Goal: Task Accomplishment & Management: Use online tool/utility

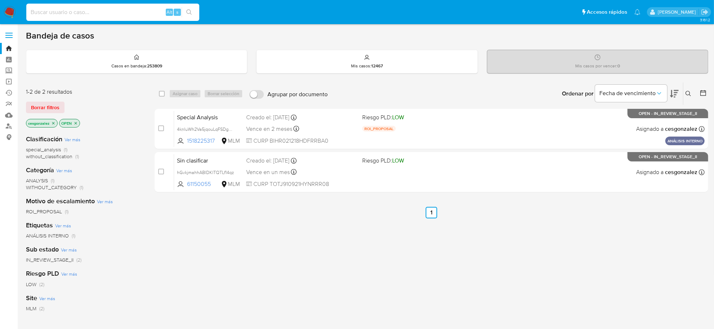
click at [131, 15] on input at bounding box center [112, 12] width 173 height 9
paste input "238290394"
type input "238290394"
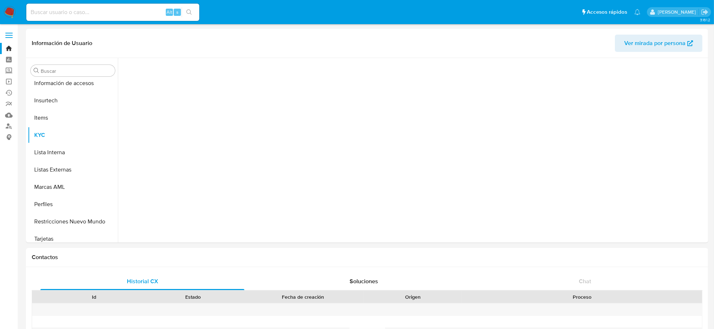
scroll to position [339, 0]
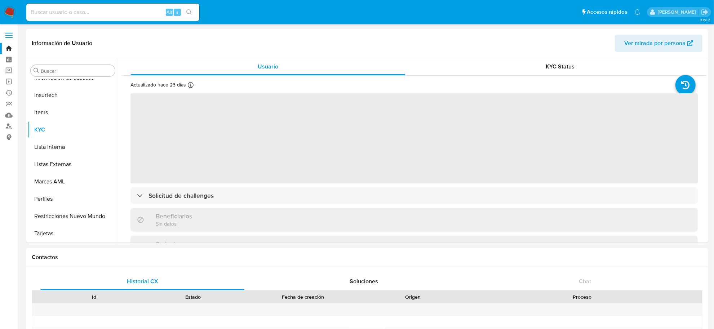
select select "10"
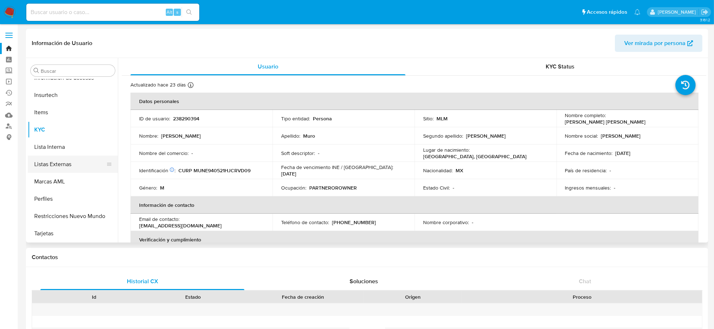
scroll to position [249, 0]
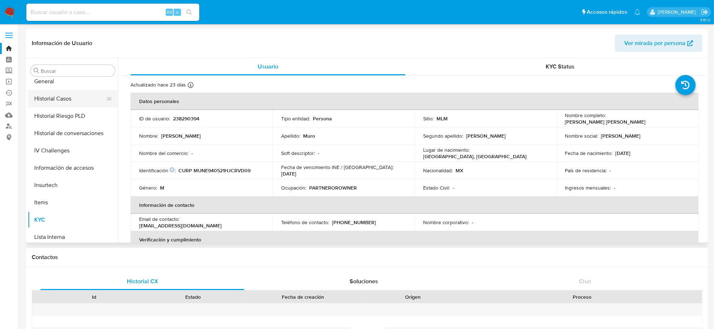
click at [64, 102] on button "Historial Casos" at bounding box center [70, 98] width 84 height 17
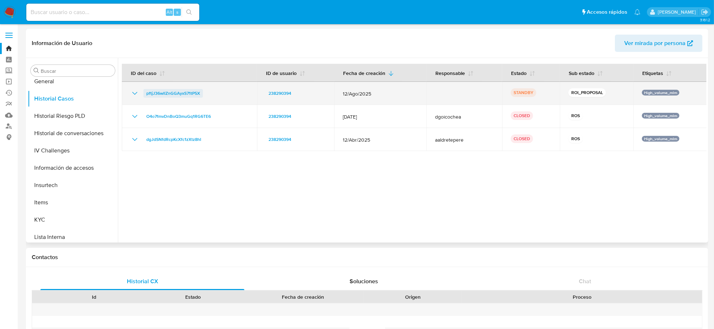
click at [163, 96] on span "pftjJ36wllZnGGAyxS71tP5X" at bounding box center [173, 93] width 54 height 9
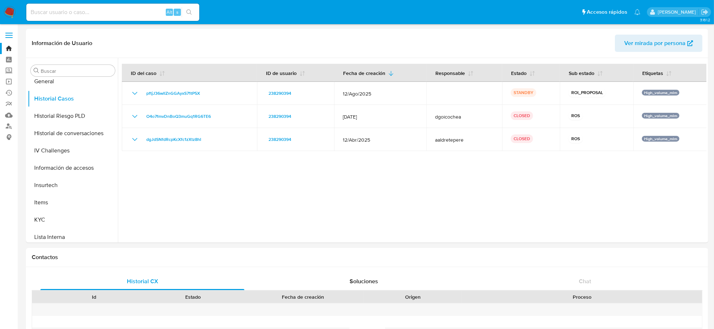
click at [8, 14] on img at bounding box center [10, 12] width 12 height 12
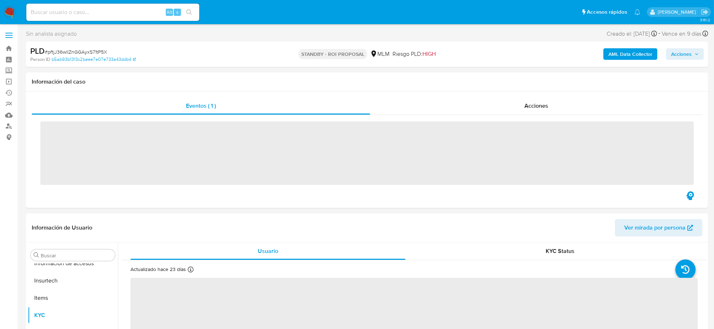
scroll to position [339, 0]
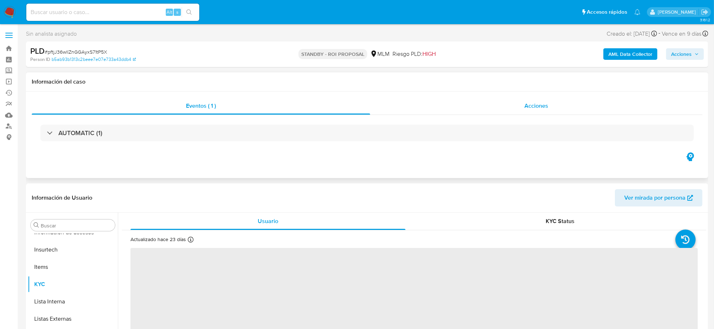
select select "10"
click at [546, 105] on span "Acciones" at bounding box center [536, 106] width 24 height 8
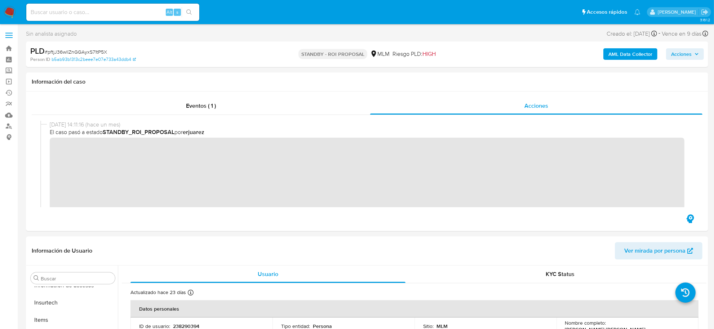
click at [96, 52] on span "# pftjJ36wllZnGGAyxS71tP5X" at bounding box center [76, 51] width 62 height 7
copy span "pftjJ36wllZnGGAyxS71tP5X"
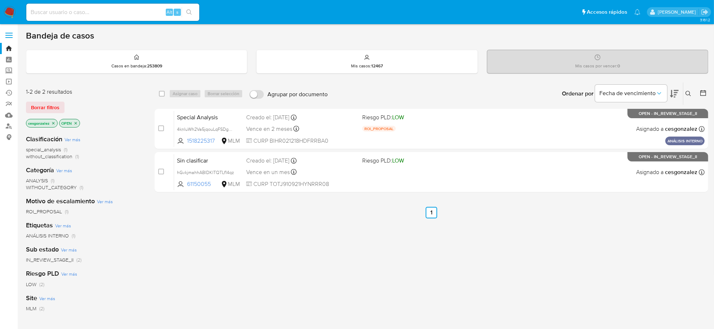
click at [40, 105] on span "Borrar filtros" at bounding box center [45, 107] width 28 height 10
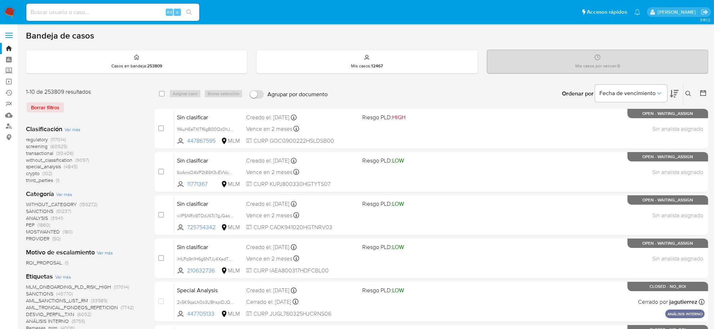
click at [688, 92] on icon at bounding box center [689, 94] width 6 height 6
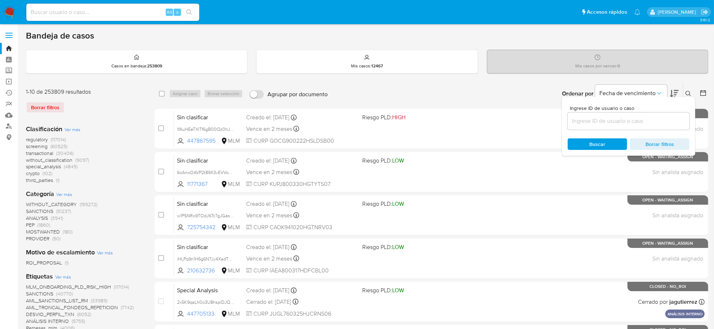
click at [599, 125] on input at bounding box center [629, 120] width 122 height 9
type input "pftjJ36wllZnGGAyxS71tP5X"
click at [608, 143] on div "Buscar Borrar filtros" at bounding box center [629, 144] width 122 height 12
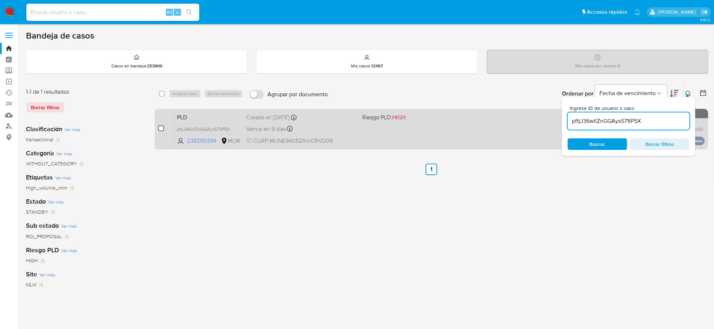
click at [160, 127] on input "checkbox" at bounding box center [161, 128] width 6 height 6
checkbox input "true"
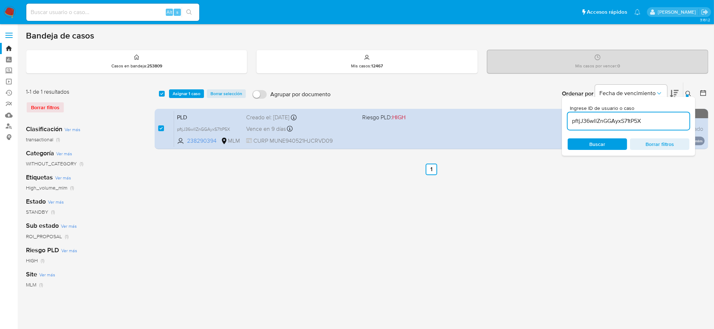
click at [182, 99] on div "select-all-cases-checkbox Asignar 1 caso Borrar selección Agrupar por documento…" at bounding box center [432, 94] width 554 height 22
click at [183, 96] on span "Asignar 1 caso" at bounding box center [187, 93] width 28 height 7
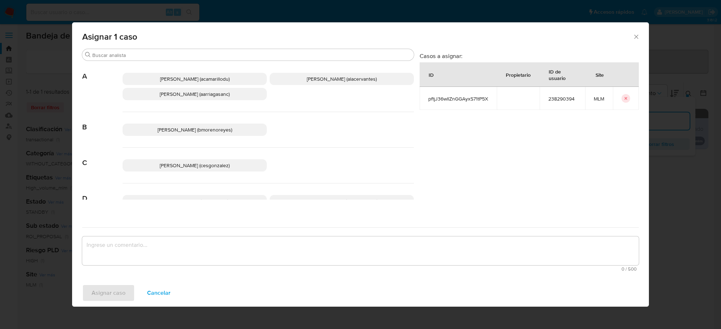
click at [249, 165] on p "Cesar Gonzalez (cesgonzalez)" at bounding box center [195, 165] width 144 height 12
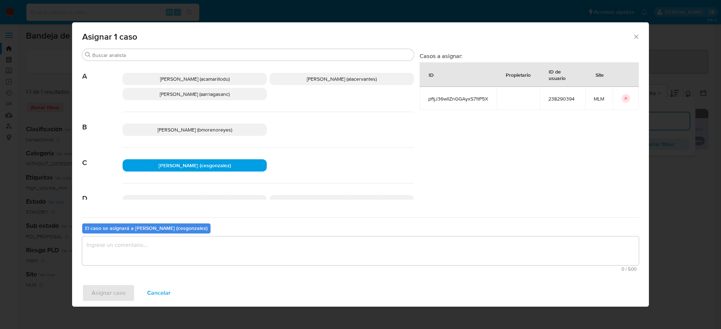
click at [208, 253] on textarea "assign-modal" at bounding box center [360, 250] width 556 height 29
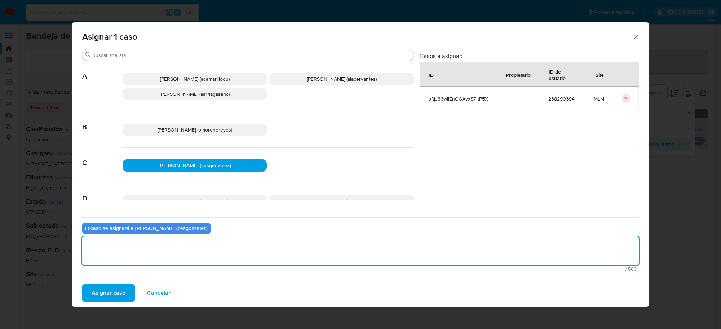
click at [123, 290] on span "Asignar caso" at bounding box center [109, 293] width 34 height 16
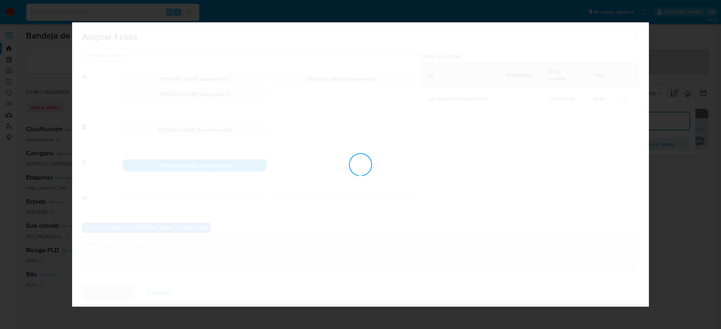
checkbox input "false"
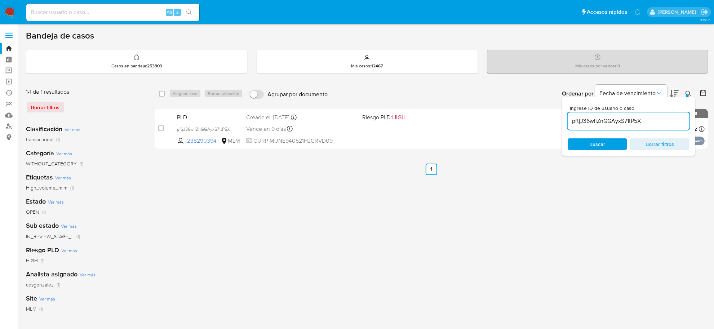
click at [689, 94] on icon at bounding box center [689, 94] width 6 height 6
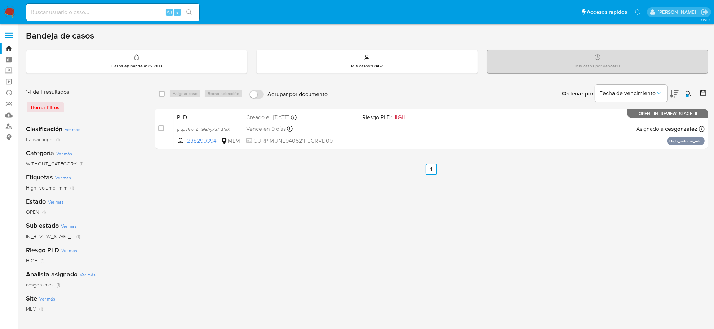
click at [9, 13] on img at bounding box center [10, 12] width 12 height 12
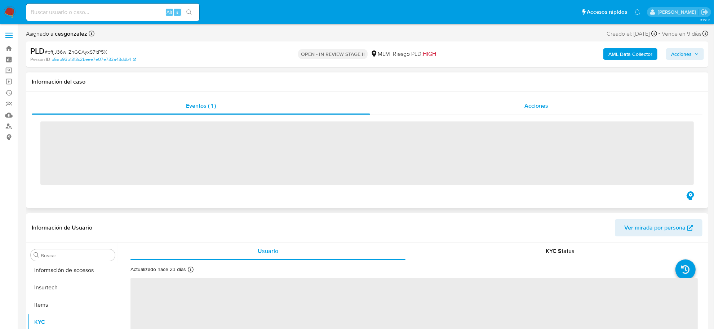
scroll to position [339, 0]
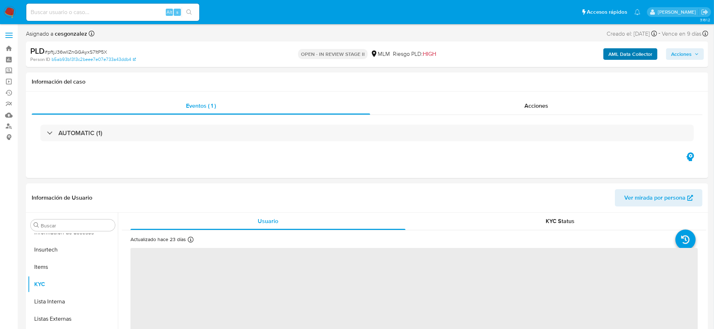
select select "10"
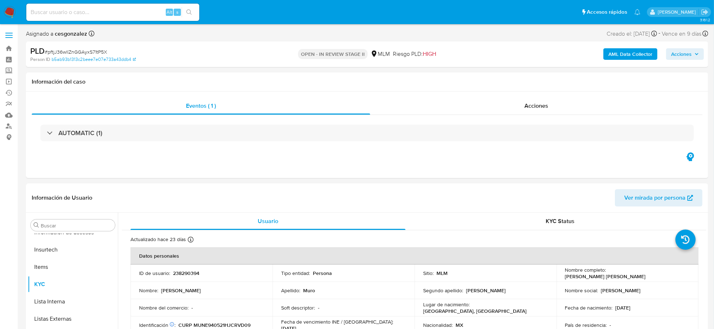
click at [682, 57] on span "Acciones" at bounding box center [681, 54] width 21 height 12
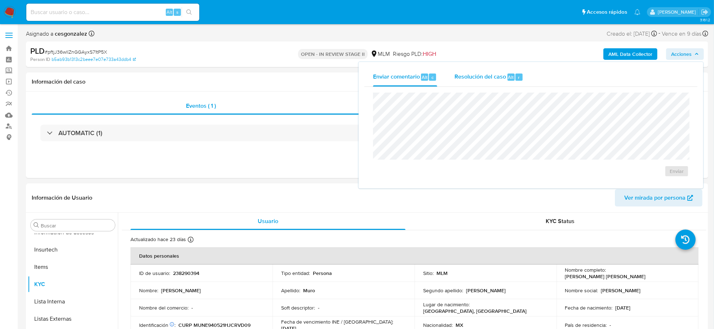
click at [496, 78] on span "Resolución del caso" at bounding box center [480, 77] width 52 height 8
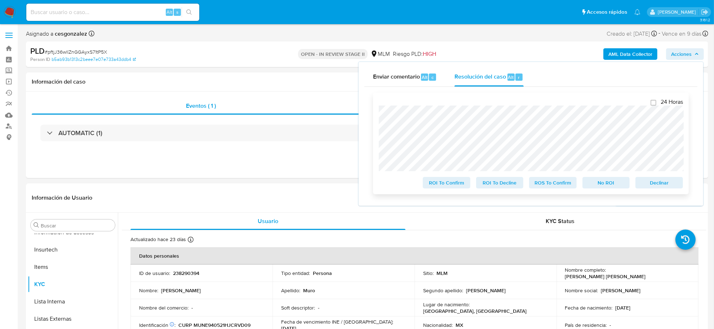
click at [663, 186] on span "Declinar" at bounding box center [658, 183] width 37 height 10
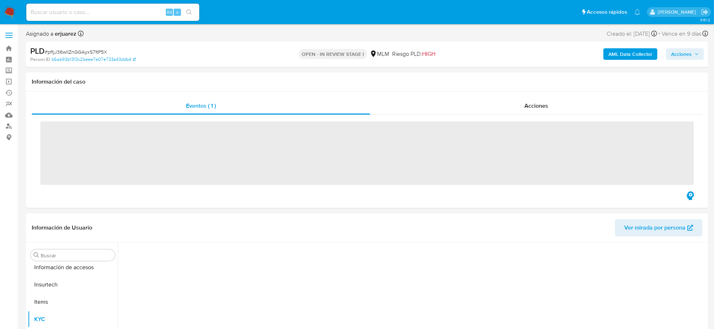
scroll to position [339, 0]
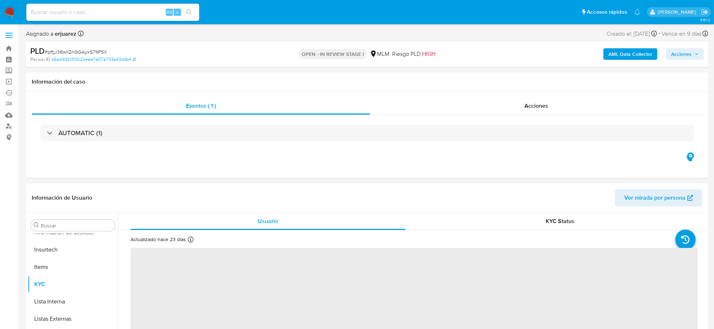
select select "10"
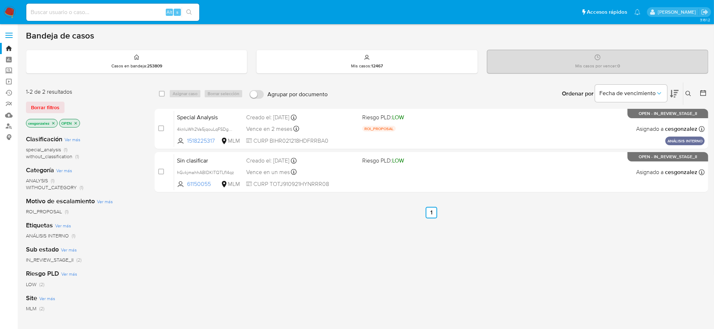
click at [12, 13] on img at bounding box center [10, 12] width 12 height 12
click at [97, 12] on input at bounding box center [112, 12] width 173 height 9
paste input "HQGlNQRGklTRYeM0Veoeps7u"
type input "HQGlNQRGklTRYeM0Veoeps7u"
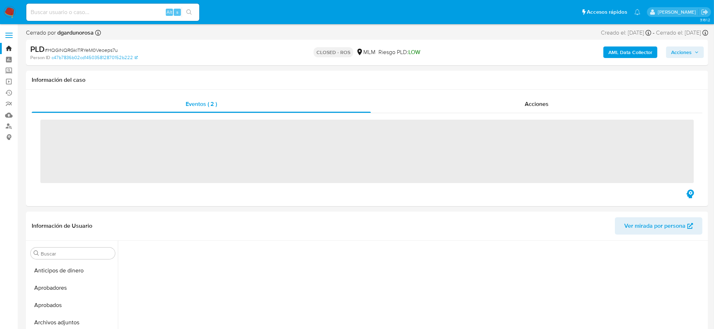
scroll to position [240, 0]
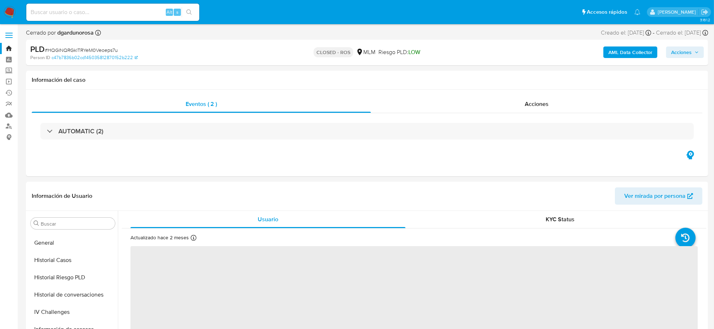
select select "10"
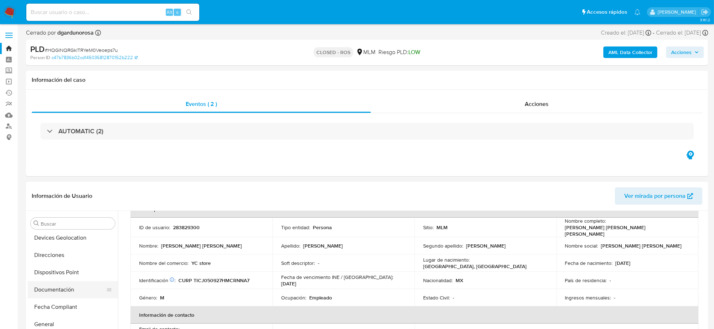
scroll to position [0, 0]
click at [71, 293] on button "Archivos adjuntos" at bounding box center [70, 292] width 84 height 17
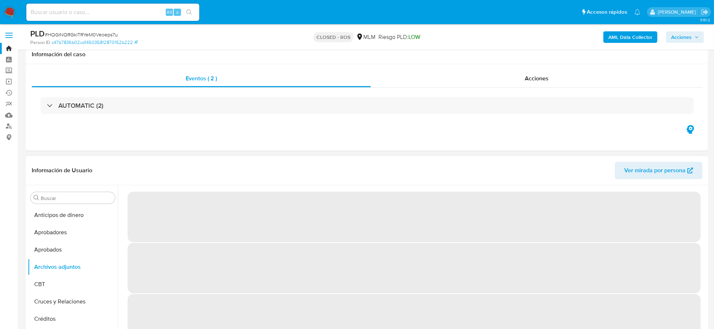
scroll to position [90, 0]
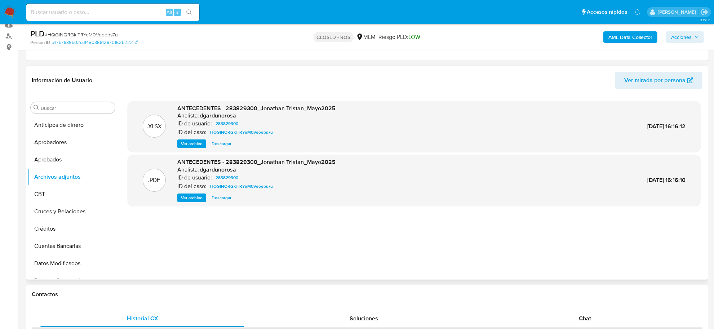
click at [220, 143] on span "Descargar" at bounding box center [222, 143] width 20 height 7
click at [199, 197] on span "Ver archivo" at bounding box center [192, 197] width 22 height 7
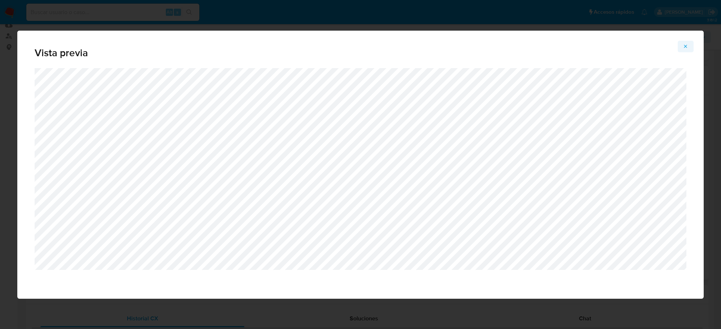
click at [683, 48] on icon "Attachment preview" at bounding box center [686, 47] width 6 height 6
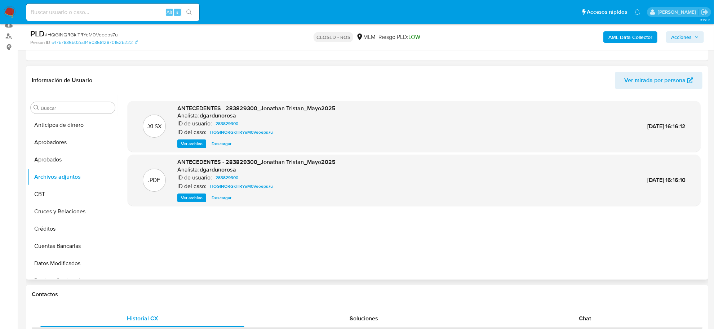
click at [7, 10] on img at bounding box center [10, 12] width 12 height 12
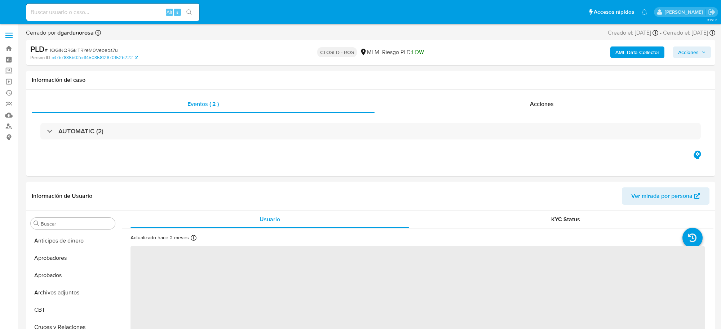
select select "10"
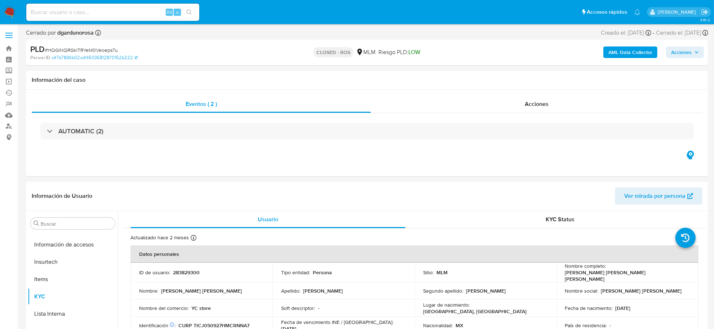
scroll to position [339, 0]
click at [71, 8] on input at bounding box center [112, 12] width 173 height 9
paste input "vtUnhMGKrMNhHxiFV4QeEVKE"
type input "vtUnhMGKrMNhHxiFV4QeEVKE"
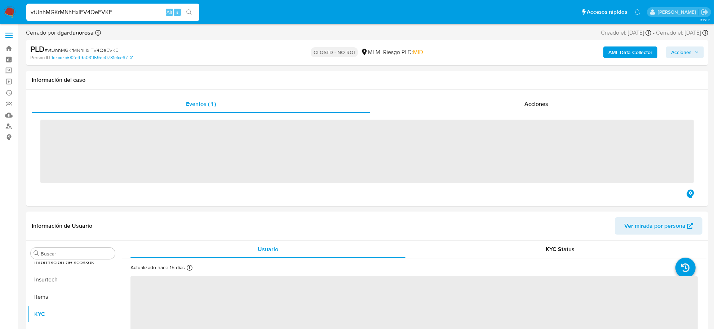
scroll to position [339, 0]
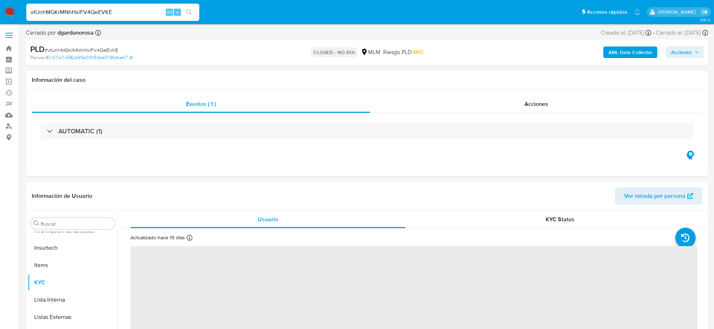
select select "10"
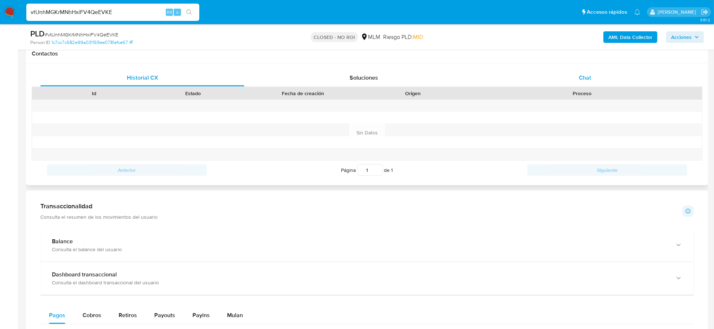
scroll to position [315, 0]
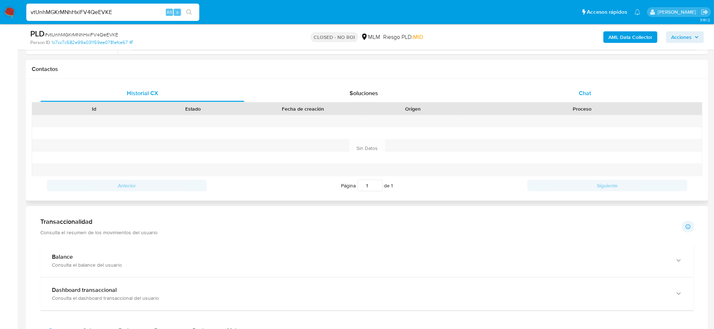
click at [572, 90] on div "Chat" at bounding box center [585, 93] width 204 height 17
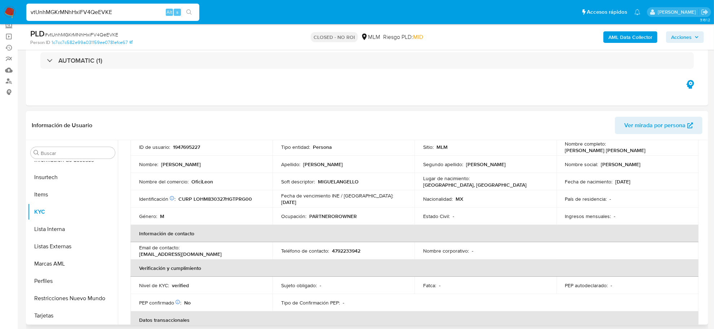
scroll to position [45, 0]
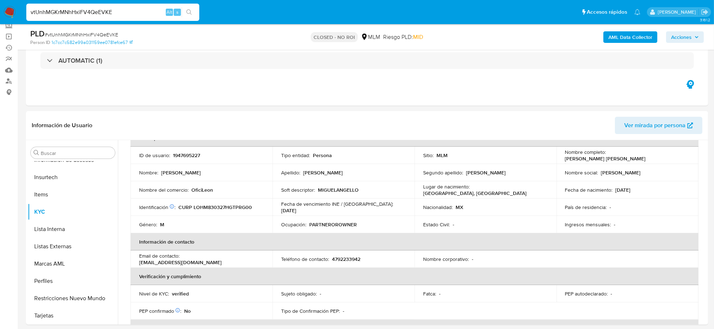
click at [85, 11] on input "vtUnhMGKrMNhHxiFV4QeEVKE" at bounding box center [112, 12] width 173 height 9
paste input "1827914899"
type input "1827914899"
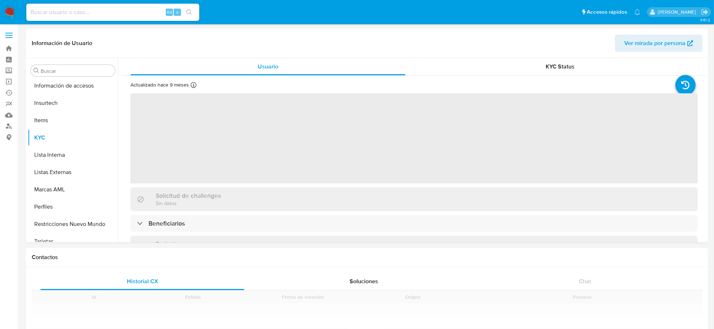
scroll to position [339, 0]
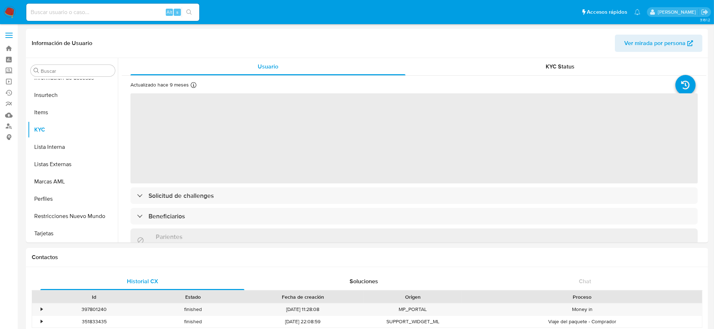
select select "10"
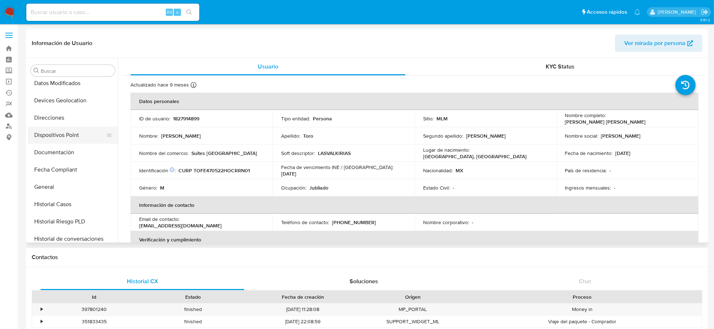
scroll to position [159, 0]
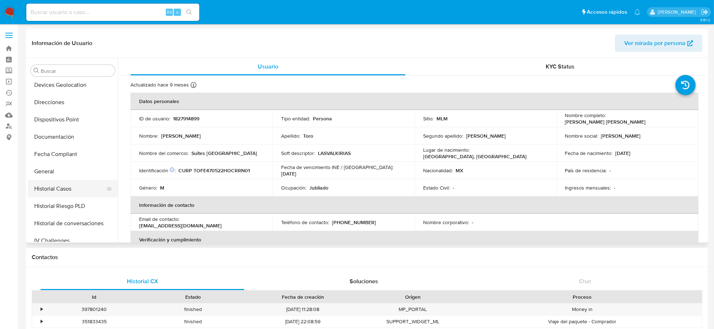
click at [64, 184] on button "Historial Casos" at bounding box center [70, 188] width 84 height 17
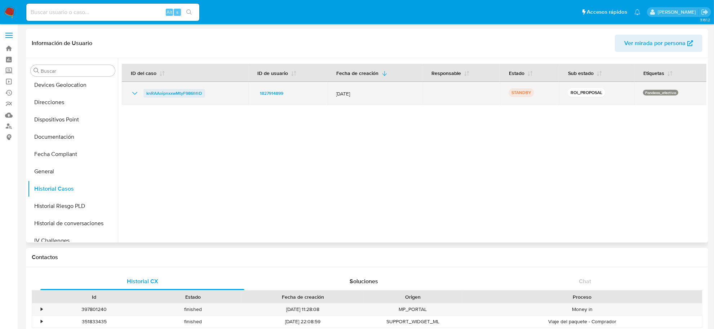
click at [194, 97] on span "knRAAoipnxxwMtyF986frfrD" at bounding box center [174, 93] width 56 height 9
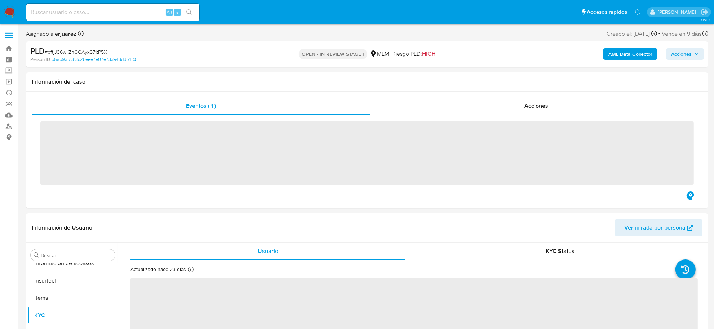
scroll to position [339, 0]
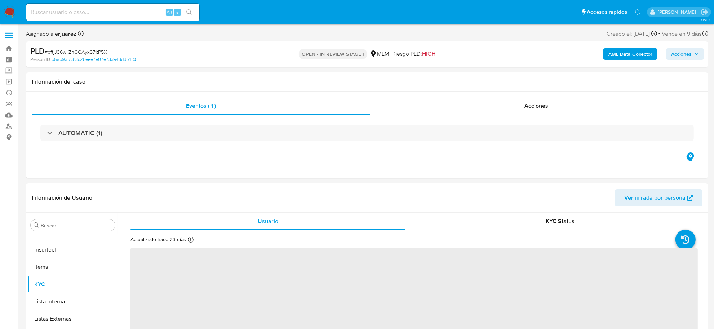
select select "10"
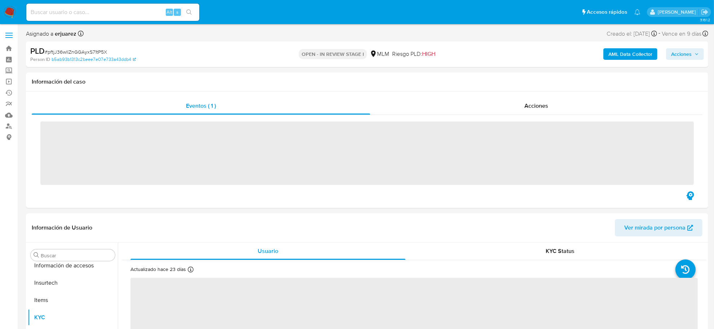
scroll to position [339, 0]
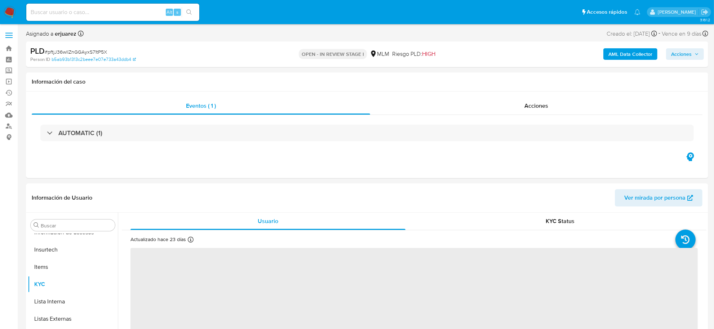
select select "10"
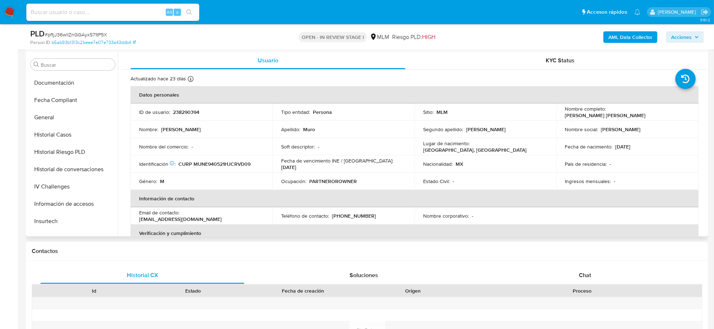
scroll to position [204, 0]
click at [61, 121] on button "General" at bounding box center [70, 120] width 84 height 17
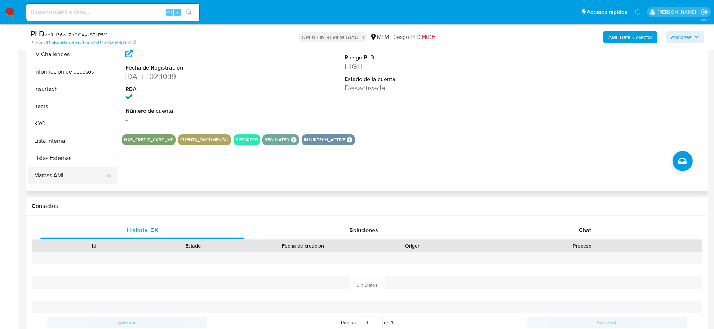
scroll to position [339, 0]
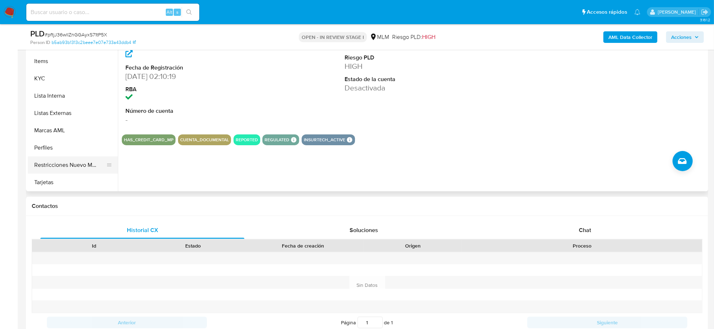
click at [71, 167] on button "Restricciones Nuevo Mundo" at bounding box center [70, 164] width 84 height 17
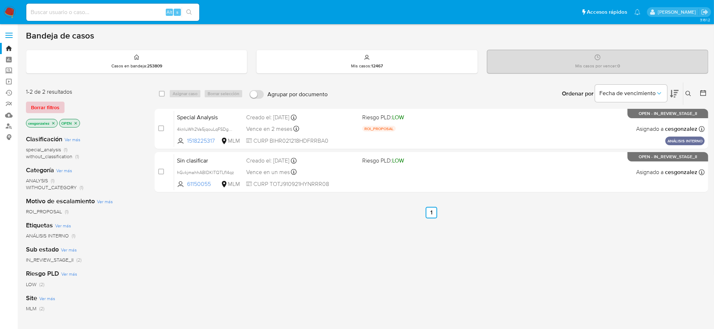
click at [53, 112] on span "Borrar filtros" at bounding box center [45, 107] width 28 height 10
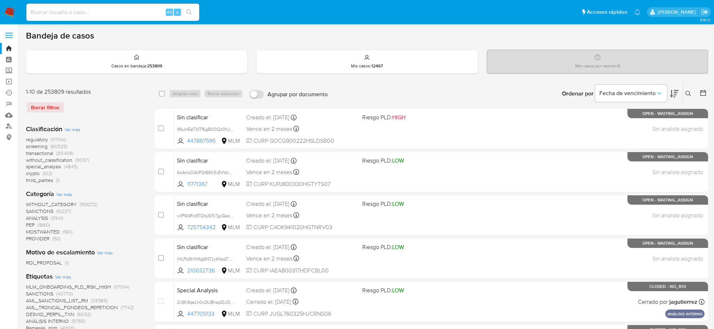
click at [703, 90] on icon at bounding box center [703, 93] width 6 height 6
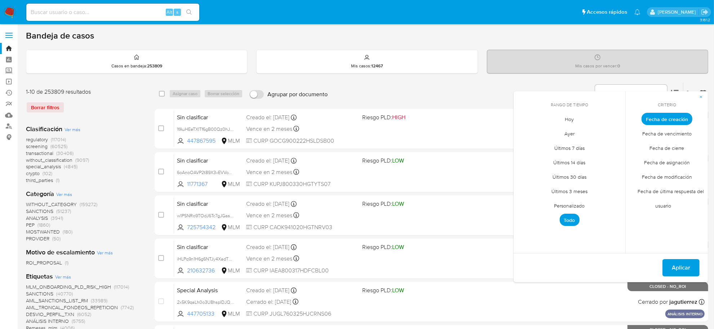
click at [576, 205] on span "Personalizado" at bounding box center [570, 206] width 46 height 15
click at [527, 133] on icon "Mes anterior" at bounding box center [524, 132] width 9 height 9
click at [526, 134] on icon "Mes anterior" at bounding box center [524, 132] width 9 height 9
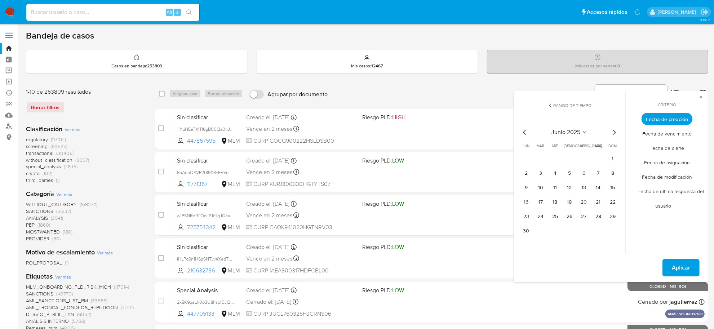
click at [525, 134] on icon "Mes anterior" at bounding box center [524, 132] width 3 height 5
click at [525, 188] on button "12" at bounding box center [526, 188] width 12 height 12
click at [671, 269] on button "Aplicar" at bounding box center [680, 267] width 37 height 17
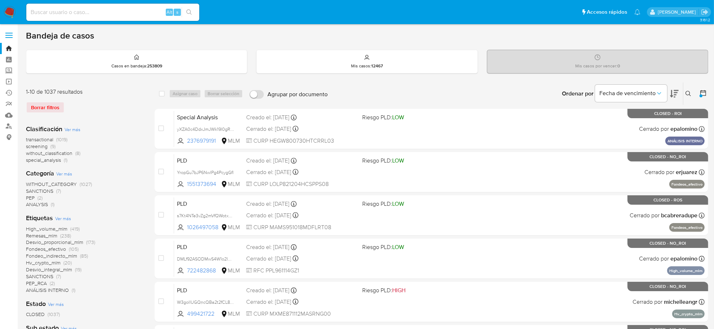
click at [42, 141] on span "transactional" at bounding box center [39, 139] width 27 height 7
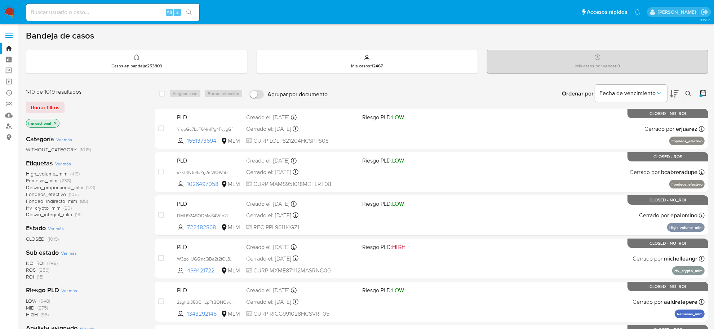
click at [36, 260] on span "NO_ROI" at bounding box center [35, 262] width 18 height 7
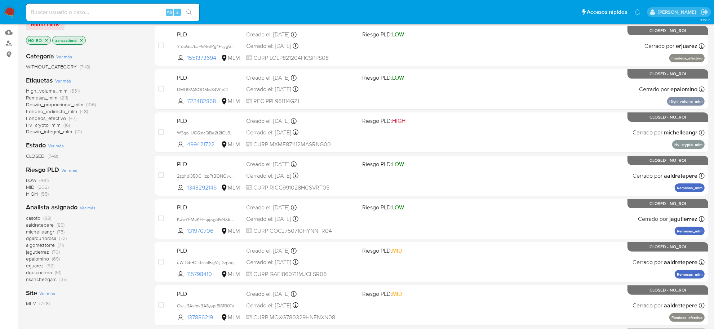
scroll to position [90, 0]
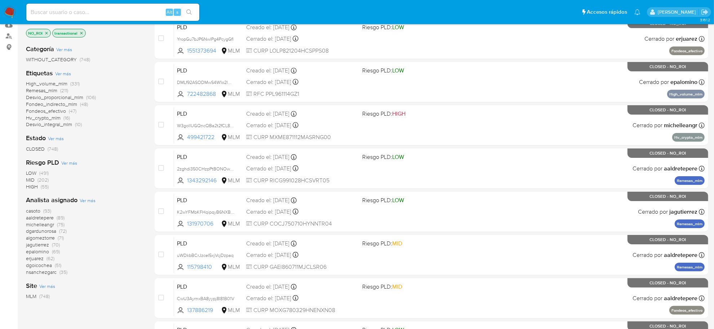
click at [50, 232] on span "dgardunorosa" at bounding box center [41, 230] width 30 height 7
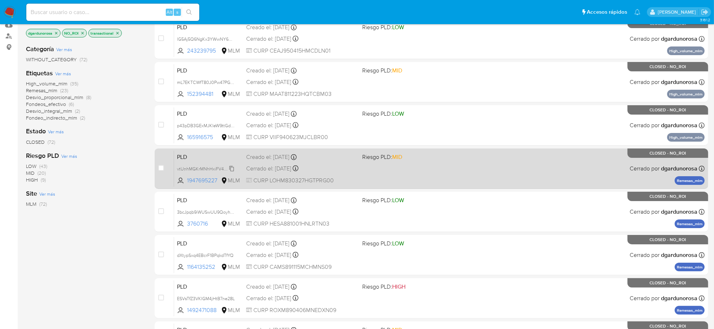
click at [230, 168] on span "vtUnhMGKrMNhHxiFV4QeEVKE" at bounding box center [209, 168] width 64 height 8
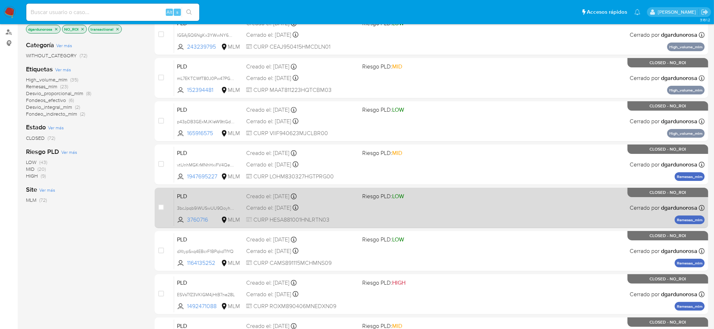
scroll to position [45, 0]
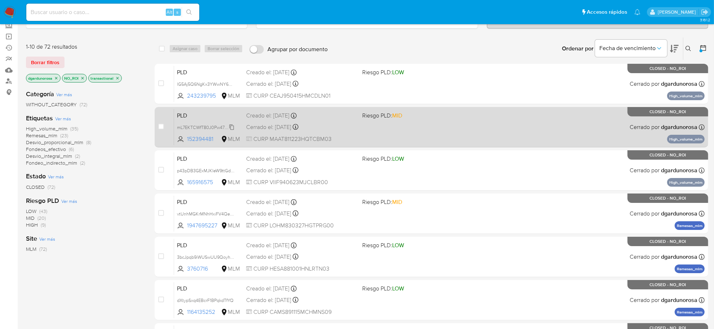
click at [230, 127] on span "mL7EKTCWfT80J0Pw47PGt2WP" at bounding box center [209, 127] width 64 height 8
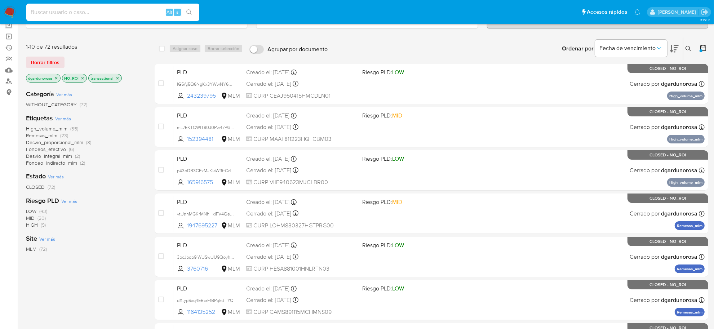
click at [107, 13] on input at bounding box center [112, 12] width 173 height 9
paste input "vtUnhMGKrMNhHxiFV4QeEVKE"
type input "vtUnhMGKrMNhHxiFV4QeEVKE"
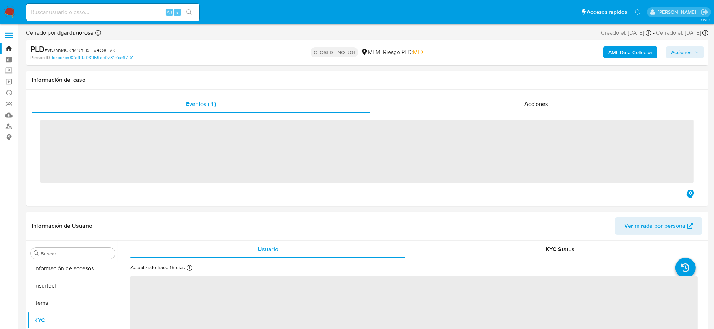
scroll to position [339, 0]
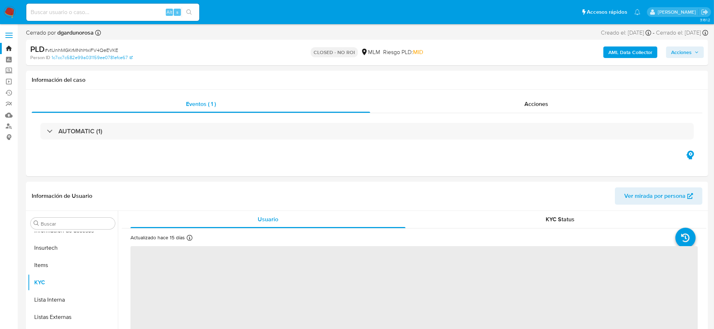
select select "10"
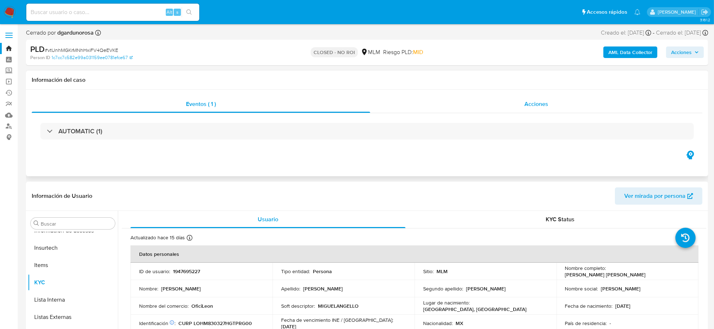
click at [534, 107] on span "Acciones" at bounding box center [536, 104] width 24 height 8
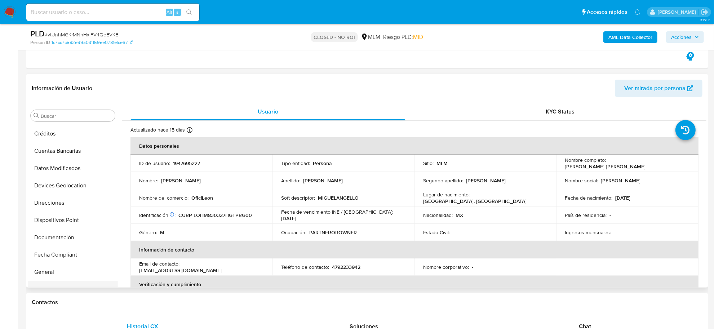
scroll to position [0, 0]
click at [61, 127] on button "Anticipos de dinero" at bounding box center [70, 132] width 84 height 17
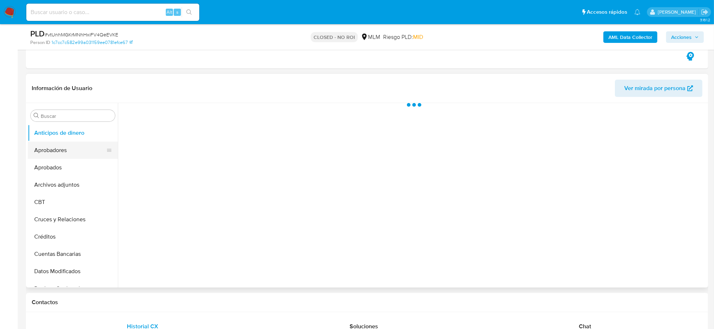
click at [59, 149] on button "Aprobadores" at bounding box center [70, 150] width 84 height 17
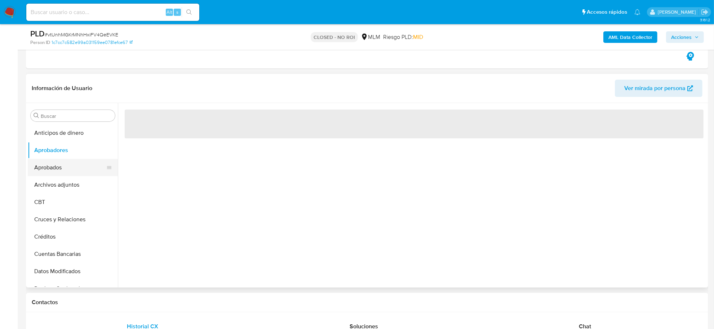
click at [58, 167] on button "Aprobados" at bounding box center [70, 167] width 84 height 17
click at [56, 186] on button "Archivos adjuntos" at bounding box center [70, 184] width 84 height 17
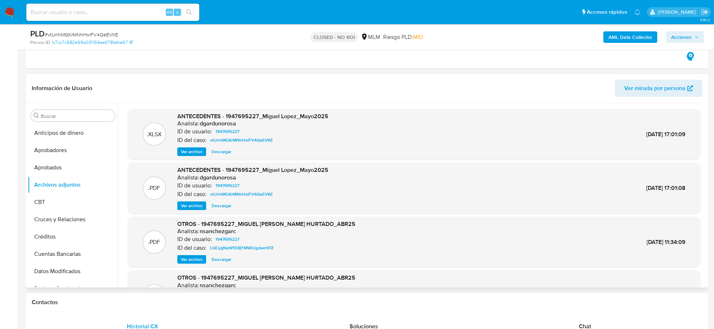
click at [223, 154] on span "Descargar" at bounding box center [222, 151] width 20 height 7
click at [194, 208] on span "Ver archivo" at bounding box center [192, 205] width 22 height 7
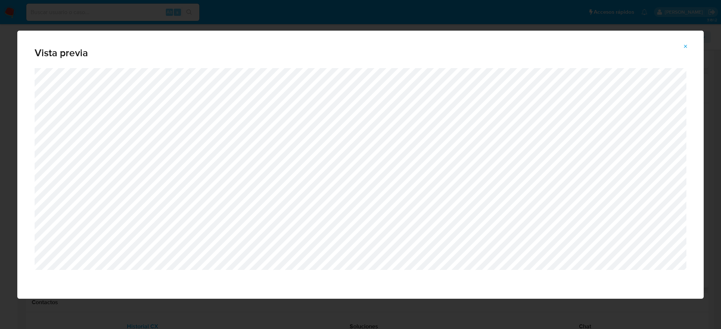
click at [687, 44] on icon "Attachment preview" at bounding box center [686, 47] width 6 height 6
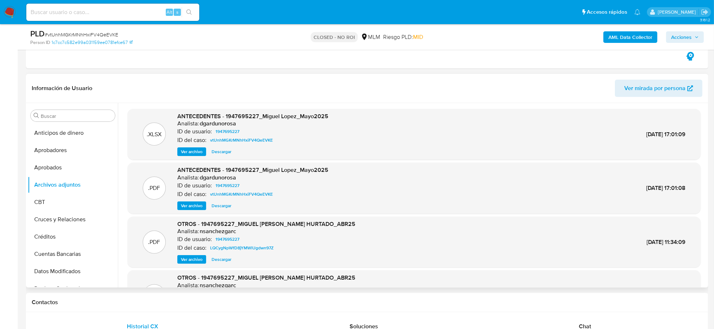
click at [8, 12] on img at bounding box center [10, 12] width 12 height 12
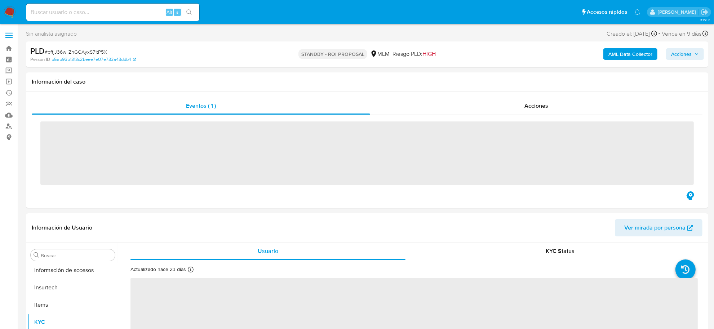
scroll to position [339, 0]
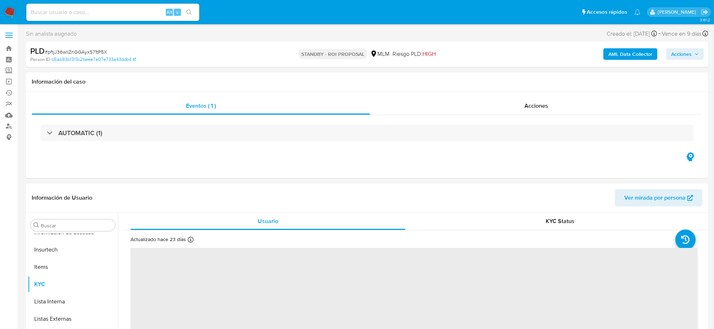
select select "10"
click at [104, 52] on span "# pftjJ36wllZnGGAyxS71tP5X" at bounding box center [76, 51] width 62 height 7
click at [104, 53] on span "# pftjJ36wllZnGGAyxS71tP5X" at bounding box center [76, 51] width 62 height 7
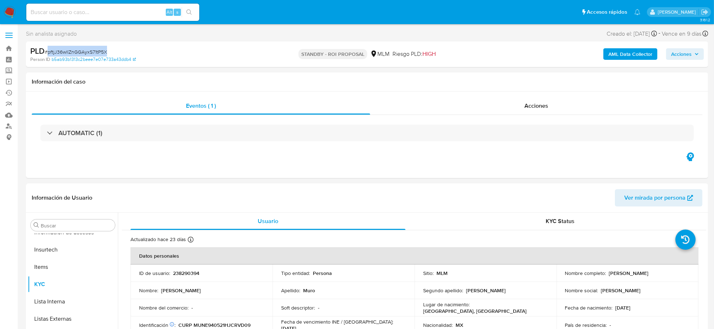
click at [94, 50] on span "# pftjJ36wllZnGGAyxS71tP5X" at bounding box center [76, 51] width 62 height 7
click at [96, 49] on span "# pftjJ36wllZnGGAyxS71tP5X" at bounding box center [76, 51] width 62 height 7
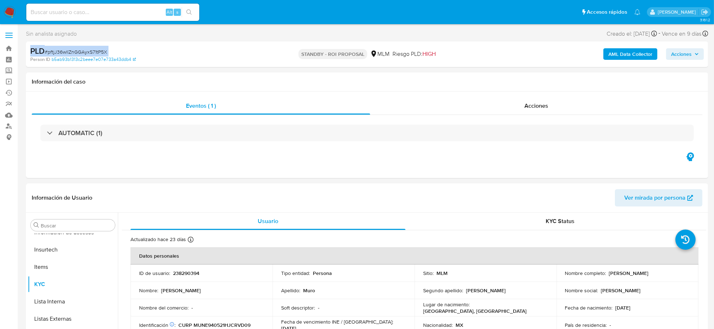
click at [96, 49] on span "# pftjJ36wllZnGGAyxS71tP5X" at bounding box center [76, 51] width 62 height 7
click at [543, 106] on span "Acciones" at bounding box center [536, 106] width 24 height 8
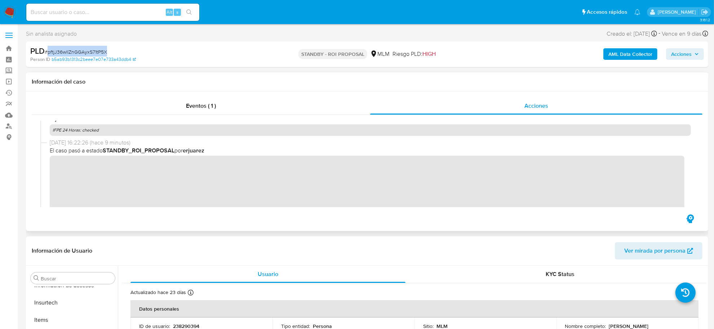
scroll to position [0, 0]
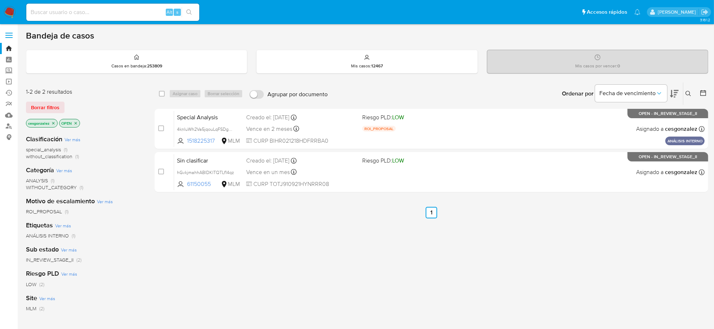
drag, startPoint x: 41, startPoint y: 106, endPoint x: 685, endPoint y: 89, distance: 644.6
click at [41, 106] on span "Borrar filtros" at bounding box center [45, 107] width 28 height 10
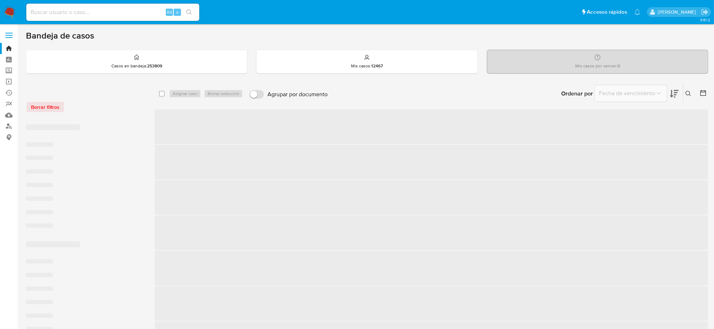
click at [689, 91] on icon at bounding box center [688, 93] width 5 height 5
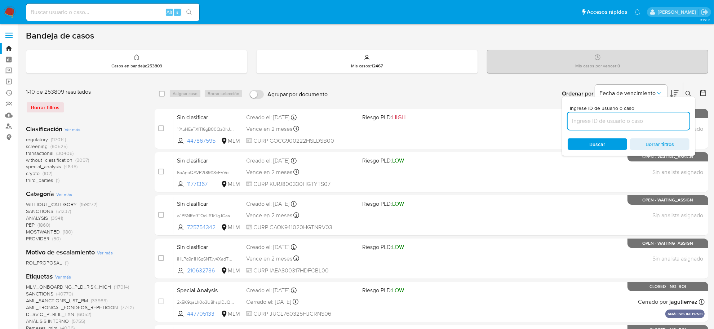
click at [628, 125] on input at bounding box center [629, 120] width 122 height 9
type input "2 2 2 2 2 2 2 2 2 2 2 2 2 2 3 3 3 3 3 2 4,5 2 4 4,5 4 4,5 4,5 4,5 4,5 4,5 4,5 4…"
click at [595, 115] on div at bounding box center [629, 120] width 122 height 17
click at [597, 119] on input at bounding box center [629, 120] width 122 height 9
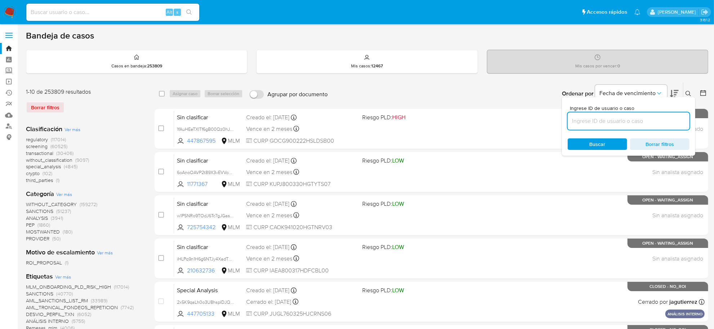
paste input "pftjJ36wllZnGGAyxS71tP5X"
type input "pftjJ36wllZnGGAyxS71tP5X"
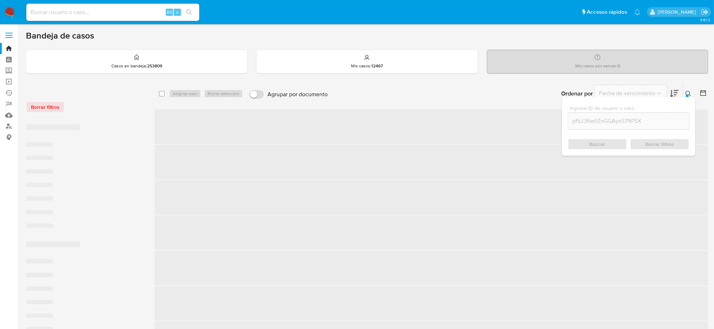
click at [604, 141] on div "Buscar Borrar filtros" at bounding box center [629, 144] width 122 height 12
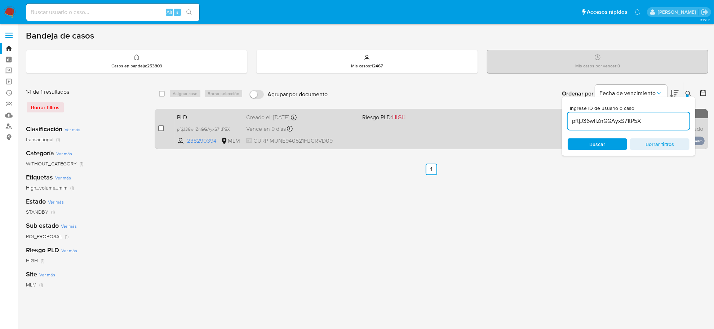
click at [161, 129] on input "checkbox" at bounding box center [161, 128] width 6 height 6
checkbox input "true"
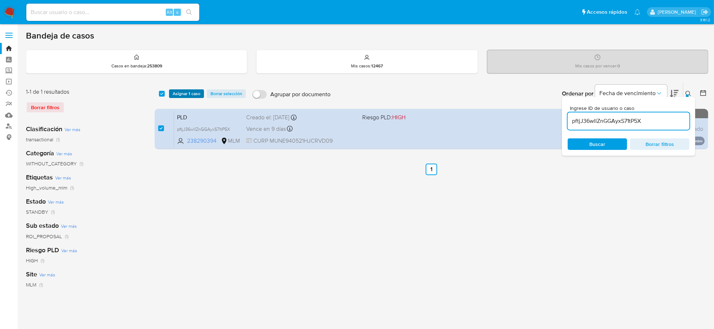
click at [175, 96] on span "Asignar 1 caso" at bounding box center [187, 93] width 28 height 7
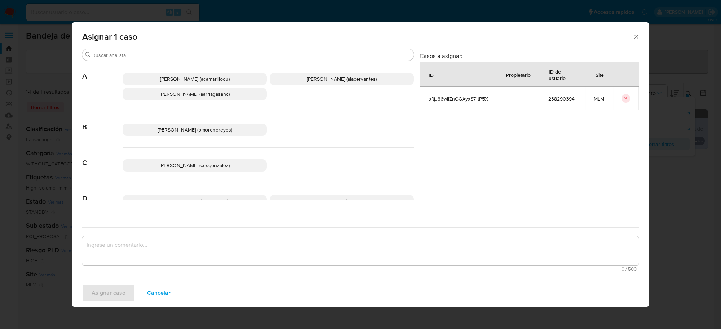
click at [197, 162] on span "[PERSON_NAME] (cesgonzalez)" at bounding box center [195, 165] width 70 height 7
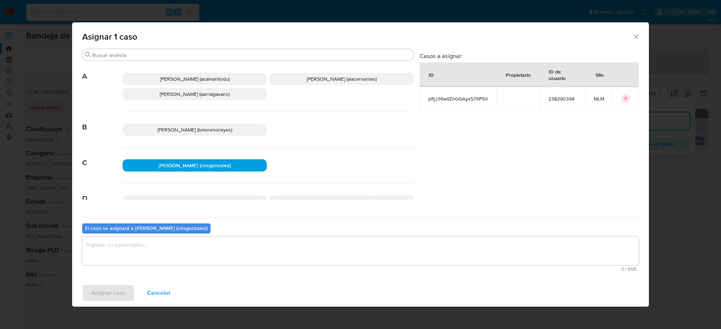
click at [141, 250] on textarea "assign-modal" at bounding box center [360, 250] width 556 height 29
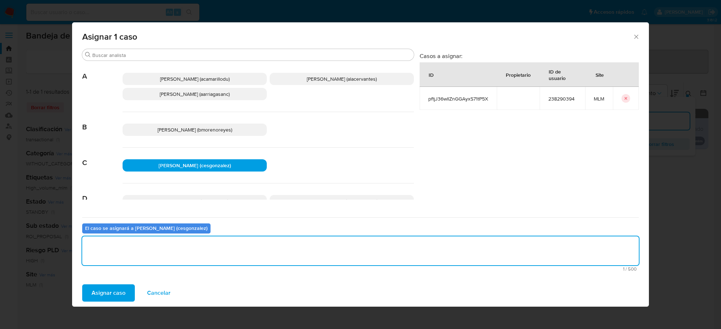
click at [124, 291] on span "Asignar caso" at bounding box center [109, 293] width 34 height 16
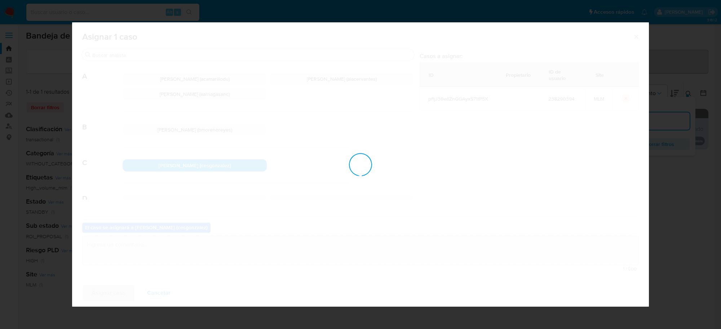
checkbox input "false"
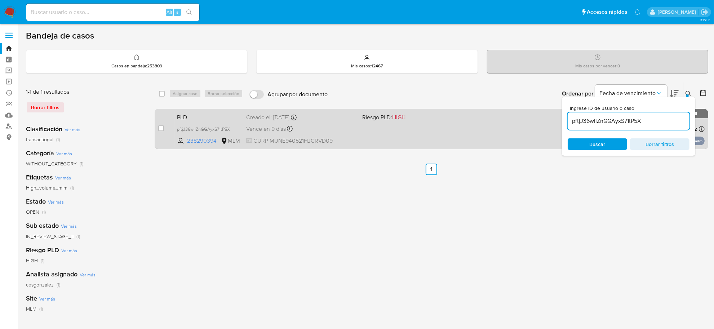
click at [304, 125] on div "Vence en 9 días Vence el 11/10/2025 02:06:38" at bounding box center [301, 129] width 110 height 10
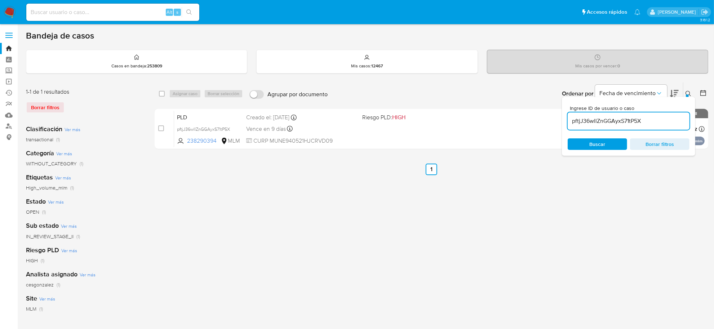
click at [620, 123] on input "pftjJ36wllZnGGAyxS71tP5X" at bounding box center [629, 120] width 122 height 9
paste input "knRAAoipnxxwMtyF986frfrD"
type input "knRAAoipnxxwMtyF986frfrD"
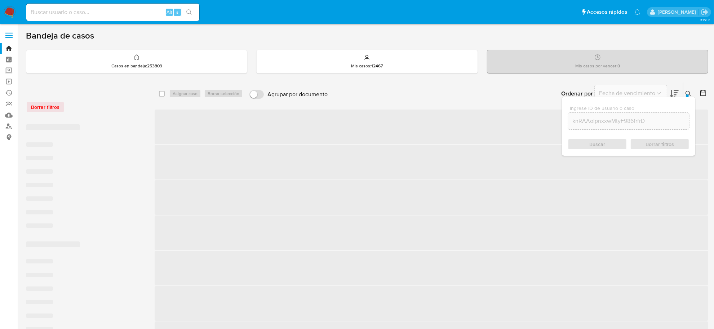
click at [609, 141] on span "Buscar" at bounding box center [597, 144] width 49 height 10
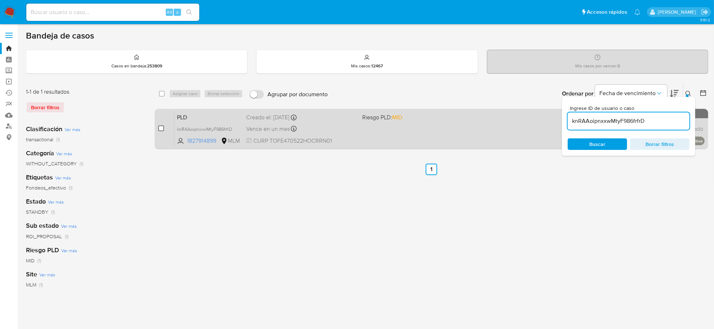
click at [161, 129] on input "checkbox" at bounding box center [161, 128] width 6 height 6
checkbox input "true"
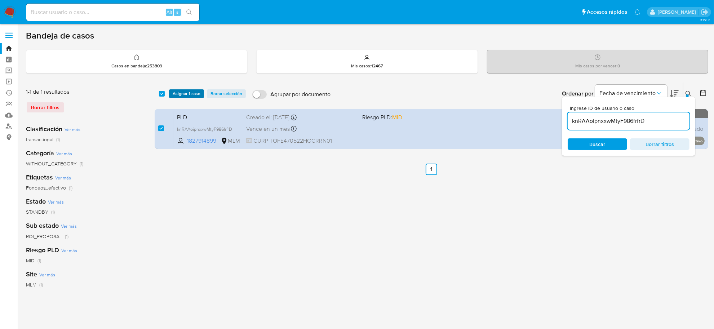
click at [188, 90] on span "Asignar 1 caso" at bounding box center [187, 93] width 28 height 7
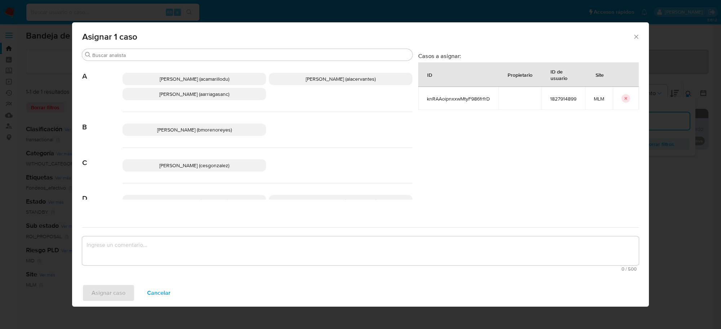
click at [203, 167] on span "Cesar Gonzalez (cesgonzalez)" at bounding box center [194, 165] width 70 height 7
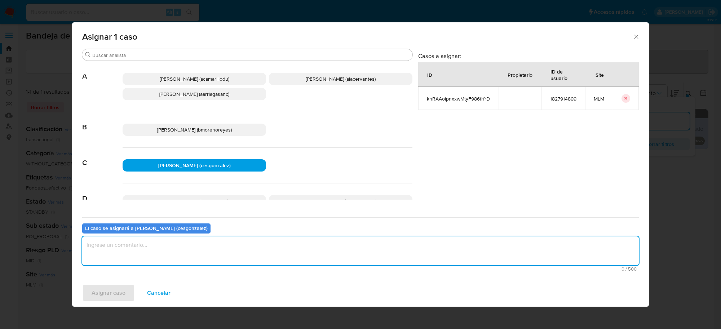
click at [126, 258] on textarea "assign-modal" at bounding box center [360, 250] width 556 height 29
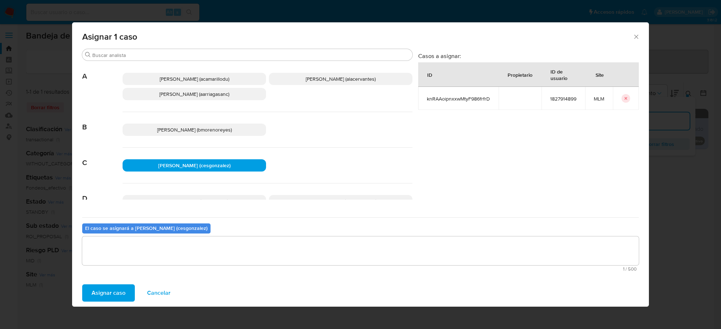
click at [116, 290] on span "Asignar caso" at bounding box center [109, 293] width 34 height 16
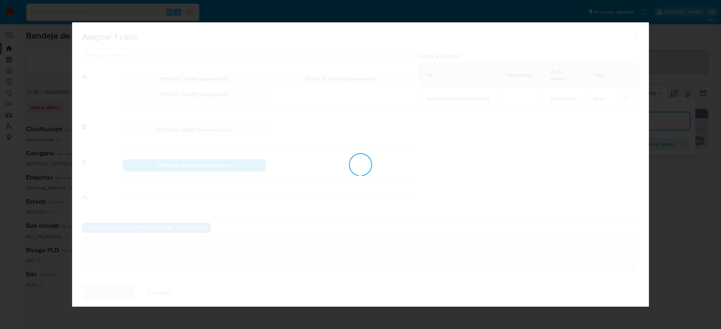
checkbox input "false"
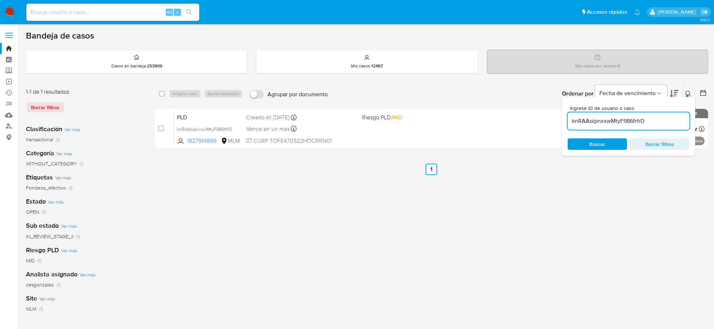
click at [688, 93] on icon at bounding box center [689, 94] width 6 height 6
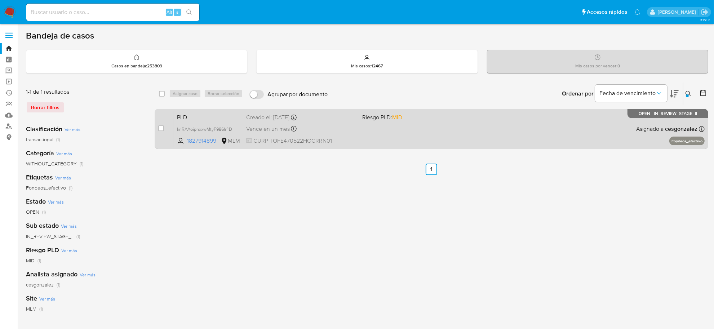
click at [339, 129] on div "Vence en un mes Vence el 11/11/2025 02:06:24" at bounding box center [301, 129] width 110 height 10
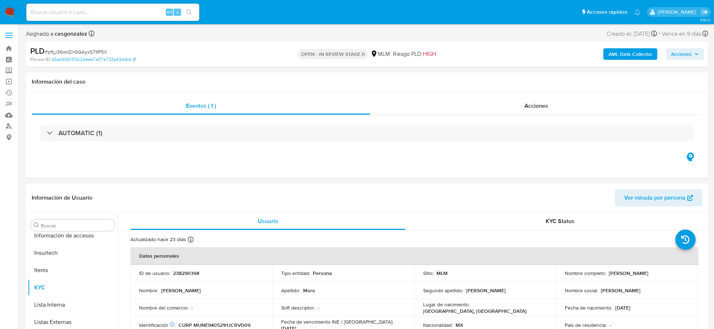
select select "10"
click at [540, 107] on span "Acciones" at bounding box center [536, 106] width 24 height 8
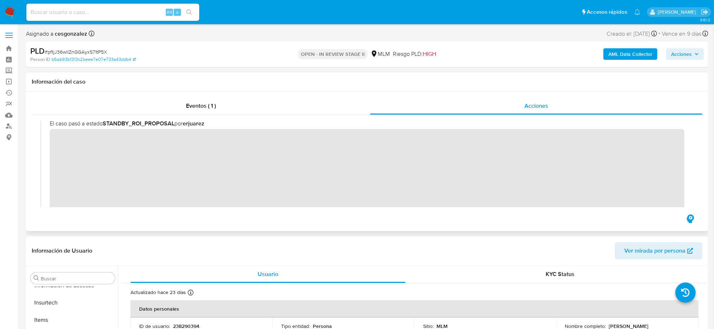
scroll to position [141, 0]
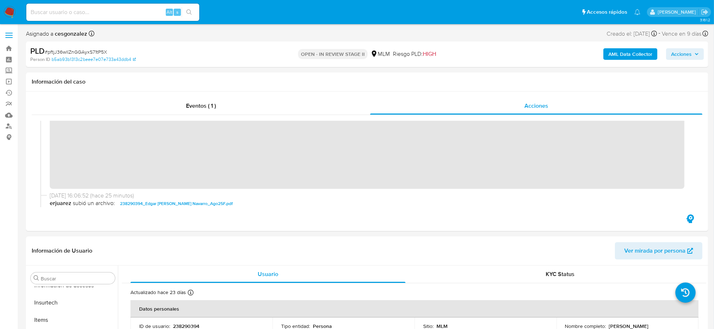
drag, startPoint x: 693, startPoint y: 53, endPoint x: 676, endPoint y: 60, distance: 18.6
click at [693, 52] on span "Acciones" at bounding box center [685, 54] width 28 height 10
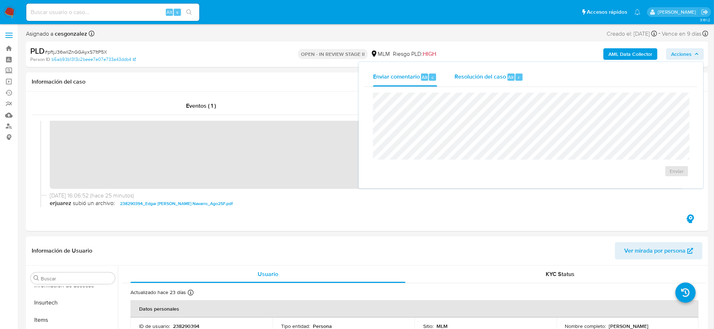
click at [483, 75] on span "Resolución del caso" at bounding box center [480, 77] width 52 height 8
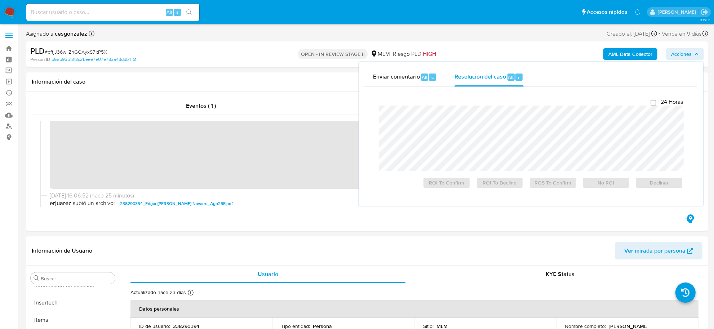
checkbox input "true"
click at [559, 185] on span "ROS To Confirm" at bounding box center [552, 183] width 37 height 10
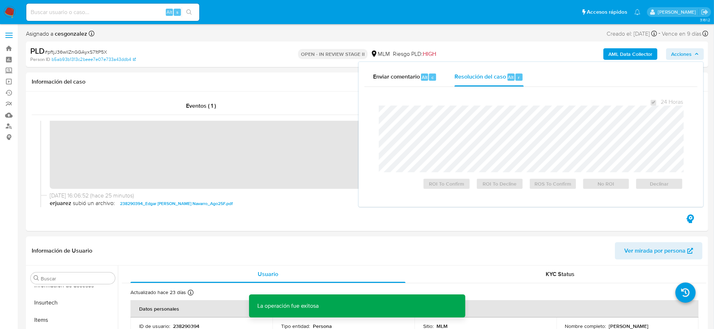
click at [90, 52] on span "# pftjJ36wllZnGGAyxS71tP5X" at bounding box center [76, 51] width 62 height 7
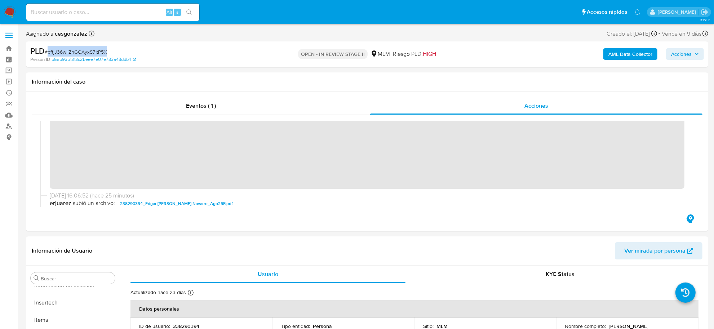
click at [91, 52] on span "# pftjJ36wllZnGGAyxS71tP5X" at bounding box center [76, 51] width 62 height 7
copy span "pftjJ36wllZnGGAyxS71tP5X"
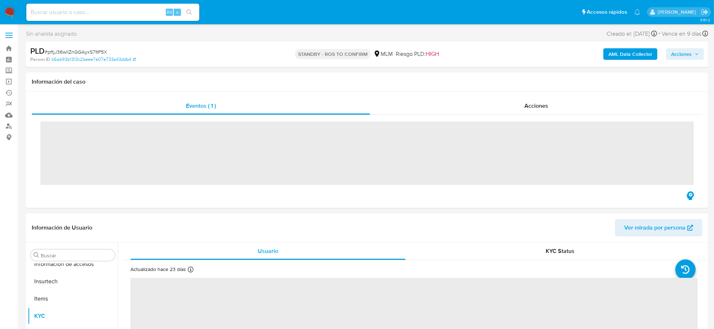
scroll to position [339, 0]
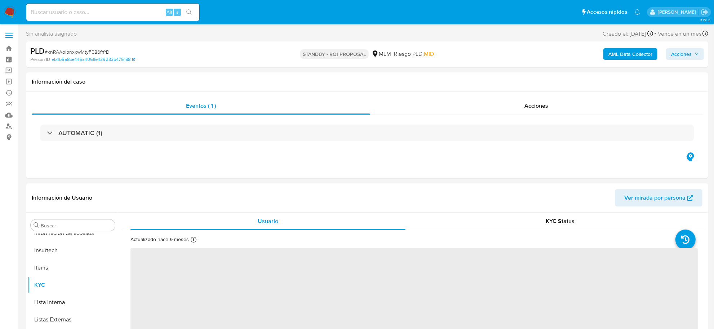
scroll to position [339, 0]
select select "10"
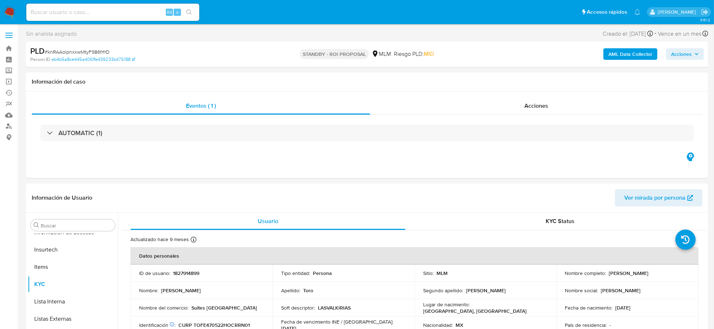
click at [78, 50] on span "# knRAAoipnxxwMtyF986frfrD" at bounding box center [77, 51] width 65 height 7
copy span "knRAAoipnxxwMtyF986frfrD"
click at [532, 102] on span "Acciones" at bounding box center [536, 106] width 24 height 8
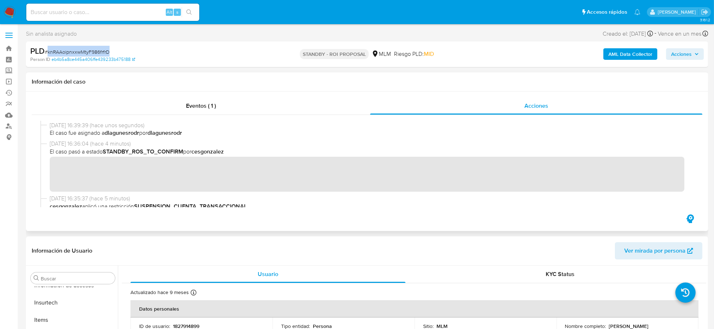
scroll to position [90, 0]
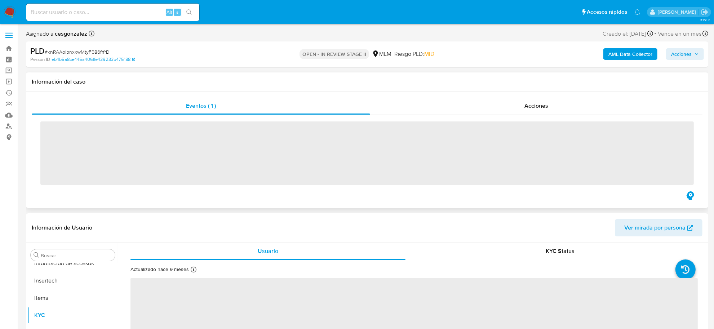
scroll to position [339, 0]
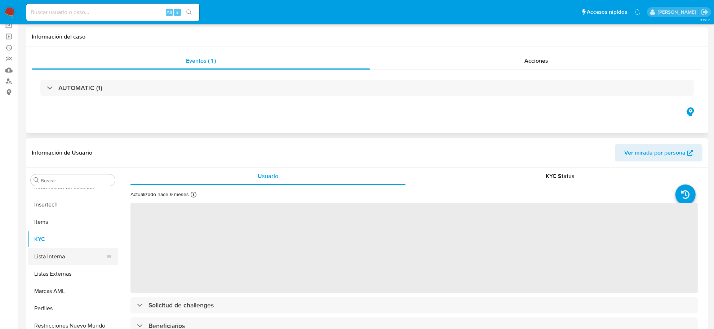
select select "10"
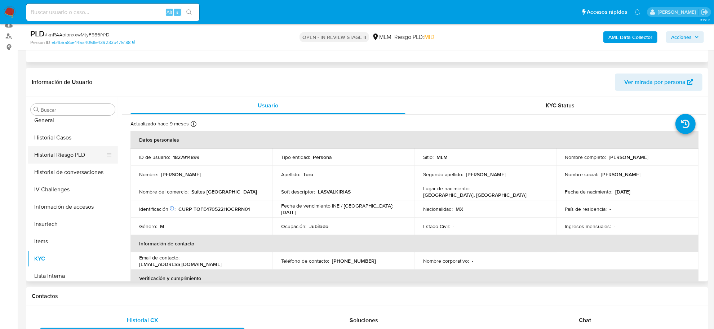
scroll to position [204, 0]
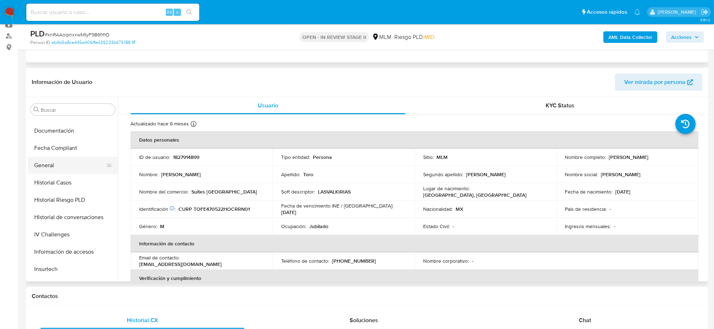
click at [51, 169] on button "General" at bounding box center [70, 165] width 84 height 17
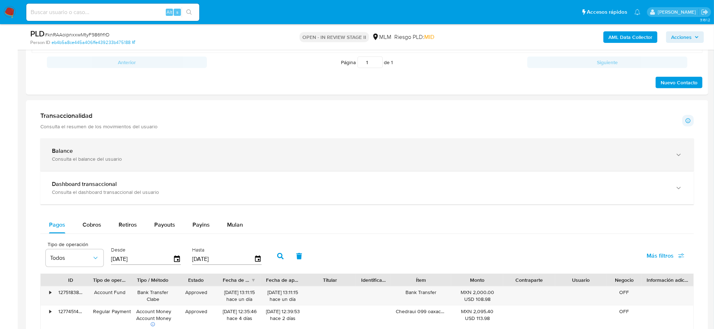
scroll to position [451, 0]
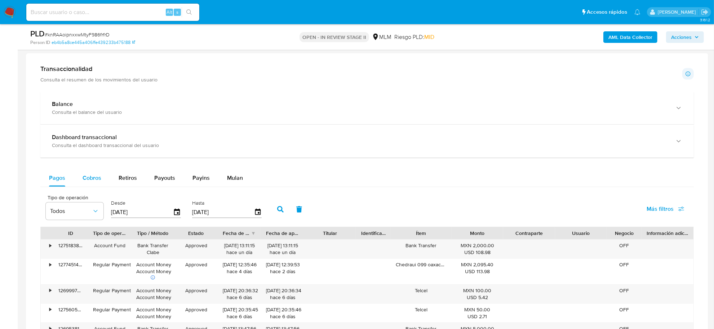
click at [99, 179] on span "Cobros" at bounding box center [92, 178] width 19 height 8
select select "10"
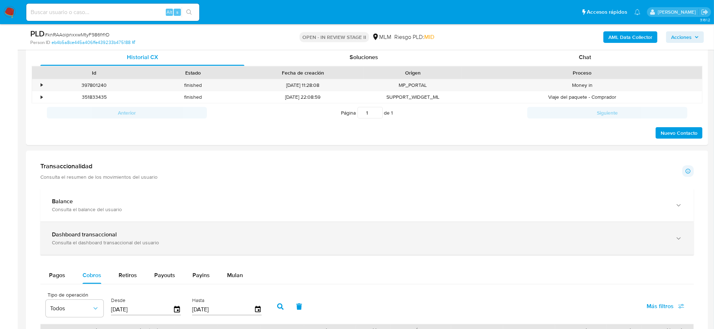
scroll to position [405, 0]
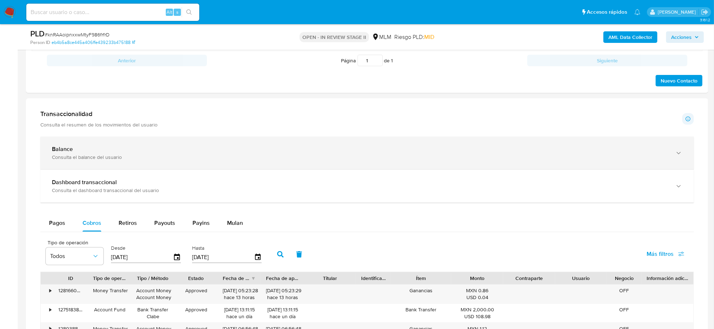
click at [227, 150] on div "Balance" at bounding box center [360, 149] width 616 height 7
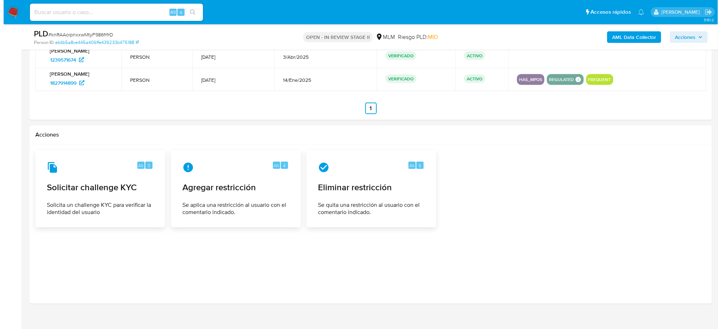
scroll to position [1195, 0]
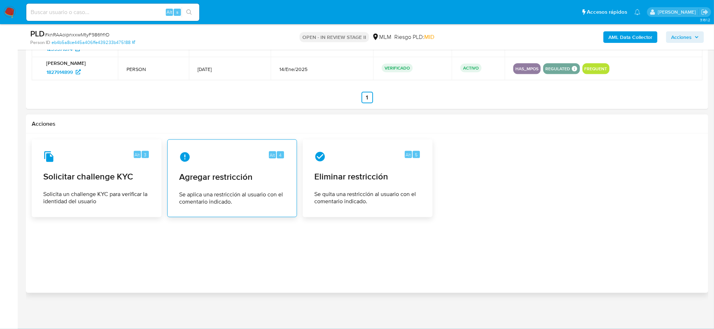
click at [213, 184] on div "Alt 4 Agregar restricción Se aplica una restricción al usuario con el comentari…" at bounding box center [231, 179] width 117 height 66
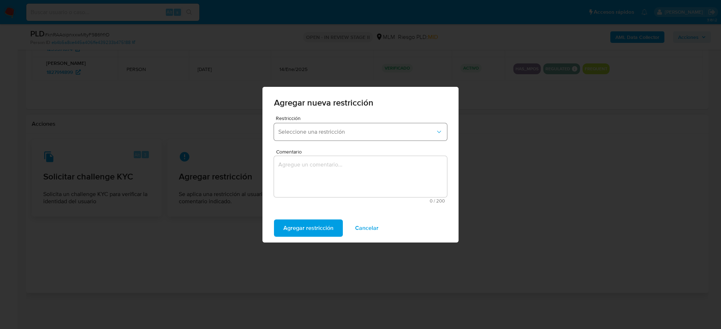
click at [427, 136] on button "Seleccione una restricción" at bounding box center [360, 131] width 173 height 17
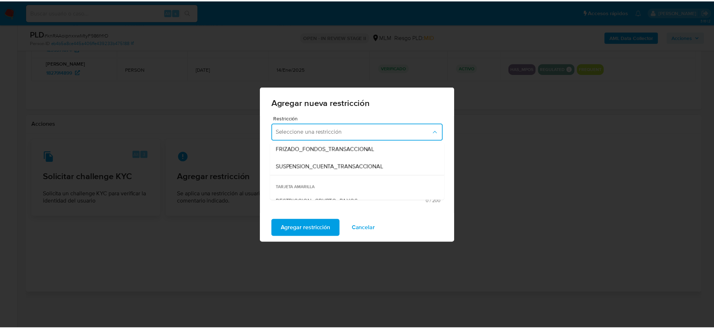
scroll to position [90, 0]
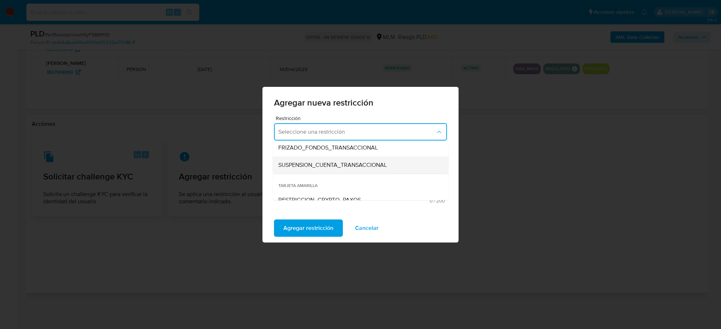
click at [354, 162] on span "SUSPENSION_CUENTA_TRANSACCIONAL" at bounding box center [332, 164] width 108 height 7
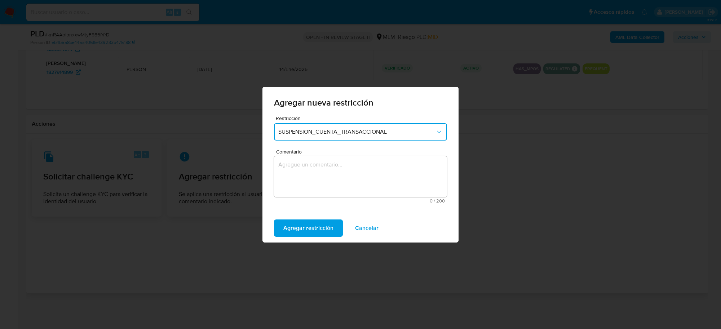
click at [330, 171] on textarea "Comentario" at bounding box center [360, 176] width 173 height 41
click at [370, 163] on textarea "Cliente con" at bounding box center [360, 176] width 173 height 41
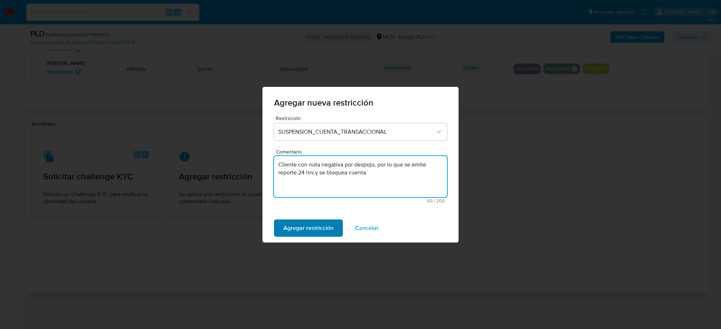
type textarea "Cliente con nota negativa por despojo, por lo que se emite reporte 24 hrs y se …"
click at [325, 223] on span "Agregar restricción" at bounding box center [308, 228] width 50 height 16
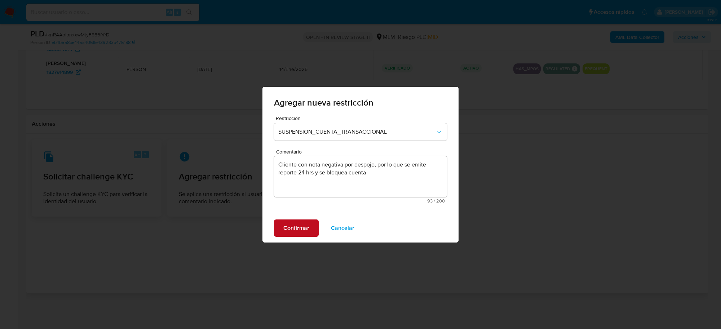
click at [296, 236] on span "Confirmar" at bounding box center [296, 228] width 26 height 16
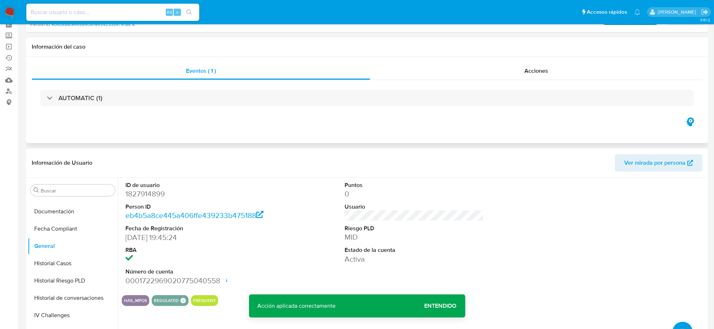
scroll to position [0, 0]
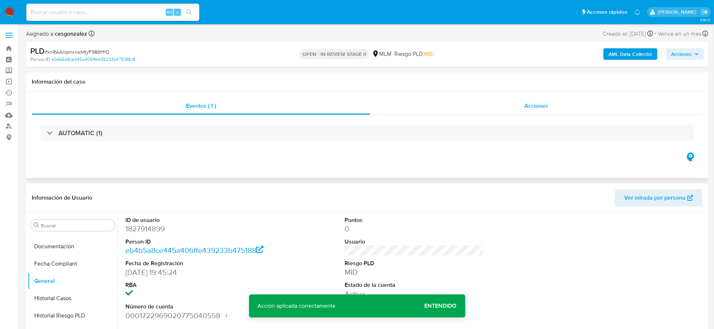
click at [541, 107] on span "Acciones" at bounding box center [536, 106] width 24 height 8
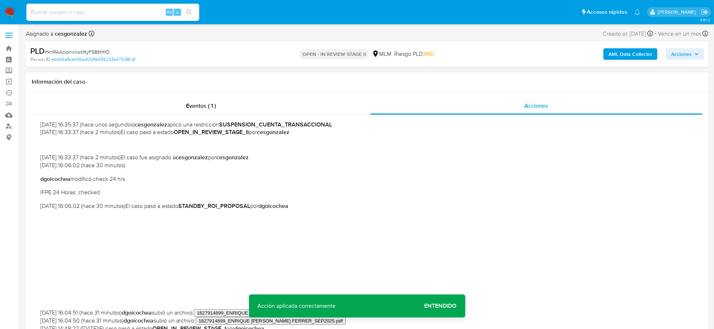
scroll to position [180, 0]
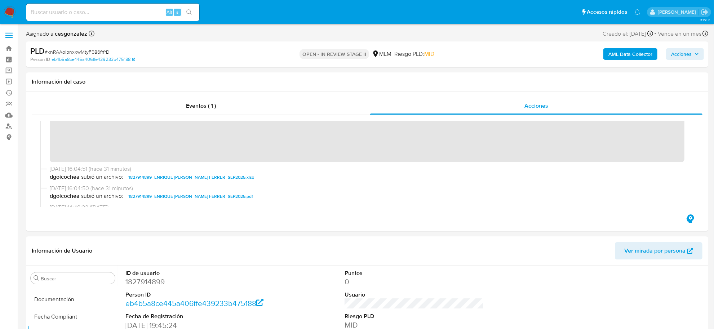
click at [683, 54] on span "Acciones" at bounding box center [681, 54] width 21 height 12
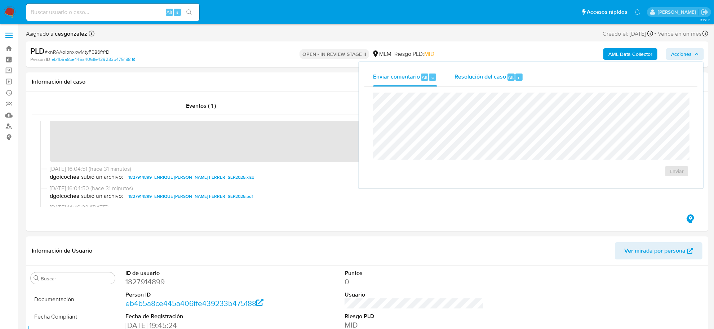
click at [493, 80] on span "Resolución del caso" at bounding box center [480, 77] width 52 height 8
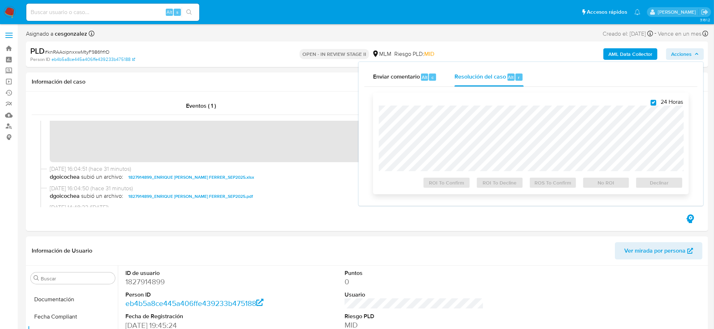
checkbox input "true"
click at [559, 186] on span "ROS To Confirm" at bounding box center [552, 183] width 37 height 10
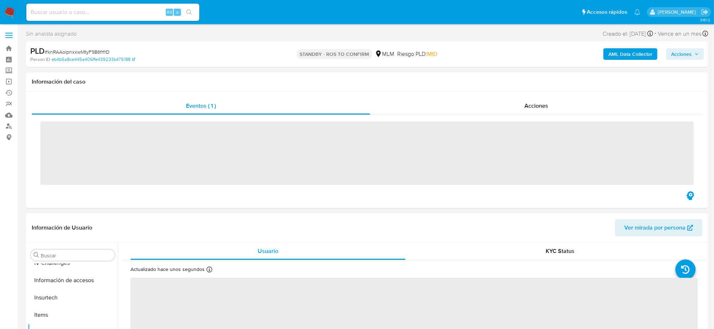
scroll to position [339, 0]
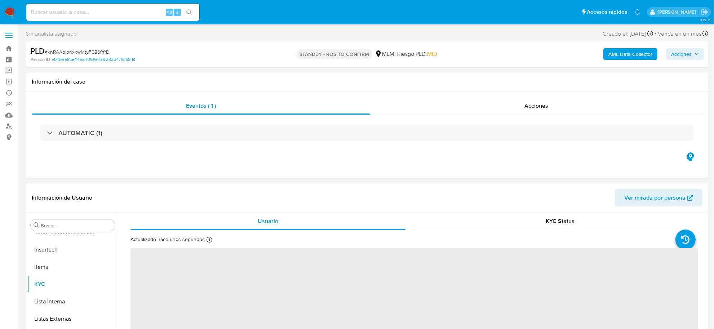
select select "10"
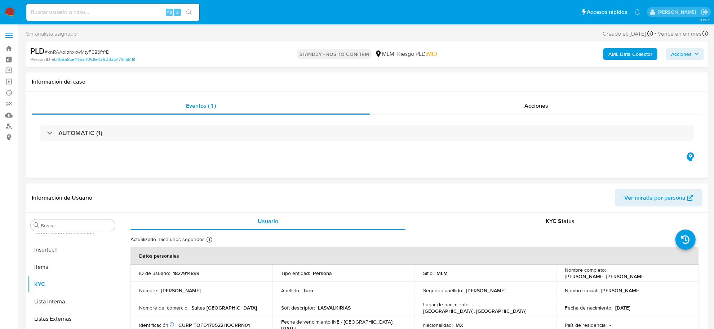
click at [88, 53] on span "# knRAAoipnxxwMtyF986frfrD" at bounding box center [77, 51] width 65 height 7
click at [89, 53] on span "# knRAAoipnxxwMtyF986frfrD" at bounding box center [77, 51] width 65 height 7
copy span "knRAAoipnxxwMtyF986frfrD"
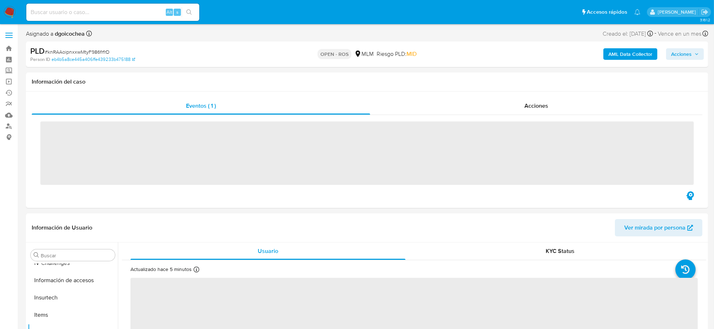
scroll to position [339, 0]
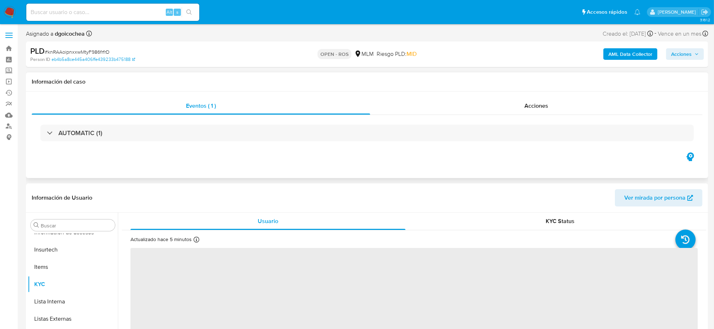
select select "10"
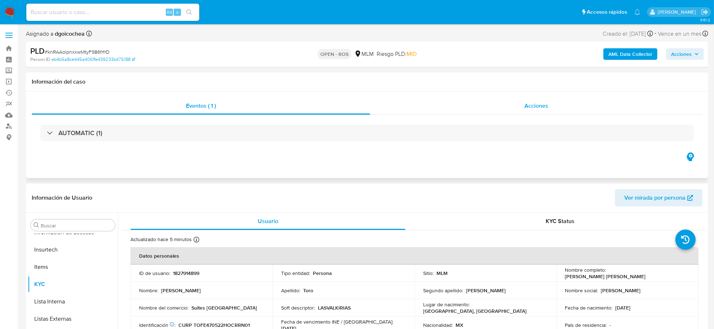
click at [528, 102] on span "Acciones" at bounding box center [536, 106] width 24 height 8
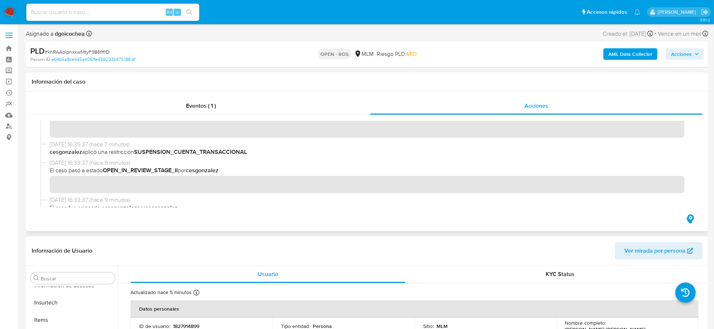
scroll to position [180, 0]
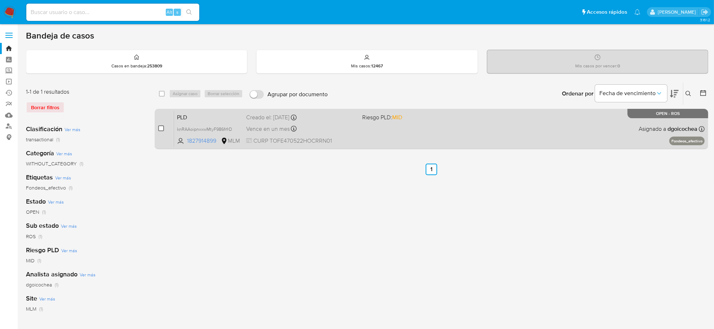
click at [161, 129] on input "checkbox" at bounding box center [161, 128] width 6 height 6
checkbox input "true"
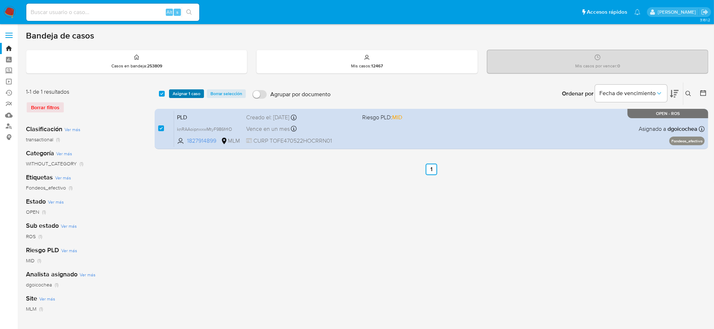
click at [179, 97] on span "Asignar 1 caso" at bounding box center [187, 93] width 28 height 7
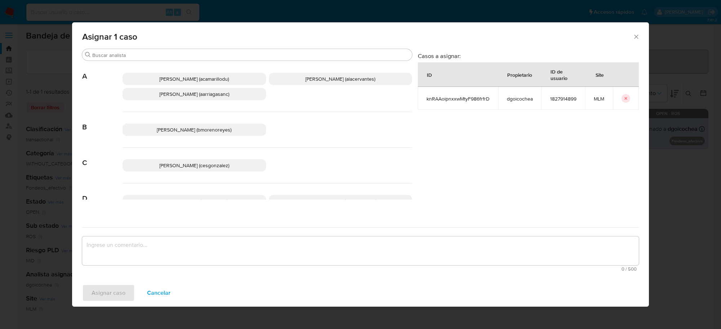
click at [199, 164] on span "[PERSON_NAME] (cesgonzalez)" at bounding box center [194, 165] width 70 height 7
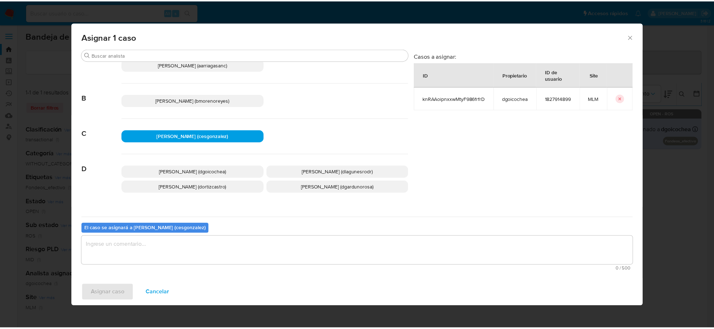
scroll to position [45, 0]
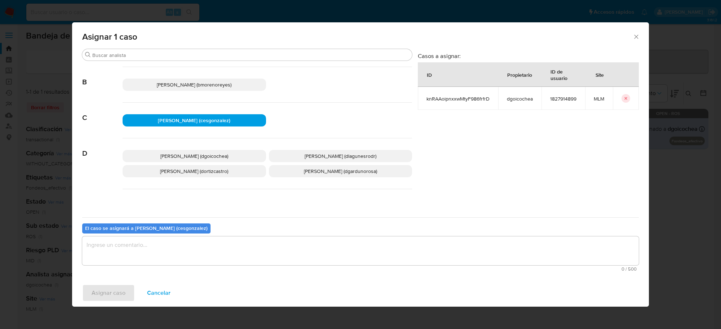
click at [161, 258] on textarea "assign-modal" at bounding box center [360, 250] width 556 height 29
click at [121, 289] on span "Asignar caso" at bounding box center [109, 293] width 34 height 16
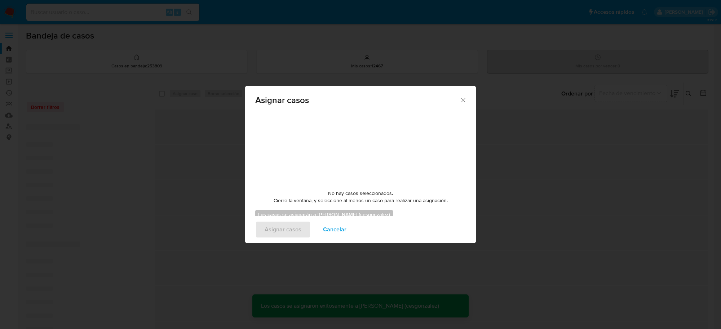
checkbox input "false"
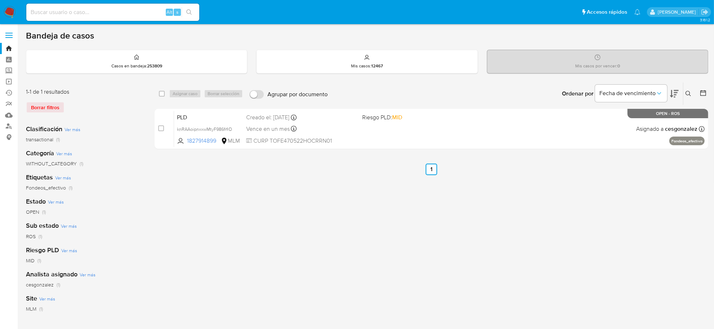
click at [687, 93] on icon at bounding box center [689, 94] width 6 height 6
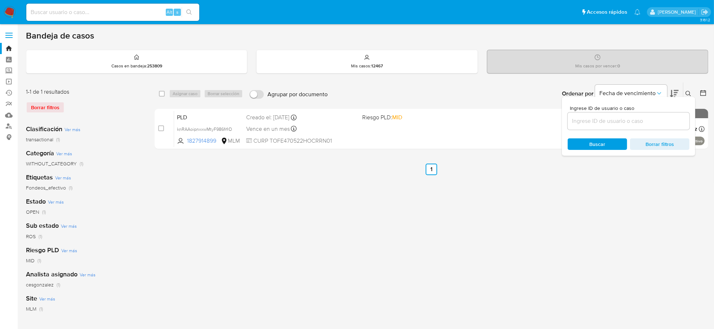
click at [613, 119] on input at bounding box center [629, 120] width 122 height 9
type input "pftjJ36wllZnGGAyxS71tP5X"
click at [690, 91] on icon at bounding box center [689, 94] width 6 height 6
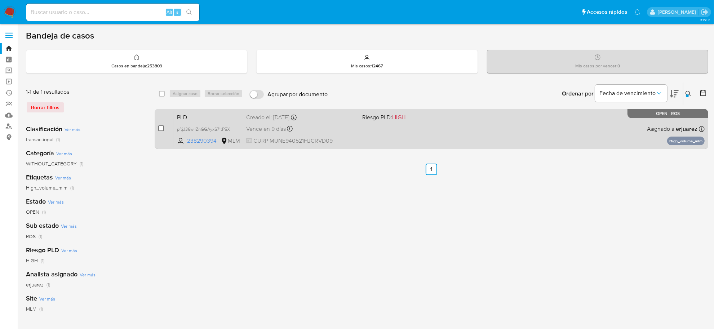
click at [160, 130] on input "checkbox" at bounding box center [161, 128] width 6 height 6
checkbox input "true"
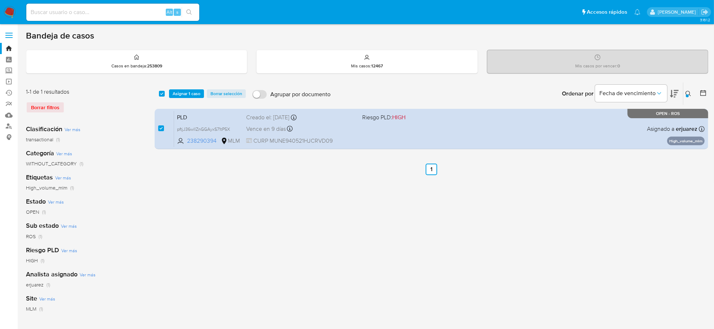
click at [193, 86] on div "select-all-cases-checkbox Asignar 1 caso Borrar selección Agrupar por documento…" at bounding box center [432, 94] width 554 height 22
click at [193, 93] on span "Asignar 1 caso" at bounding box center [187, 93] width 28 height 7
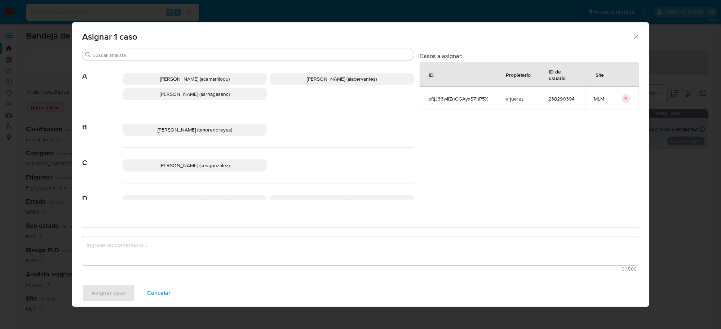
click at [172, 167] on span "Cesar Gonzalez (cesgonzalez)" at bounding box center [195, 165] width 70 height 7
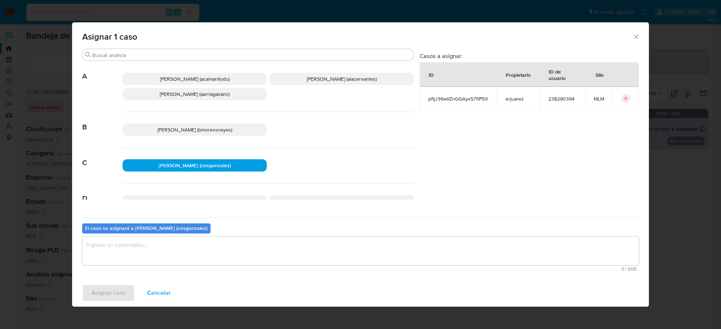
click at [133, 249] on textarea "assign-modal" at bounding box center [360, 250] width 556 height 29
click at [116, 300] on span "Asignar caso" at bounding box center [109, 293] width 34 height 16
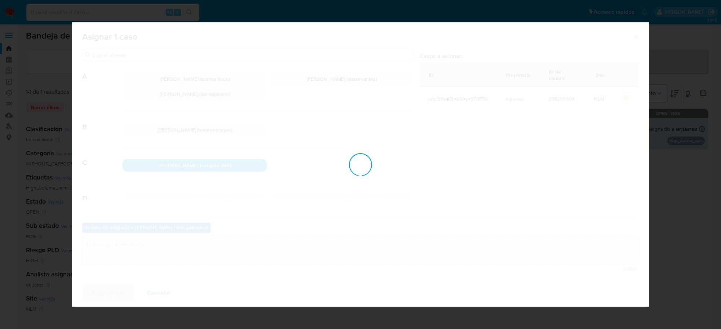
checkbox input "false"
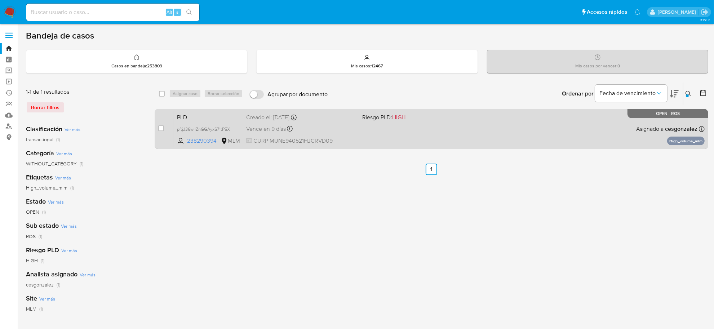
click at [280, 133] on div "Vence en 9 días Vence el 11/10/2025 02:06:38" at bounding box center [301, 129] width 110 height 10
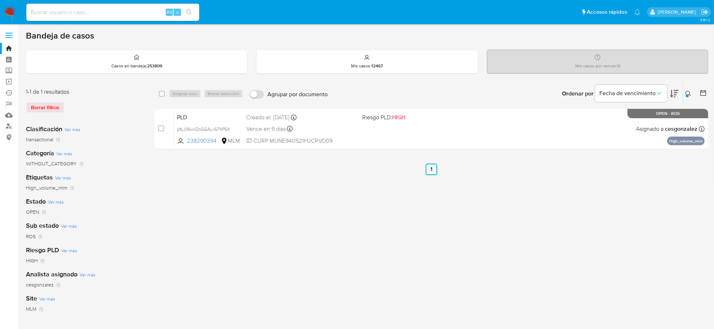
click at [7, 12] on img at bounding box center [10, 12] width 12 height 12
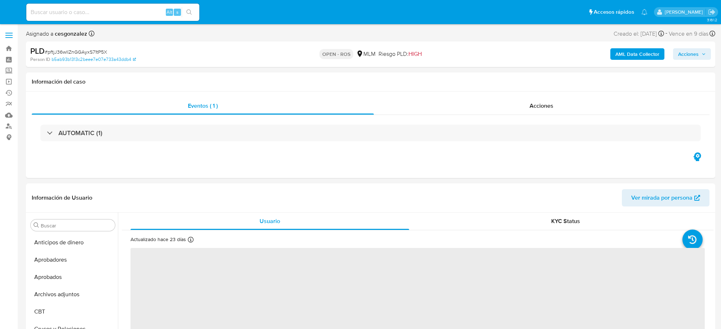
select select "10"
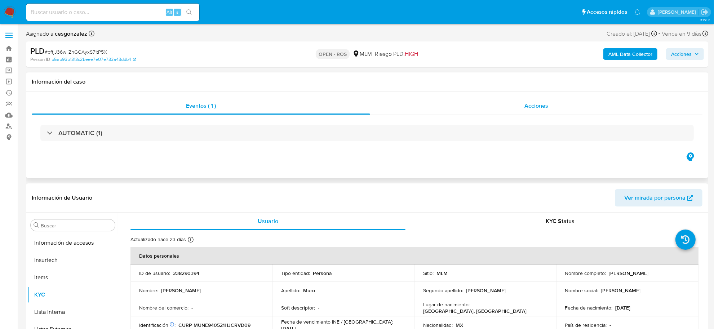
scroll to position [339, 0]
click at [491, 105] on div "Acciones" at bounding box center [536, 105] width 332 height 17
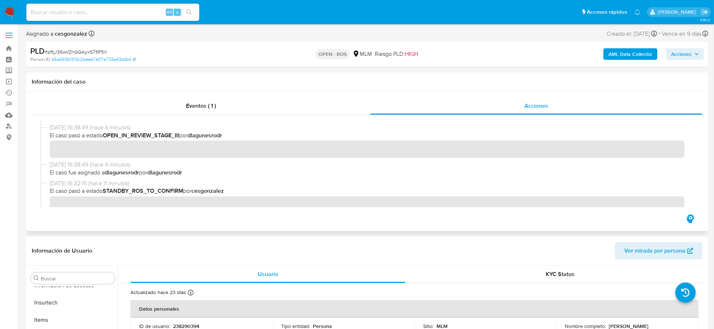
scroll to position [135, 0]
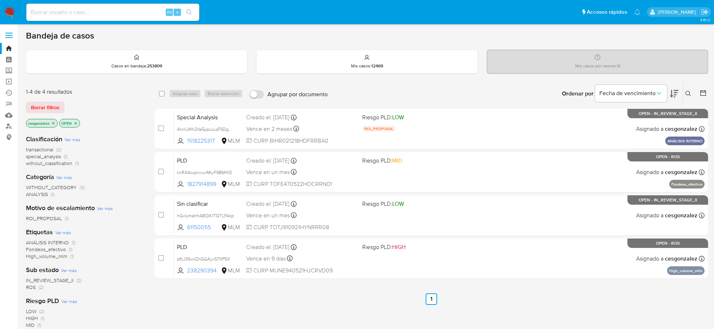
click at [71, 11] on input at bounding box center [112, 12] width 173 height 9
paste input "mL7EKTCWfT80J0Pw47PGt2WP"
type input "mL7EKTCWfT80J0Pw47PGt2WP"
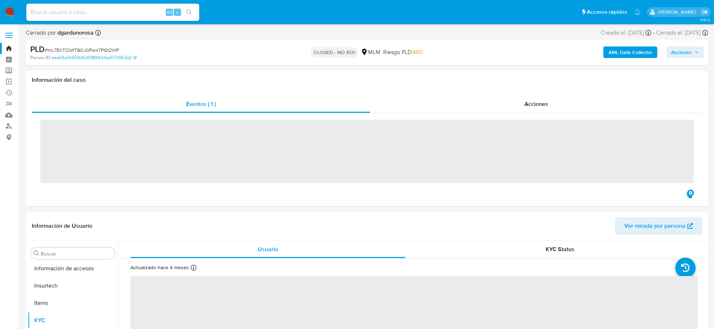
scroll to position [339, 0]
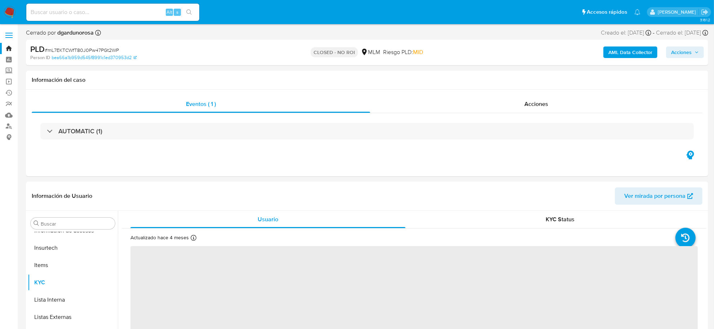
select select "10"
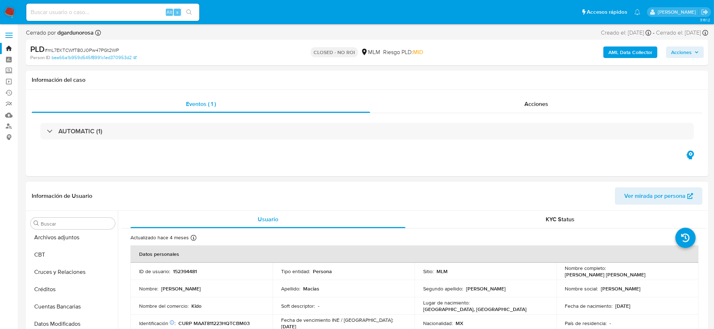
scroll to position [23, 0]
click at [72, 269] on button "Archivos adjuntos" at bounding box center [70, 269] width 84 height 17
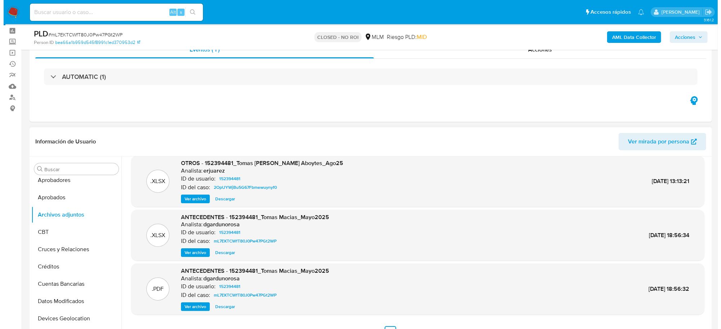
scroll to position [45, 0]
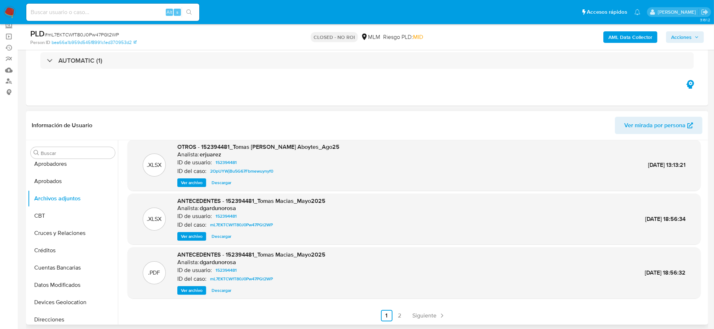
click at [216, 236] on span "Descargar" at bounding box center [222, 236] width 20 height 7
click at [201, 290] on span "Ver archivo" at bounding box center [192, 290] width 22 height 7
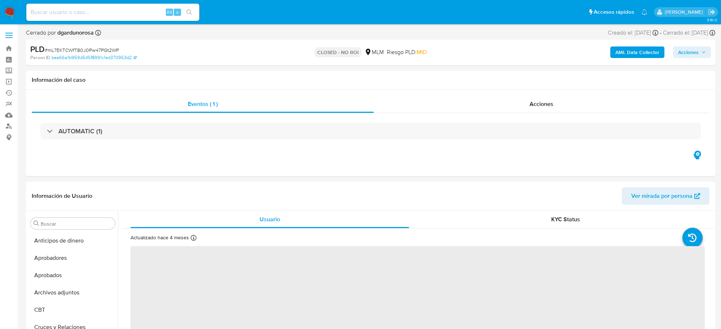
select select "10"
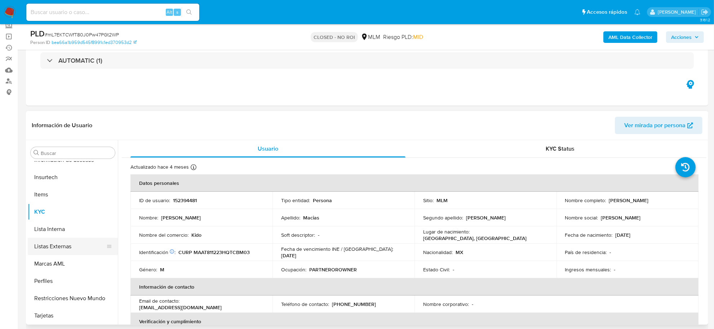
scroll to position [249, 0]
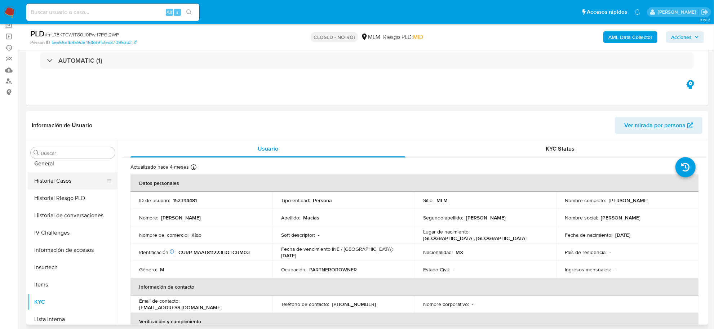
click at [62, 179] on button "Historial Casos" at bounding box center [70, 180] width 84 height 17
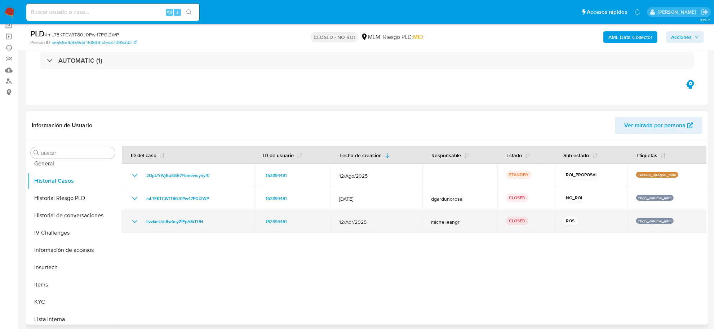
click at [134, 220] on icon "Mostrar/Ocultar" at bounding box center [134, 221] width 9 height 9
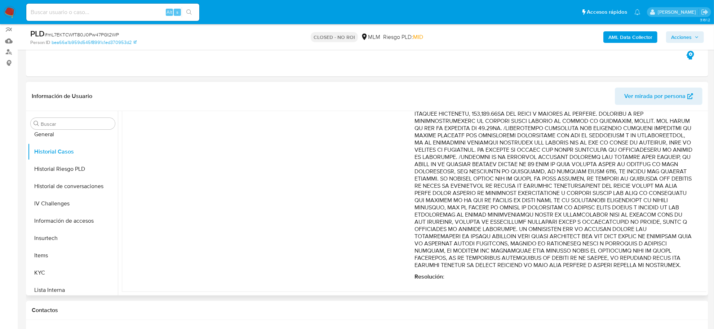
scroll to position [90, 0]
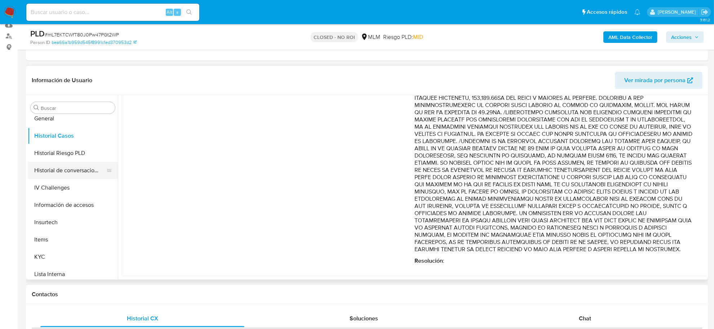
click at [91, 172] on button "Historial de conversaciones" at bounding box center [70, 170] width 84 height 17
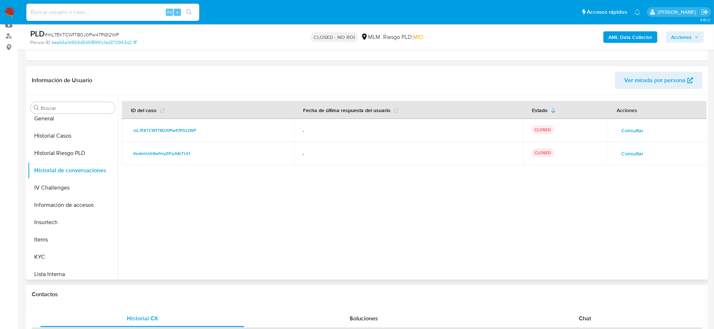
click at [629, 156] on span "Consultar" at bounding box center [632, 153] width 22 height 10
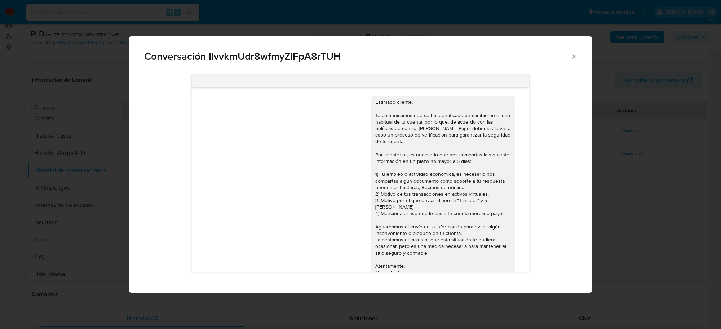
click at [573, 56] on icon "Cerrar" at bounding box center [574, 56] width 7 height 7
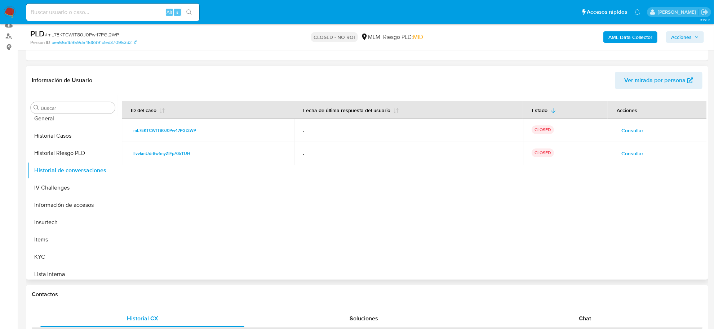
click at [635, 134] on span "Consultar" at bounding box center [632, 130] width 22 height 10
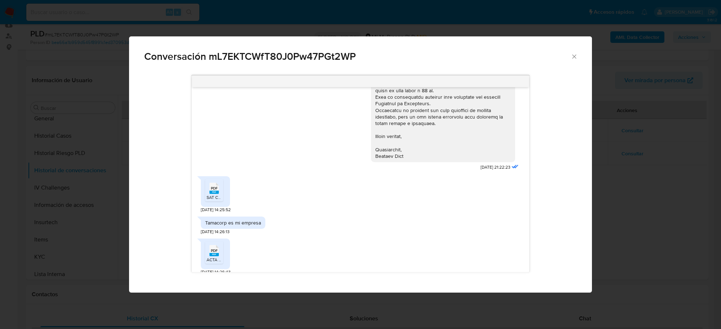
scroll to position [260, 0]
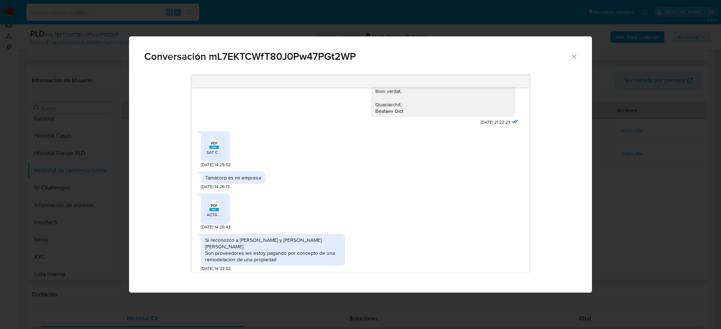
click at [211, 147] on rect "Comunicación" at bounding box center [213, 147] width 9 height 3
click at [212, 198] on div "PDF PDF" at bounding box center [214, 205] width 15 height 14
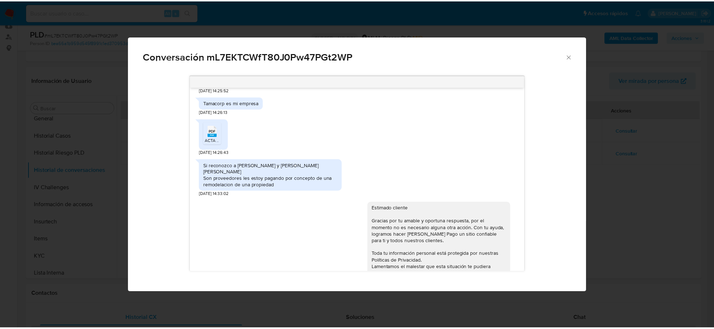
scroll to position [350, 0]
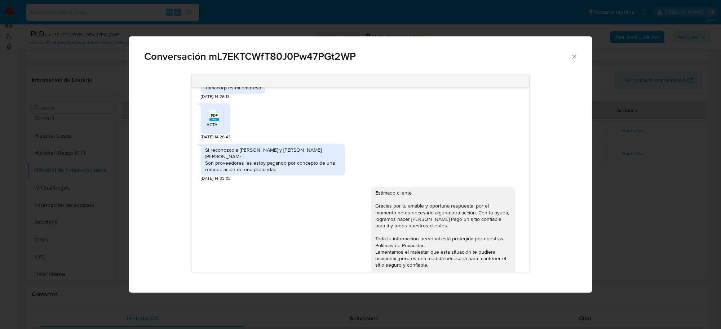
click at [571, 58] on icon "Cerrar" at bounding box center [574, 56] width 7 height 7
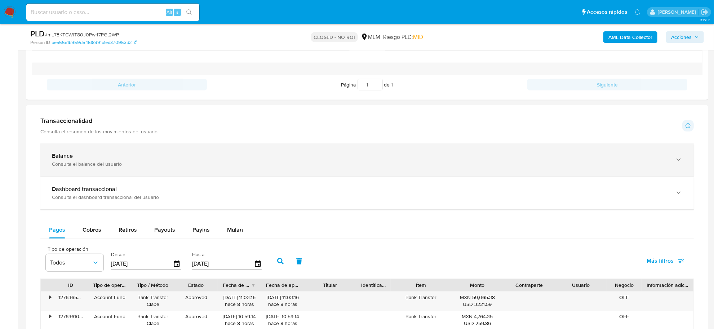
scroll to position [496, 0]
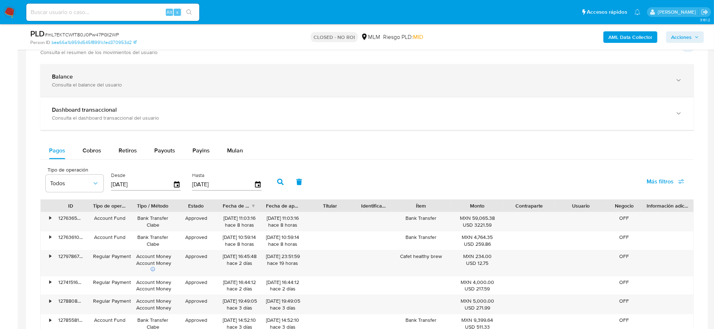
click at [134, 77] on div "Balance" at bounding box center [360, 76] width 616 height 7
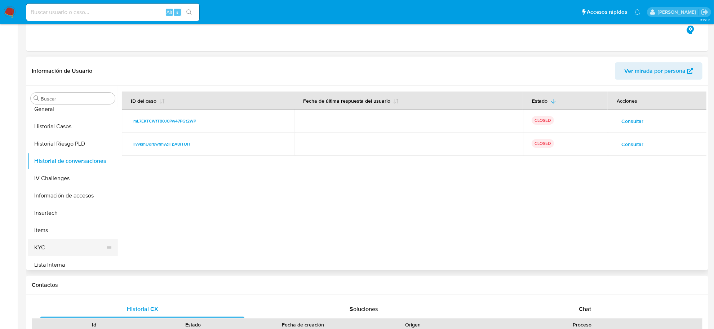
scroll to position [0, 0]
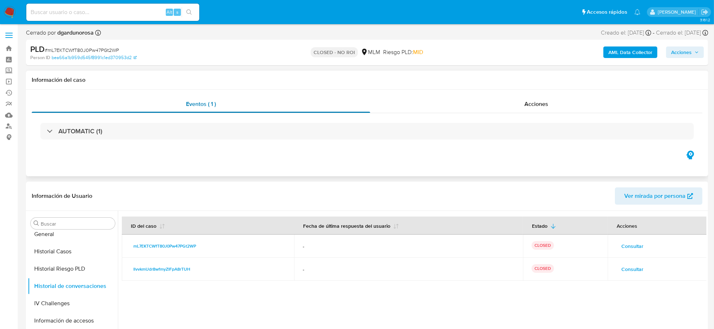
click at [174, 103] on div "Eventos ( 1 )" at bounding box center [201, 104] width 338 height 17
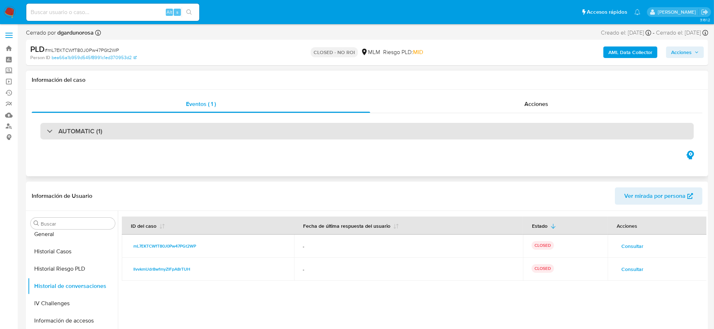
click at [121, 130] on div "AUTOMATIC (1)" at bounding box center [366, 131] width 653 height 17
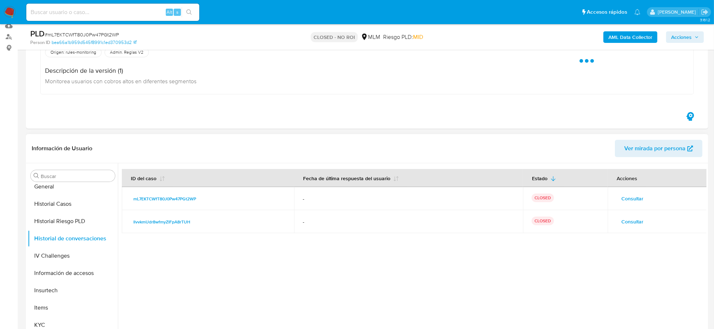
scroll to position [180, 0]
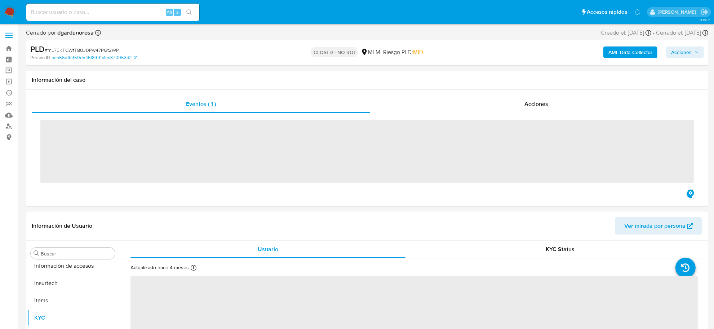
scroll to position [339, 0]
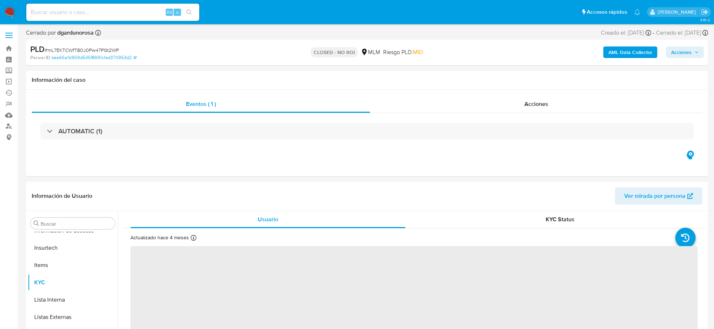
select select "10"
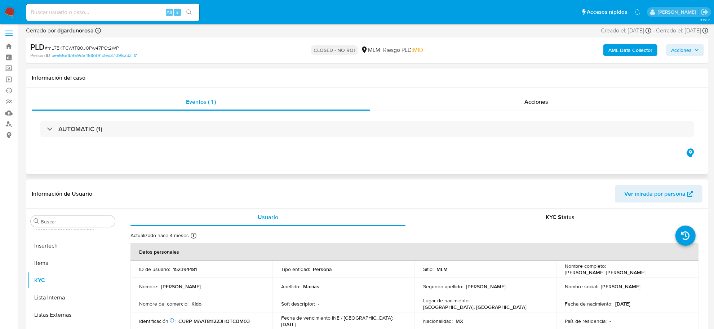
scroll to position [0, 0]
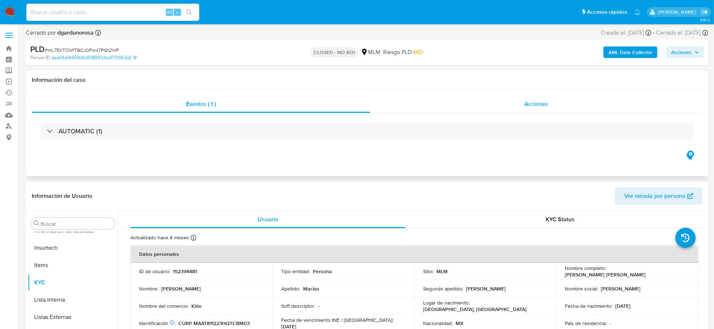
click at [548, 107] on span "Acciones" at bounding box center [536, 104] width 24 height 8
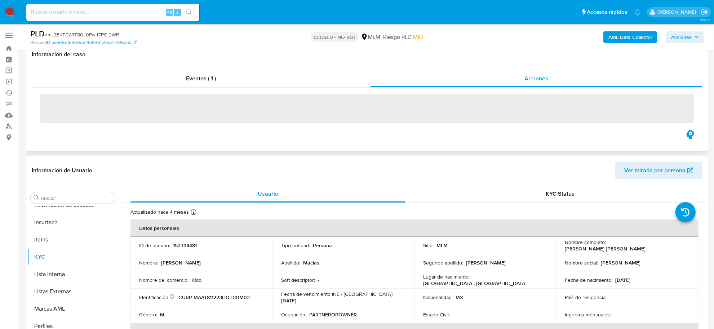
scroll to position [45, 0]
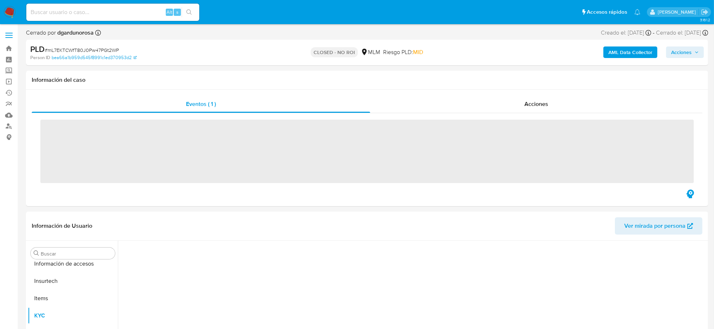
scroll to position [339, 0]
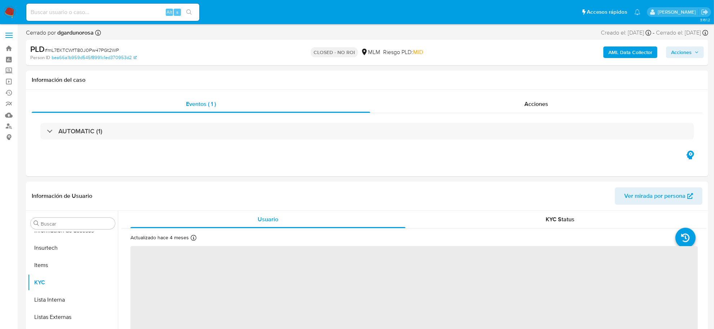
select select "10"
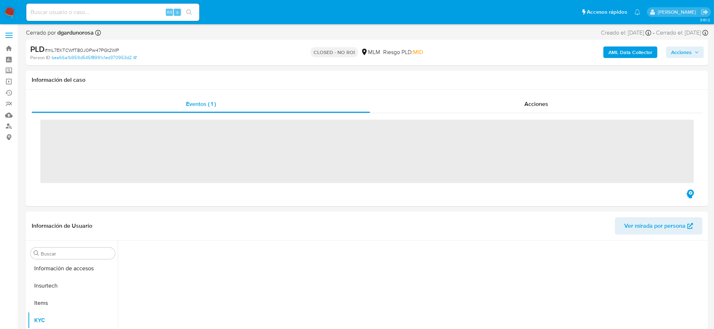
scroll to position [339, 0]
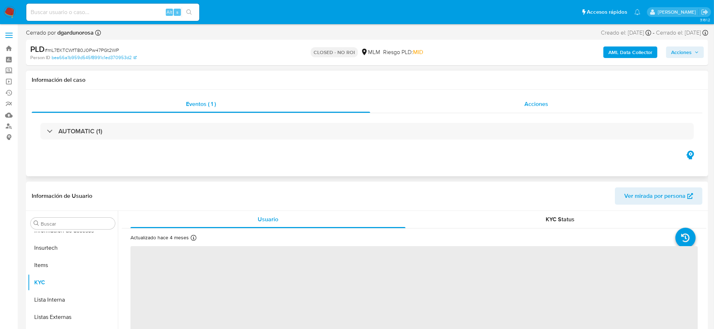
select select "10"
click at [533, 101] on span "Acciones" at bounding box center [536, 104] width 24 height 8
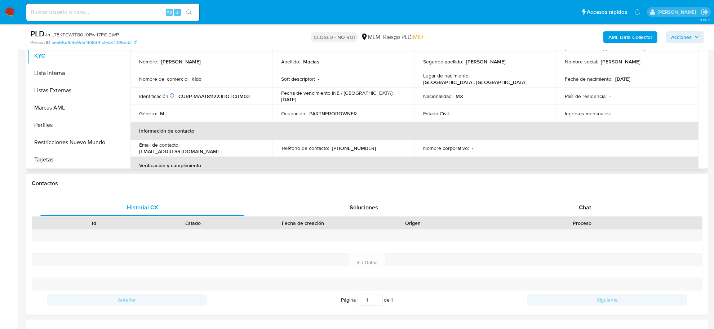
scroll to position [270, 0]
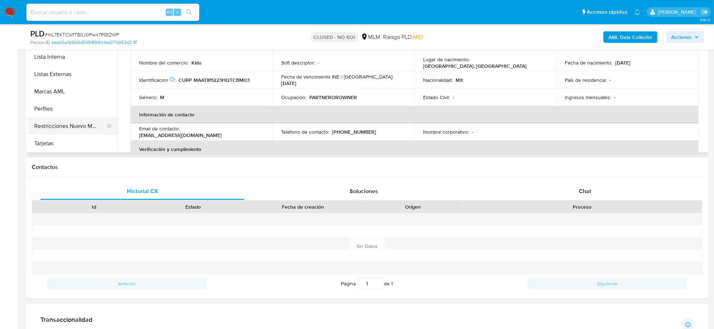
click at [78, 129] on button "Restricciones Nuevo Mundo" at bounding box center [70, 125] width 84 height 17
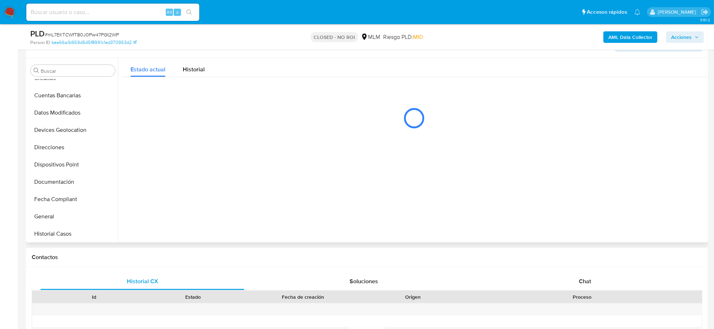
scroll to position [135, 0]
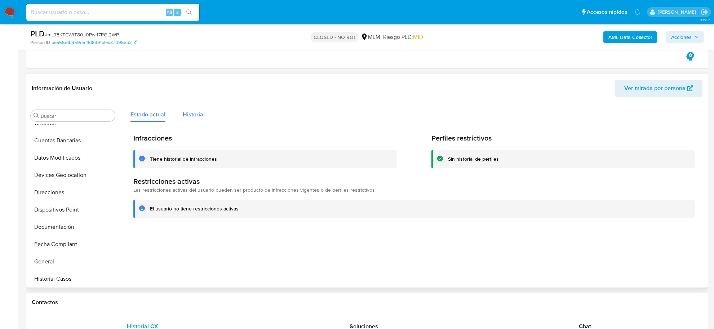
click at [196, 118] on span "Historial" at bounding box center [194, 114] width 22 height 8
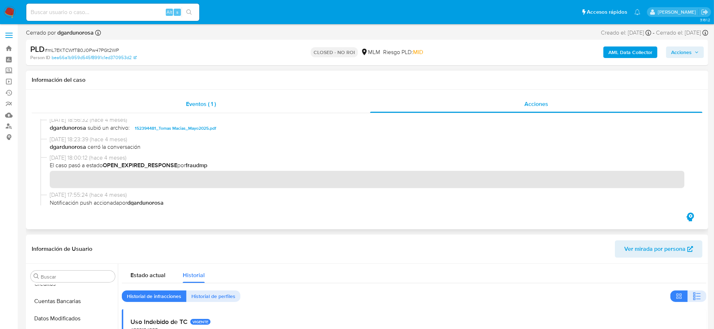
click at [197, 105] on span "Eventos ( 1 )" at bounding box center [201, 104] width 30 height 8
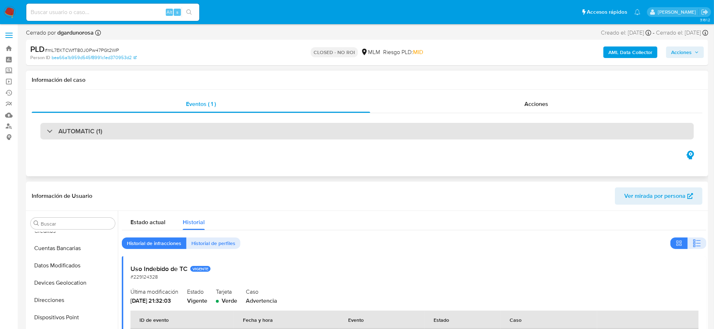
click at [172, 130] on div "AUTOMATIC (1)" at bounding box center [366, 131] width 653 height 17
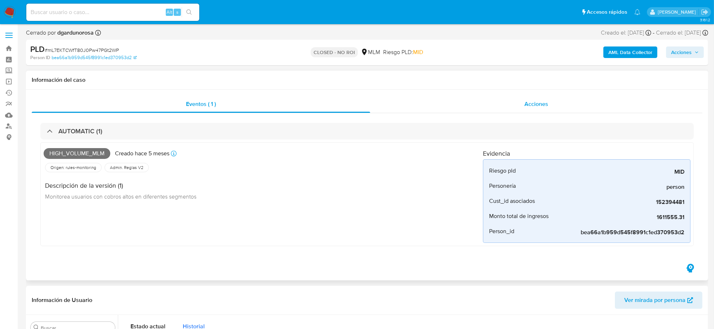
click at [537, 105] on span "Acciones" at bounding box center [536, 104] width 24 height 8
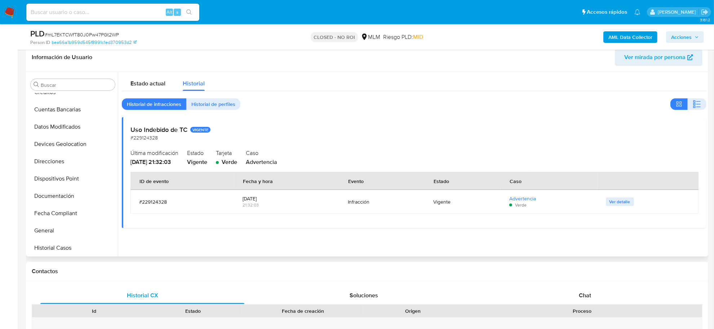
scroll to position [180, 0]
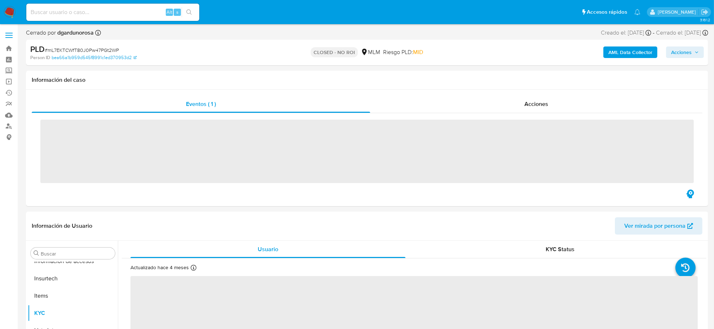
scroll to position [339, 0]
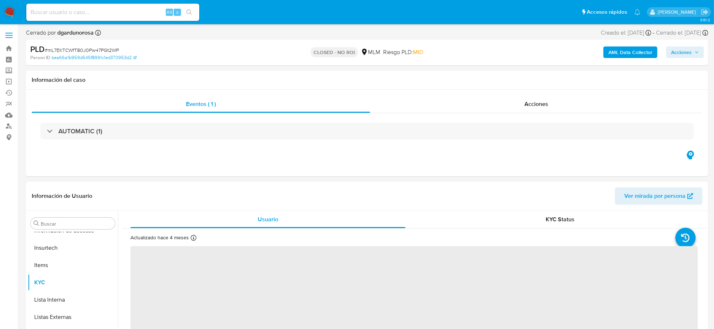
select select "10"
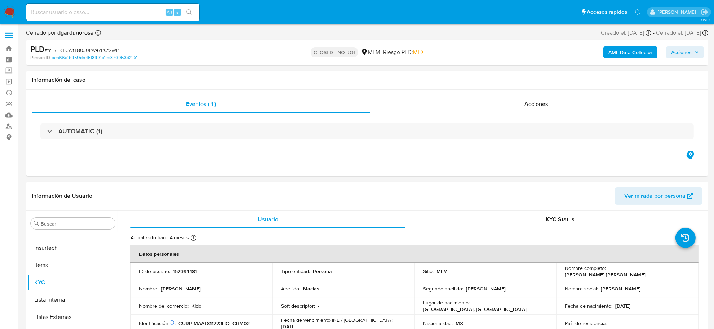
click at [97, 13] on input at bounding box center [112, 12] width 173 height 9
paste input "L0glHozTXpyVj4ds4d8wzdYW"
type input "L0glHozTXpyVj4ds4d8wzdYW"
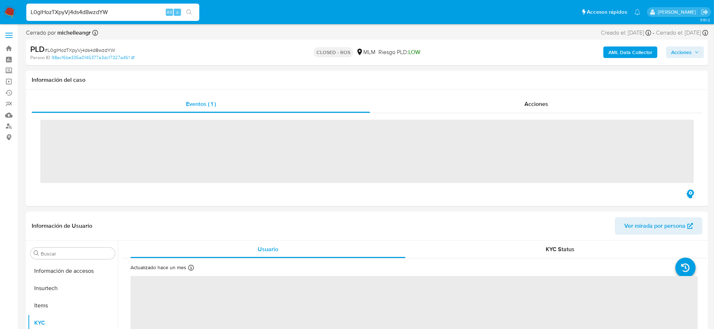
scroll to position [339, 0]
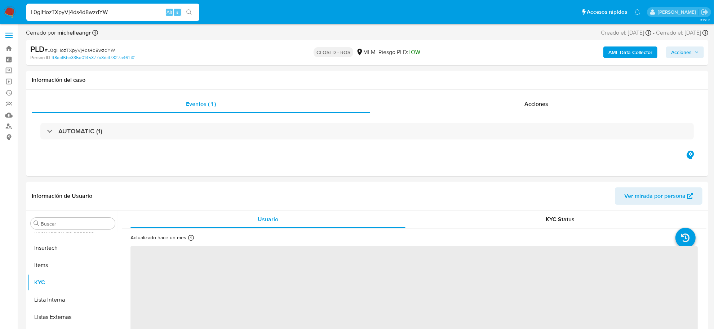
select select "10"
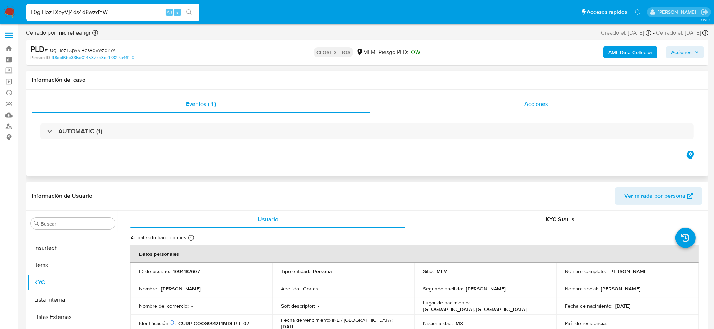
click at [540, 103] on span "Acciones" at bounding box center [536, 104] width 24 height 8
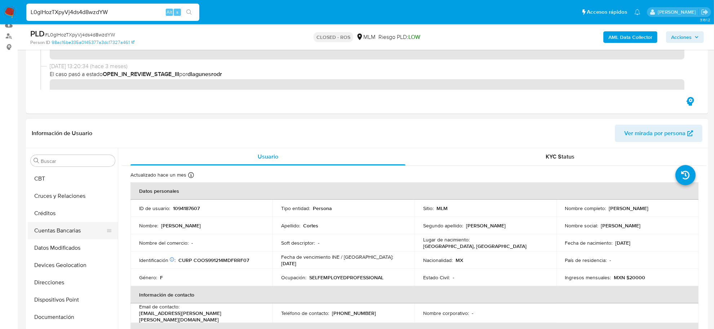
scroll to position [23, 0]
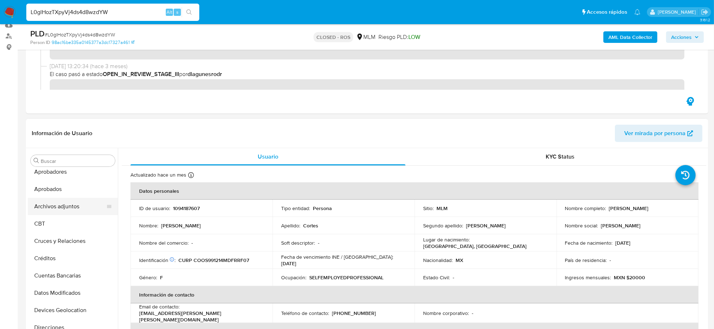
click at [71, 212] on button "Archivos adjuntos" at bounding box center [70, 206] width 84 height 17
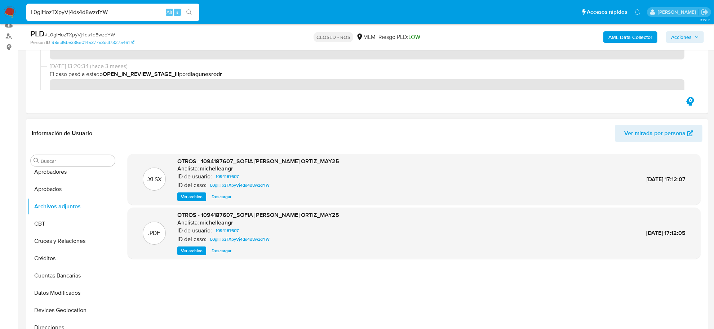
click at [217, 195] on span "Descargar" at bounding box center [222, 196] width 20 height 7
click at [192, 253] on span "Ver archivo" at bounding box center [192, 250] width 22 height 7
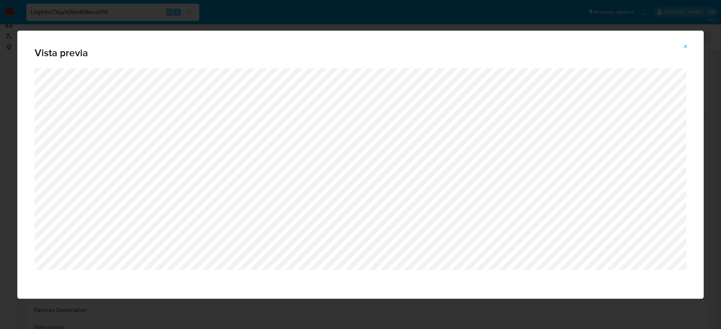
click at [689, 45] on button "Attachment preview" at bounding box center [686, 47] width 16 height 12
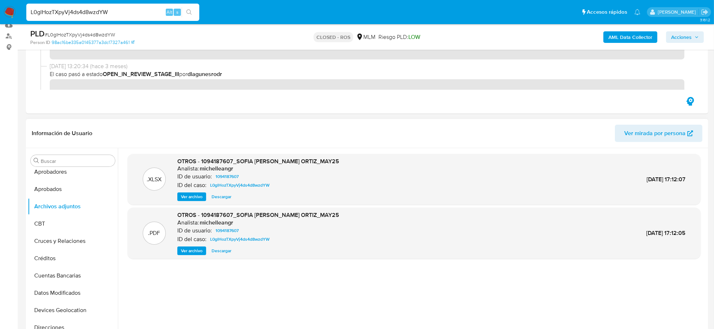
click at [82, 12] on input "L0glHozTXpyVj4ds4d8wzdYW" at bounding box center [112, 12] width 173 height 9
paste input "nLlQ9hFGZIFO1wydAVHoBBQ4"
type input "nLlQ9hFGZIFO1wydAVHoBBQ4"
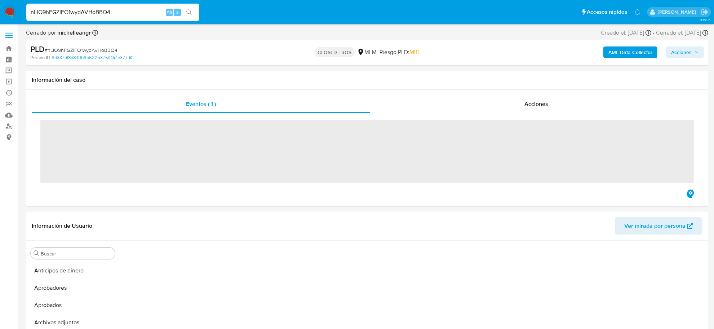
scroll to position [145, 0]
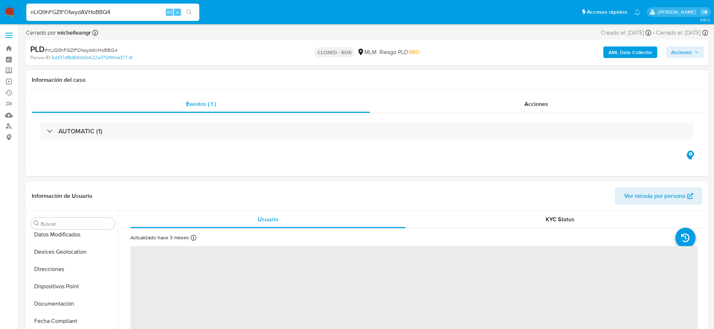
select select "10"
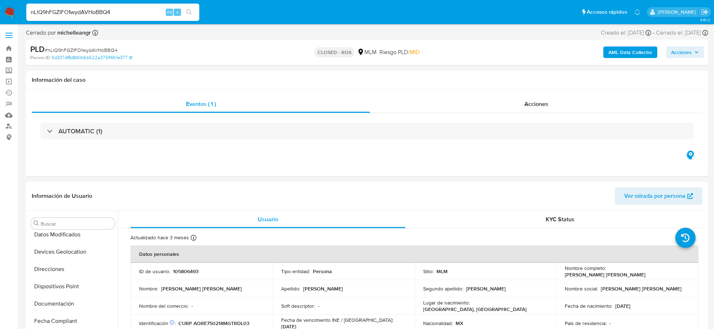
scroll to position [339, 0]
click at [540, 104] on span "Acciones" at bounding box center [536, 104] width 24 height 8
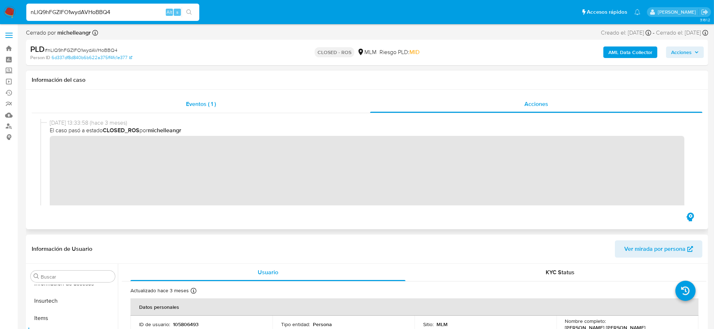
click at [185, 108] on div "Eventos ( 1 )" at bounding box center [201, 104] width 338 height 17
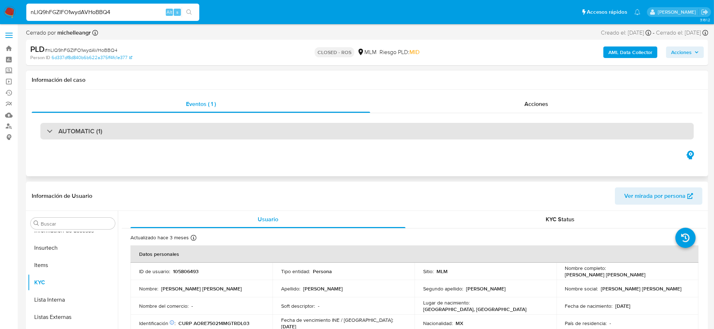
click at [143, 127] on div "AUTOMATIC (1)" at bounding box center [366, 131] width 653 height 17
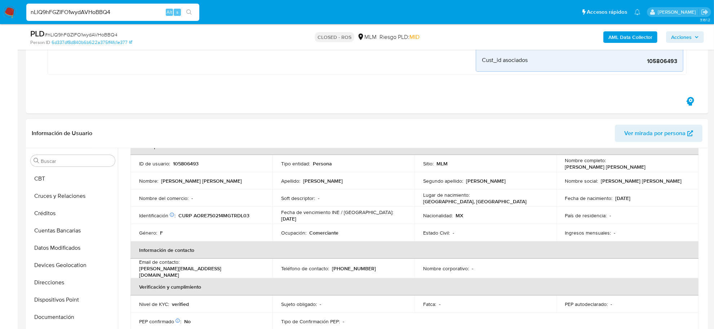
scroll to position [23, 0]
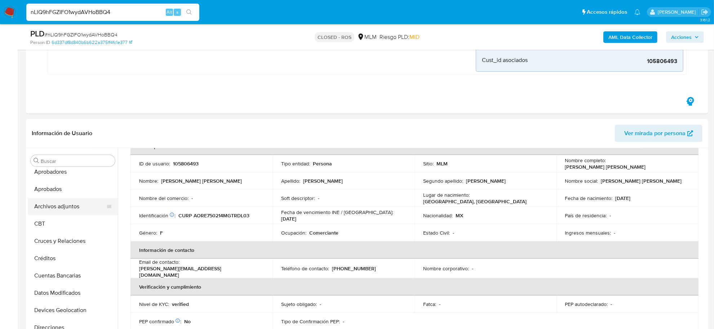
click at [68, 204] on button "Archivos adjuntos" at bounding box center [70, 206] width 84 height 17
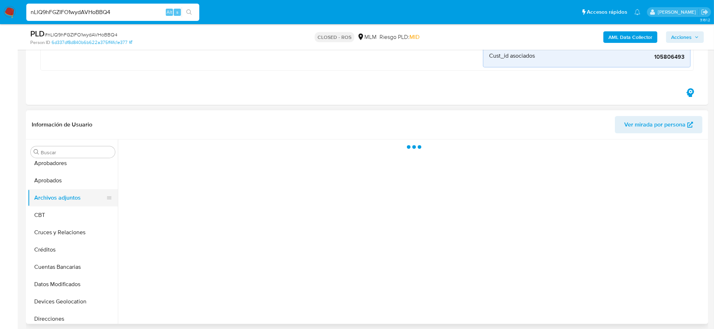
scroll to position [0, 0]
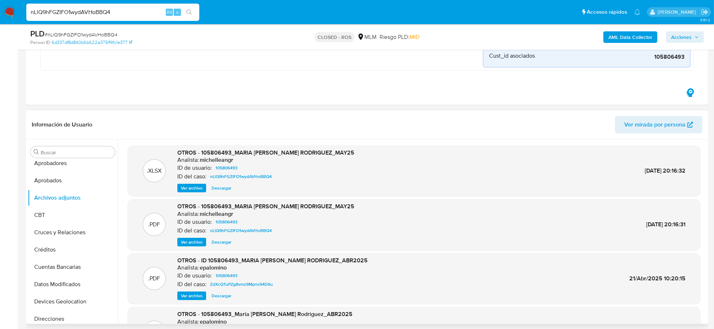
click at [270, 239] on div "Ver archivo Descargar" at bounding box center [265, 242] width 177 height 9
click at [225, 188] on span "Descargar" at bounding box center [222, 188] width 20 height 7
click at [193, 244] on span "Ver archivo" at bounding box center [192, 242] width 22 height 7
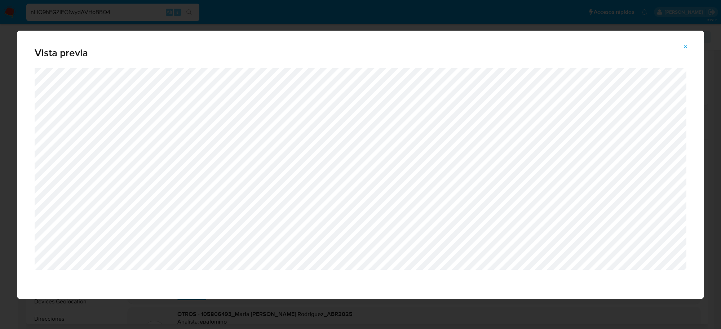
click at [686, 46] on icon "Attachment preview" at bounding box center [685, 46] width 3 height 3
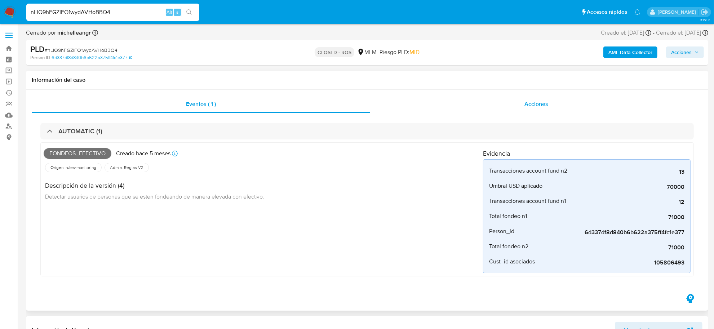
click at [522, 111] on div "Acciones" at bounding box center [536, 104] width 332 height 17
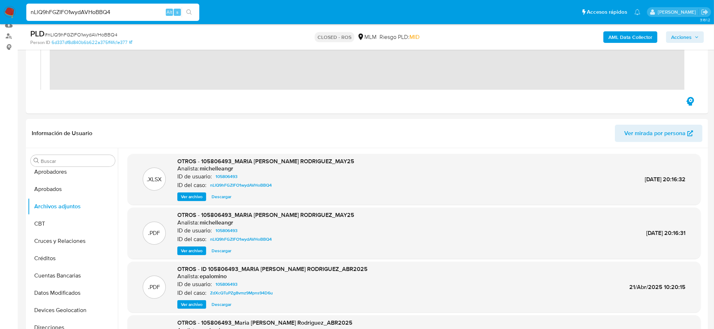
click at [94, 14] on input "nLlQ9hFGZIFO1wydAVHoBBQ4" at bounding box center [112, 12] width 173 height 9
paste input "9iC8sxaMX9VwTsoWpmITnJ9O"
type input "9iC8sxaMX9VwTsoWpmITnJ9O"
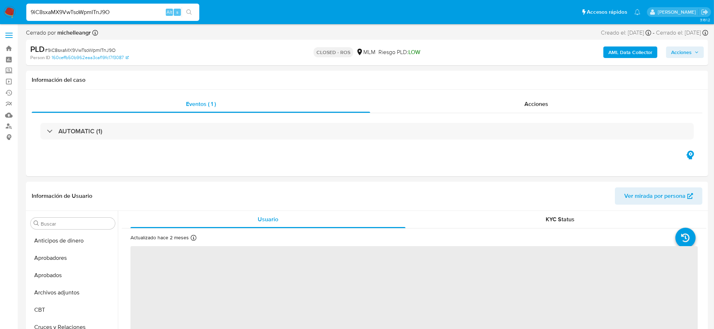
select select "10"
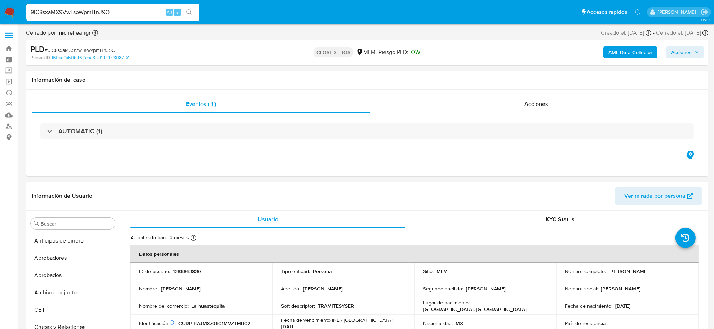
scroll to position [339, 0]
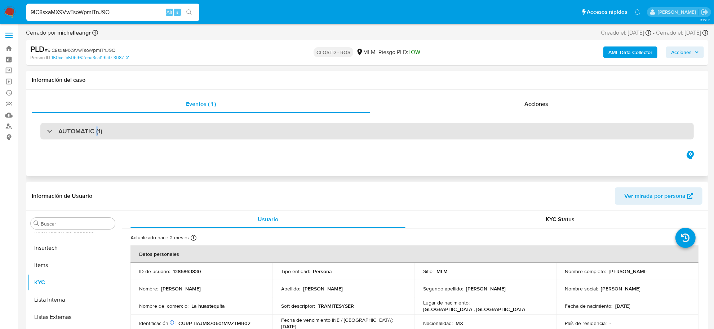
click at [96, 131] on h3 "AUTOMATIC (1)" at bounding box center [80, 131] width 44 height 8
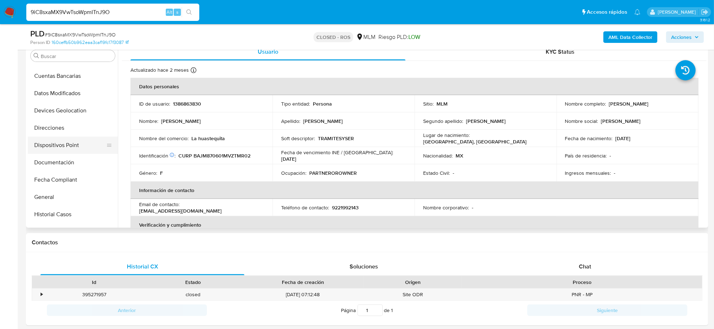
scroll to position [114, 0]
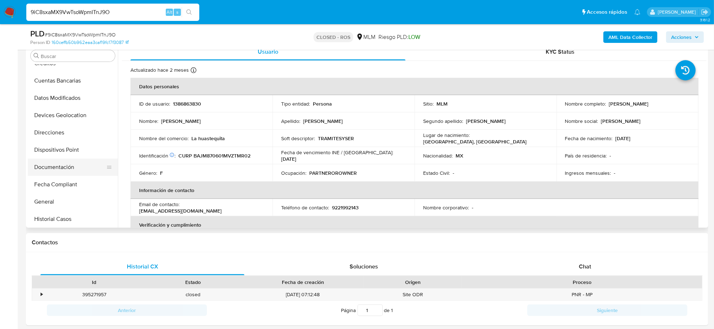
click at [63, 172] on button "Documentación" at bounding box center [70, 167] width 84 height 17
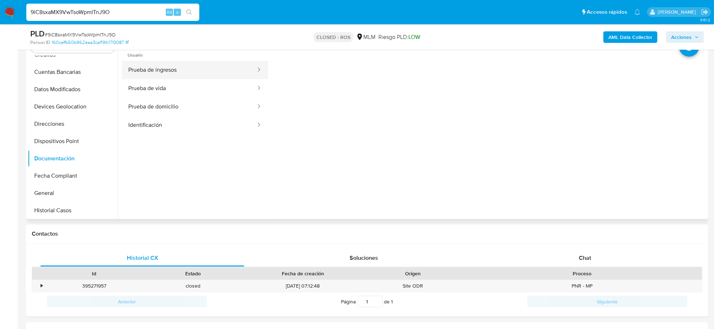
click at [185, 74] on button "Prueba de ingresos" at bounding box center [189, 70] width 135 height 18
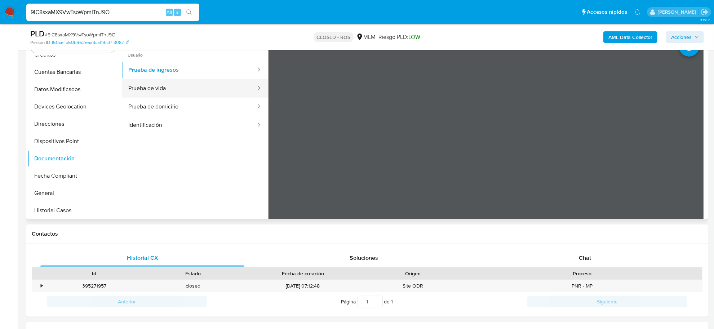
click at [182, 86] on button "Prueba de vida" at bounding box center [189, 88] width 135 height 18
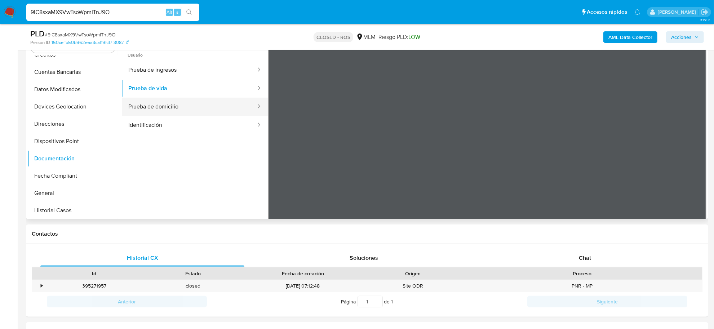
click at [181, 110] on button "Prueba de domicilio" at bounding box center [189, 107] width 135 height 18
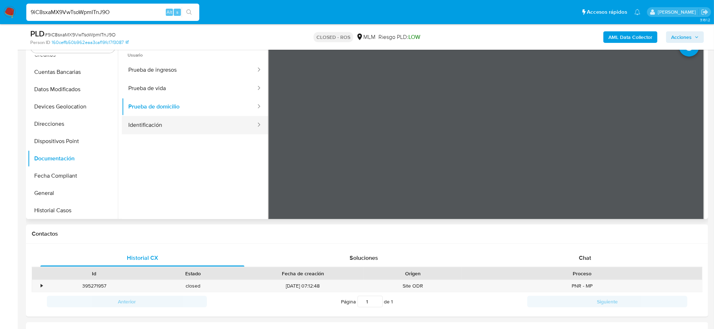
click at [172, 125] on button "Identificación" at bounding box center [189, 125] width 135 height 18
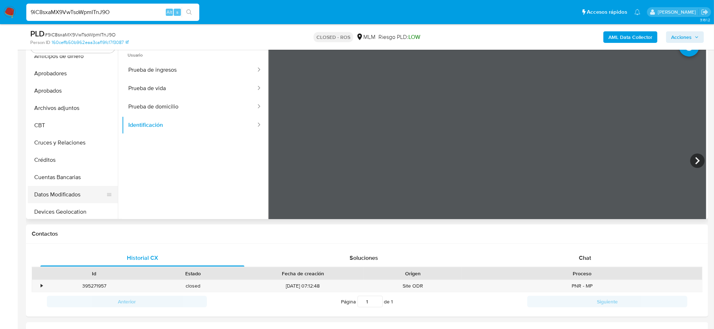
scroll to position [0, 0]
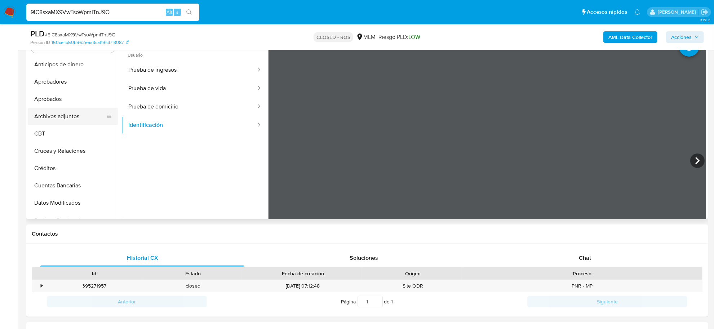
click at [72, 119] on button "Archivos adjuntos" at bounding box center [70, 116] width 84 height 17
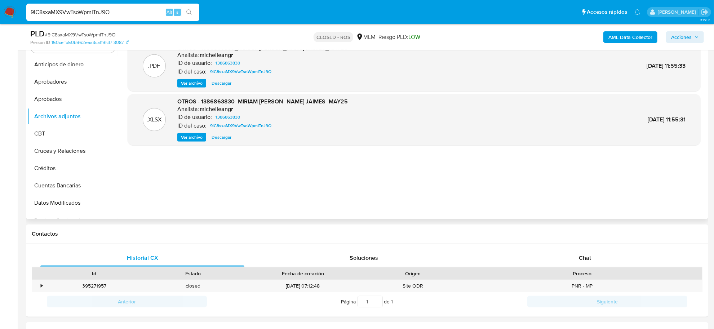
click at [217, 139] on span "Descargar" at bounding box center [222, 137] width 20 height 7
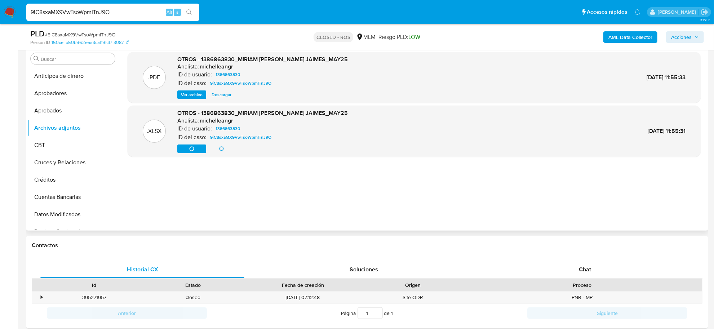
scroll to position [270, 0]
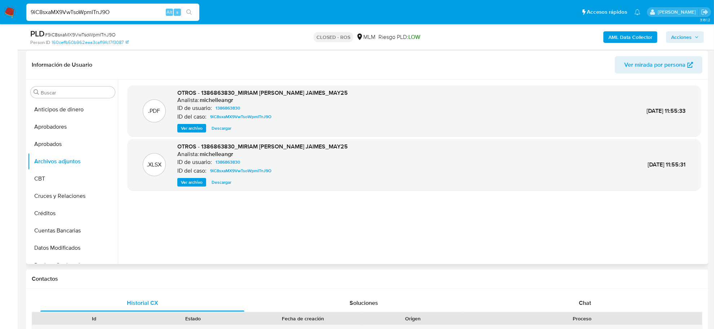
click at [202, 130] on span "Ver archivo" at bounding box center [192, 128] width 22 height 7
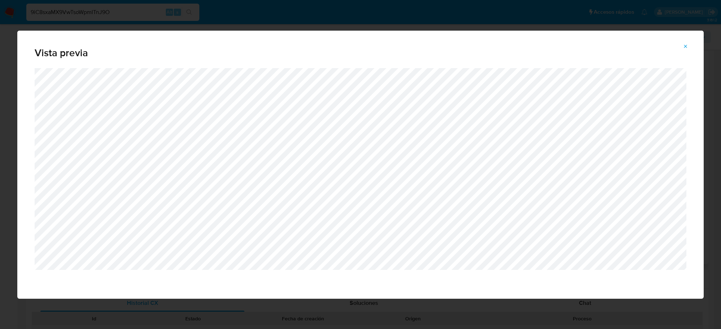
click at [13, 80] on div "Vista previa" at bounding box center [360, 164] width 721 height 329
click at [686, 47] on icon "Attachment preview" at bounding box center [685, 46] width 3 height 3
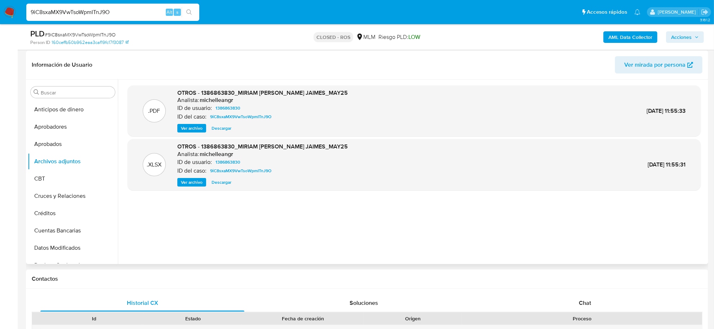
click at [6, 14] on img at bounding box center [10, 12] width 12 height 12
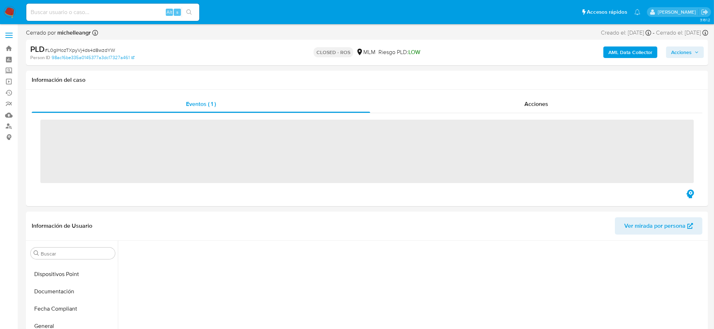
scroll to position [339, 0]
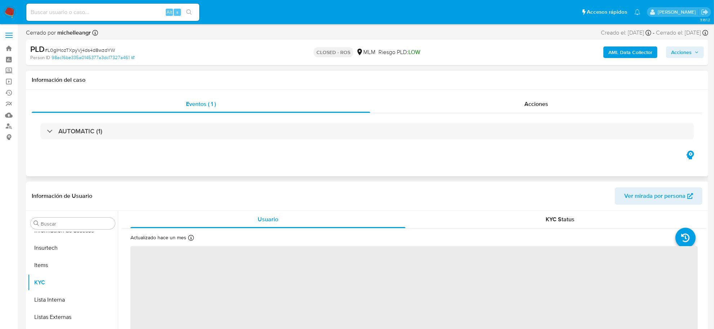
select select "10"
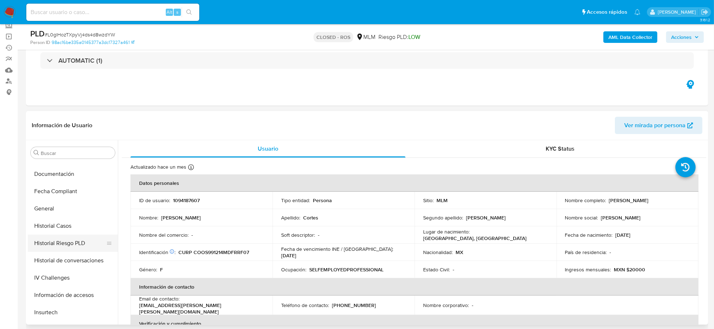
scroll to position [114, 0]
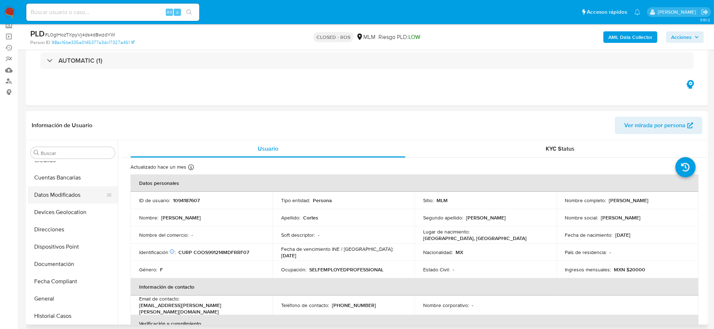
click at [63, 194] on button "Datos Modificados" at bounding box center [70, 194] width 84 height 17
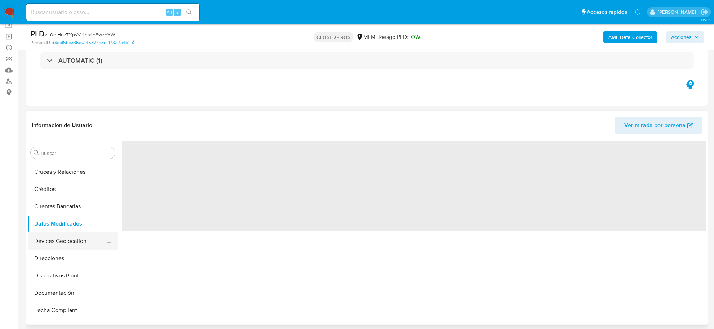
scroll to position [68, 0]
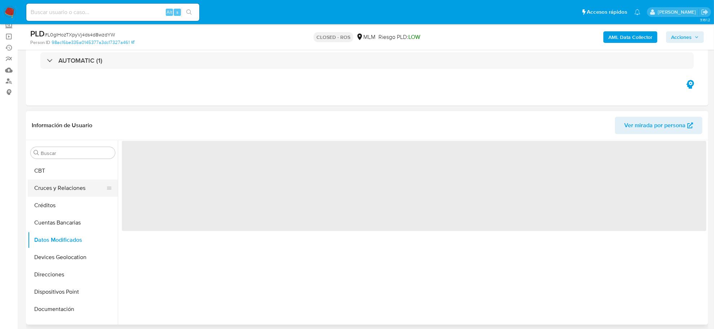
click at [62, 188] on button "Cruces y Relaciones" at bounding box center [70, 187] width 84 height 17
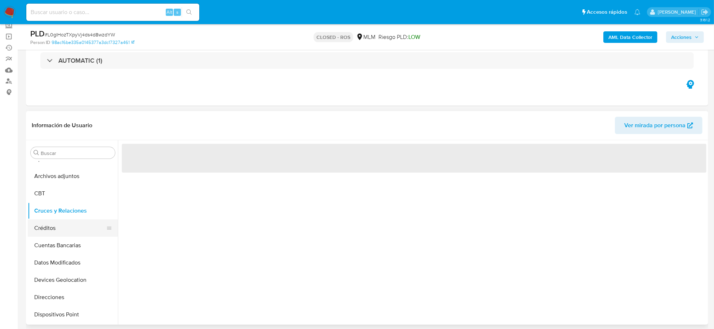
scroll to position [23, 0]
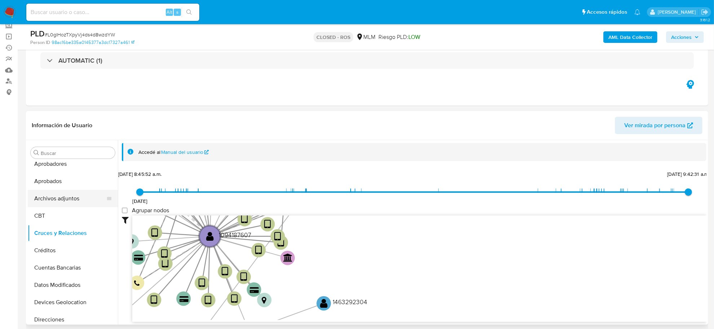
click at [61, 198] on button "Archivos adjuntos" at bounding box center [70, 198] width 84 height 17
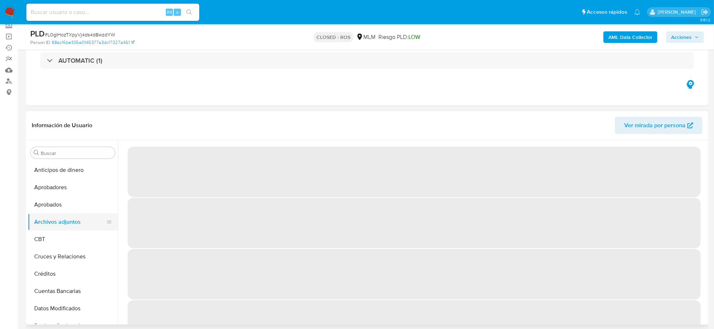
scroll to position [45, 0]
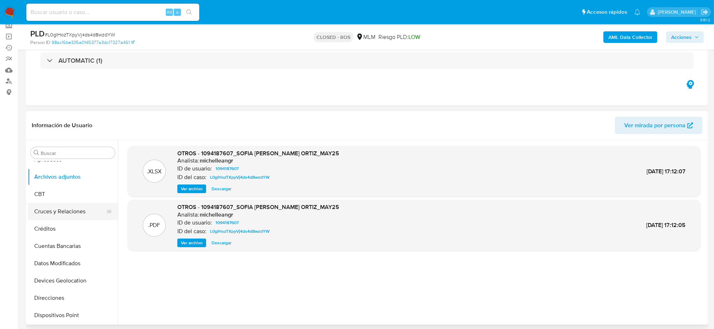
click at [66, 213] on button "Cruces y Relaciones" at bounding box center [70, 211] width 84 height 17
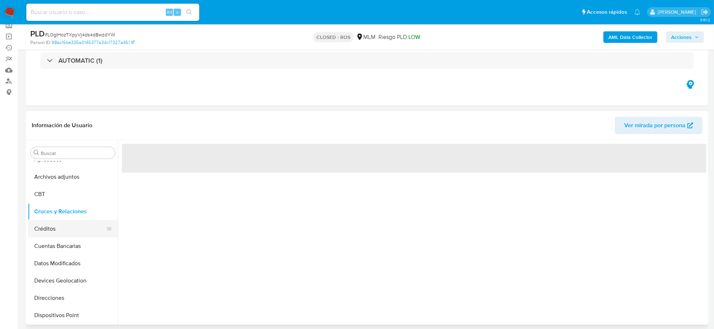
click at [61, 227] on button "Créditos" at bounding box center [70, 228] width 84 height 17
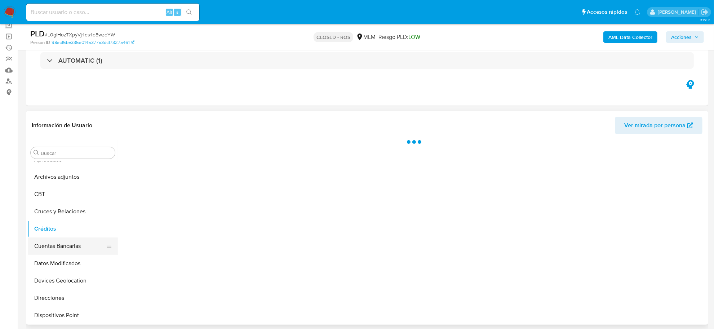
click at [58, 243] on button "Cuentas Bancarias" at bounding box center [70, 246] width 84 height 17
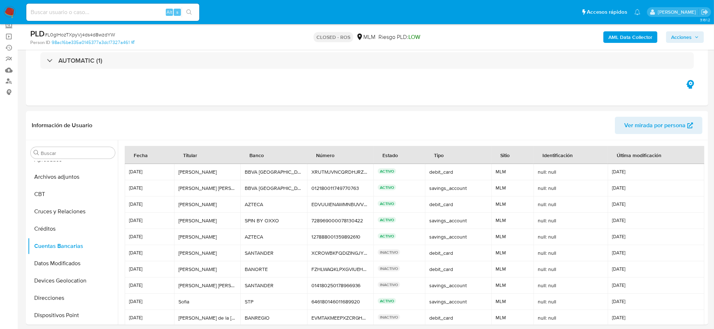
click at [76, 8] on input at bounding box center [112, 12] width 173 height 9
paste input "nLlQ9hFGZIFO1wydAVHoBBQ4"
type input "nLlQ9hFGZIFO1wydAVHoBBQ4"
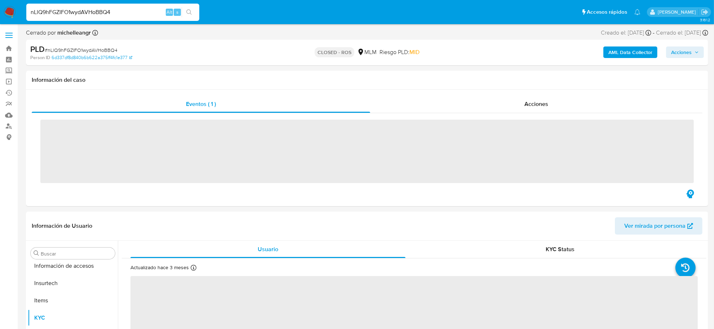
scroll to position [339, 0]
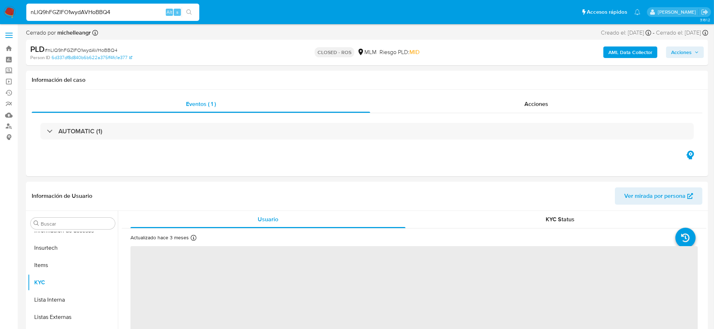
select select "10"
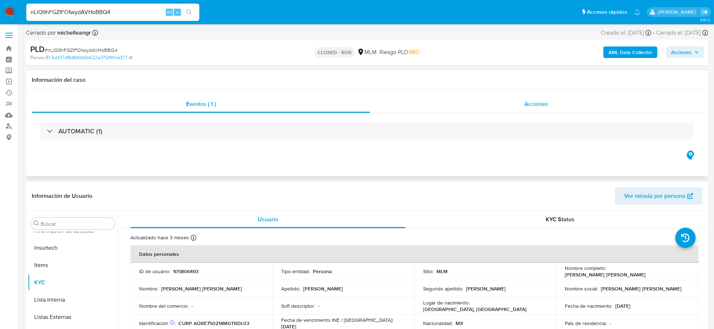
click at [525, 105] on span "Acciones" at bounding box center [536, 104] width 24 height 8
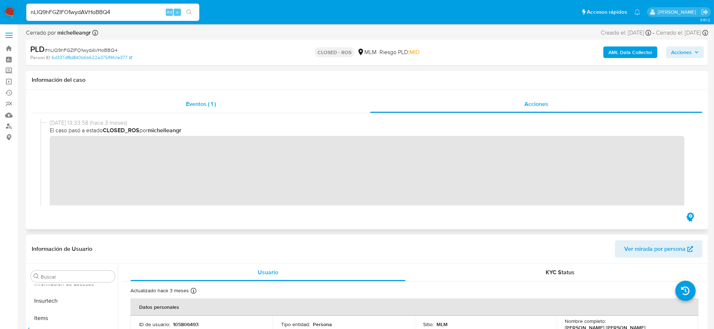
click at [194, 105] on span "Eventos ( 1 )" at bounding box center [201, 104] width 30 height 8
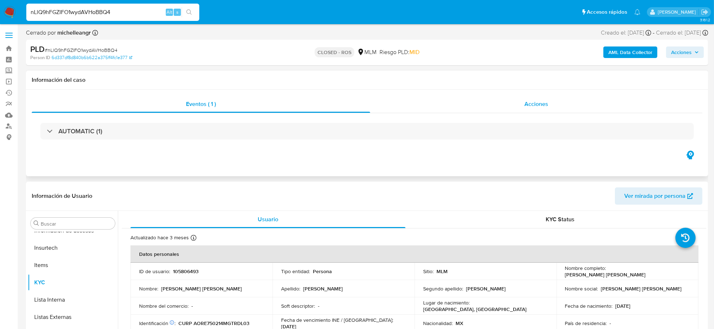
click at [517, 105] on div "Acciones" at bounding box center [536, 104] width 332 height 17
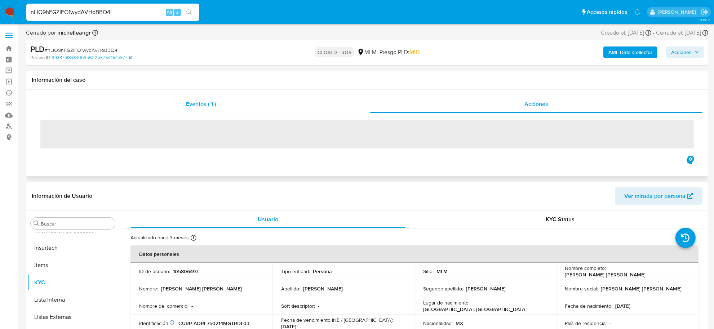
click at [192, 109] on div "Eventos ( 1 )" at bounding box center [201, 104] width 338 height 17
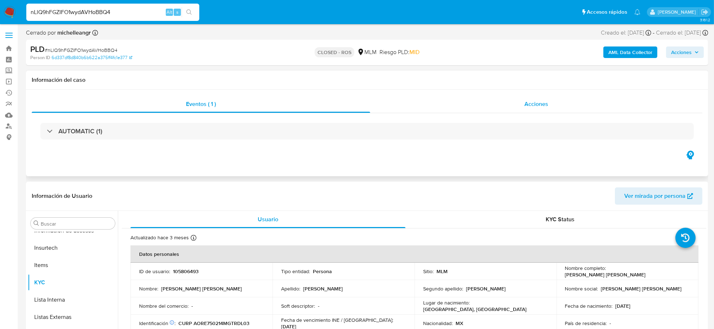
click at [531, 108] on span "Acciones" at bounding box center [536, 104] width 24 height 8
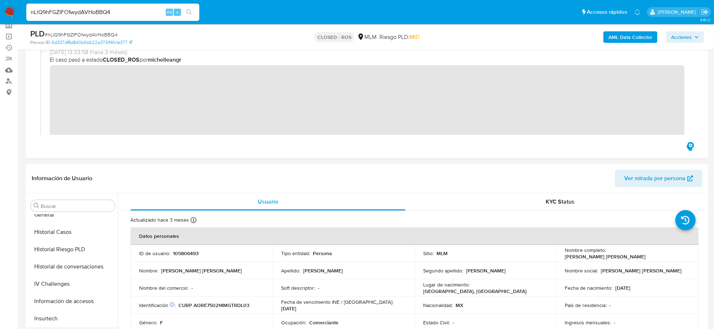
scroll to position [249, 0]
click at [63, 231] on button "Historial Casos" at bounding box center [70, 233] width 84 height 17
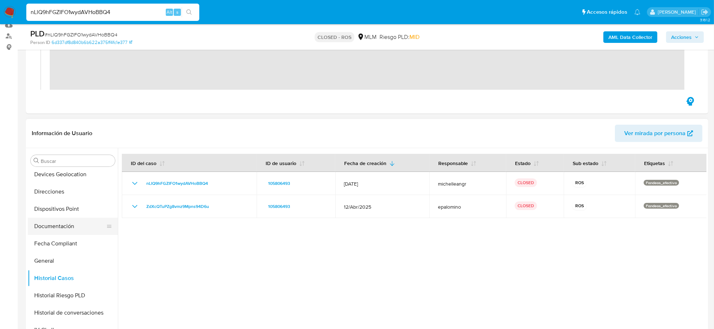
scroll to position [159, 0]
click at [74, 226] on button "Documentación" at bounding box center [70, 226] width 84 height 17
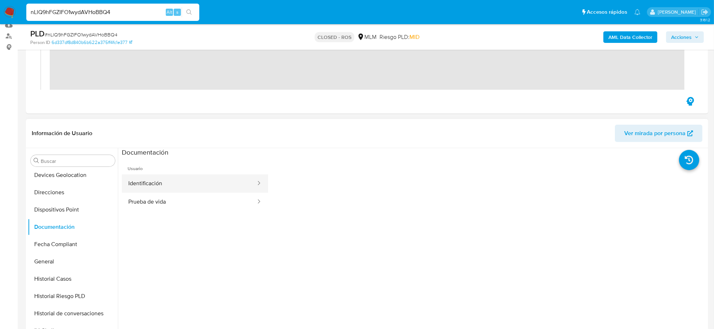
click at [150, 188] on button "Identificación" at bounding box center [189, 183] width 135 height 18
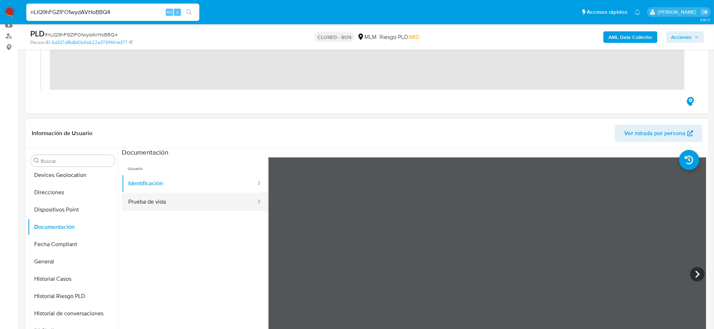
click at [150, 202] on button "Prueba de vida" at bounding box center [189, 202] width 135 height 18
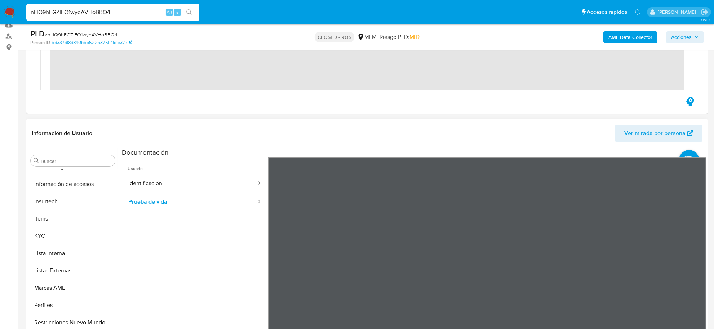
scroll to position [339, 0]
click at [55, 273] on button "Marcas AML" at bounding box center [70, 271] width 84 height 17
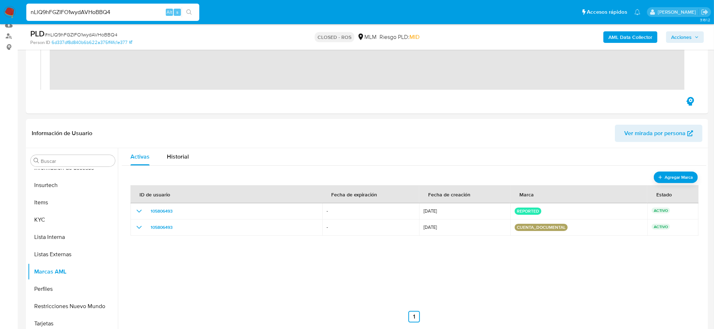
click at [71, 8] on input "nLlQ9hFGZIFO1wydAVHoBBQ4" at bounding box center [112, 12] width 173 height 9
click at [71, 10] on input "nLlQ9hFGZIFO1wydAVHoBBQ4" at bounding box center [112, 12] width 173 height 9
paste input "9iC8sxaMX9VwTsoWpmITnJ9O"
type input "9iC8sxaMX9VwTsoWpmITnJ9O"
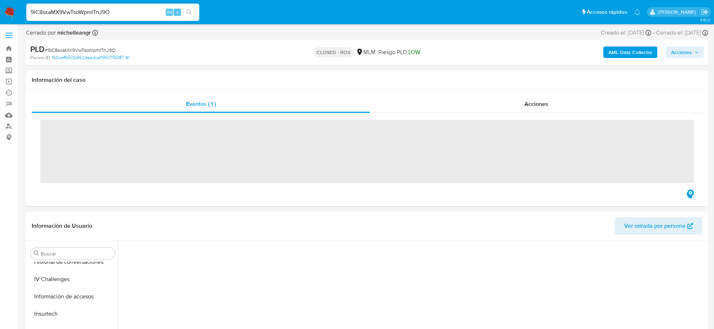
scroll to position [339, 0]
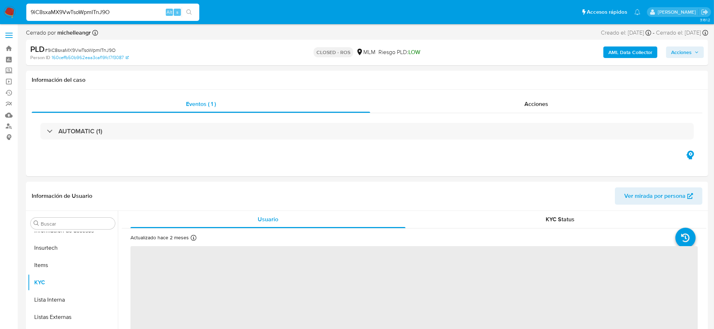
select select "10"
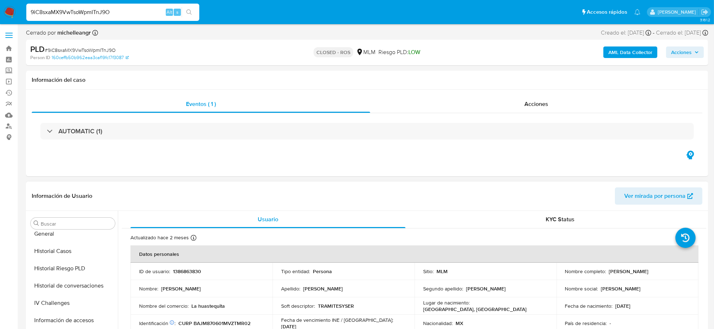
scroll to position [249, 0]
click at [77, 260] on button "Historial Riesgo PLD" at bounding box center [70, 268] width 84 height 17
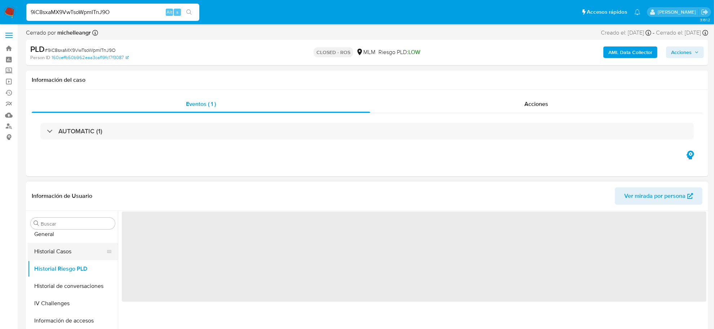
click at [75, 256] on button "Historial Casos" at bounding box center [70, 251] width 84 height 17
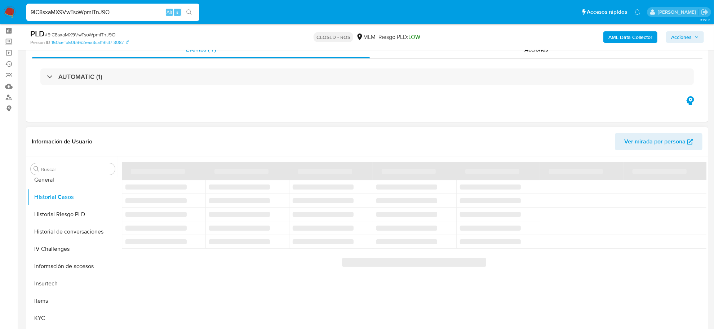
scroll to position [45, 0]
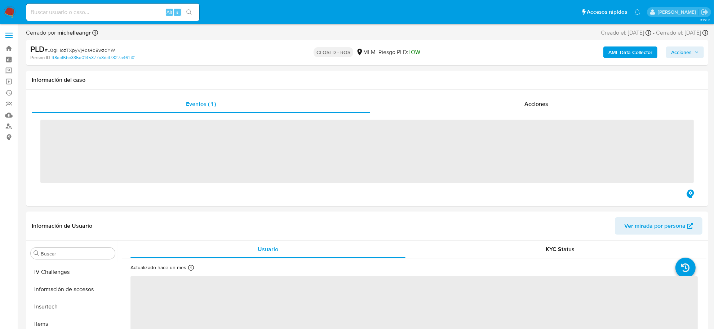
scroll to position [339, 0]
click at [87, 14] on input at bounding box center [112, 12] width 173 height 9
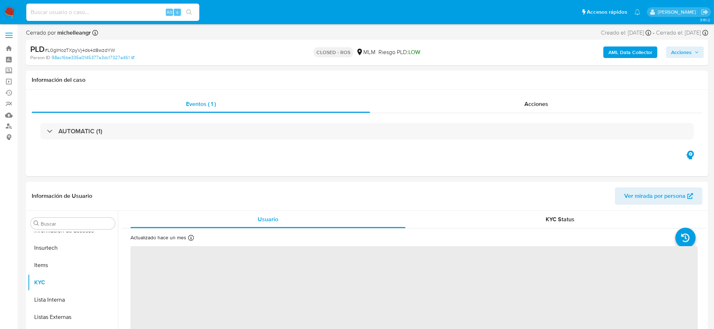
paste input "341224723"
type input "341224723"
select select "10"
type input "341224723"
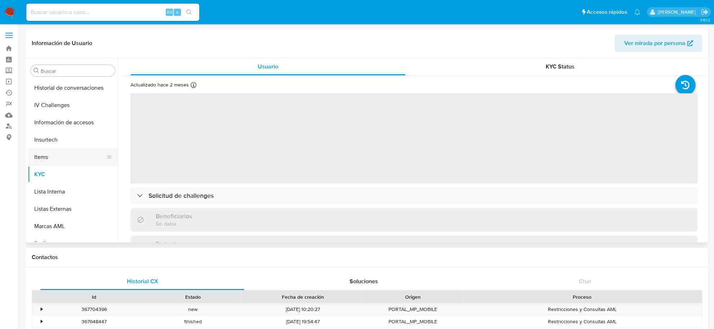
select select "10"
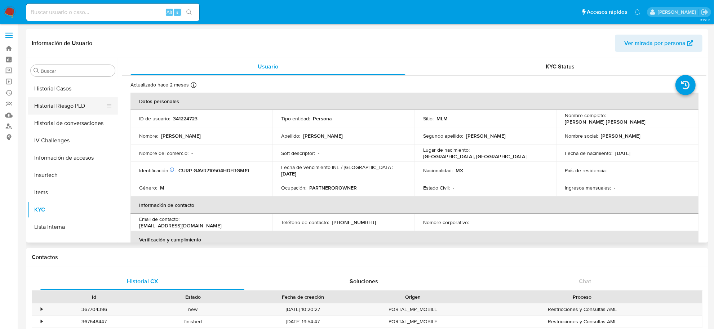
scroll to position [249, 0]
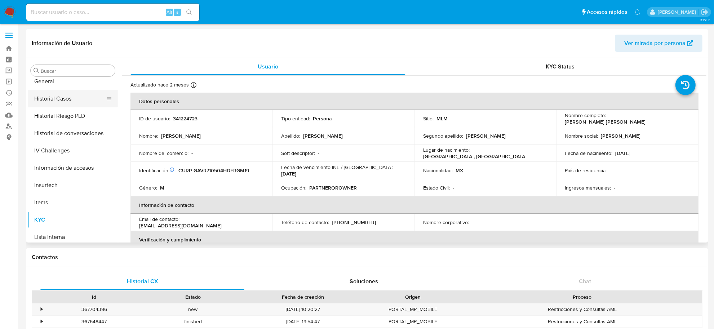
click at [68, 101] on button "Historial Casos" at bounding box center [70, 98] width 84 height 17
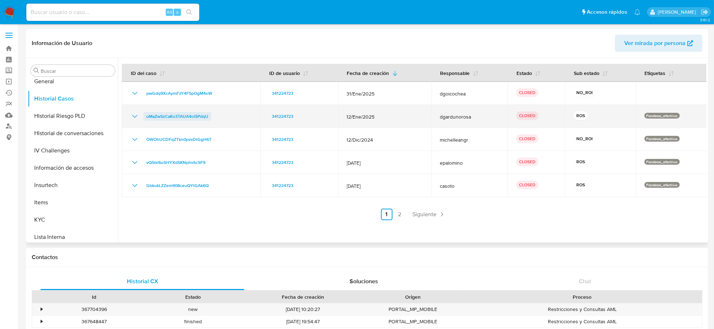
click at [203, 117] on span "uMaZwSzCaKo3TAUA4oiSPdqU" at bounding box center [177, 116] width 62 height 9
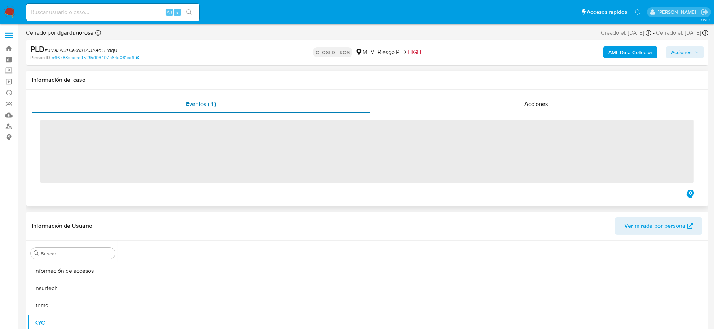
scroll to position [339, 0]
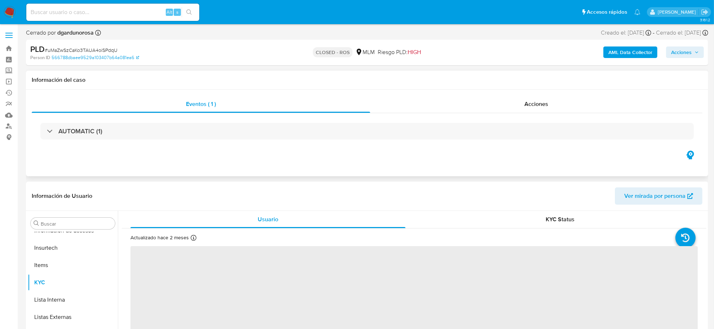
select select "10"
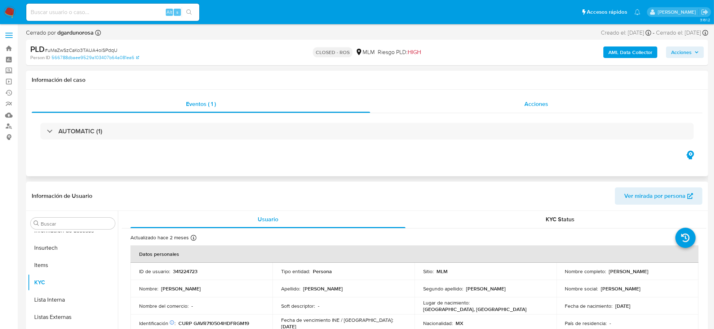
click at [541, 103] on span "Acciones" at bounding box center [536, 104] width 24 height 8
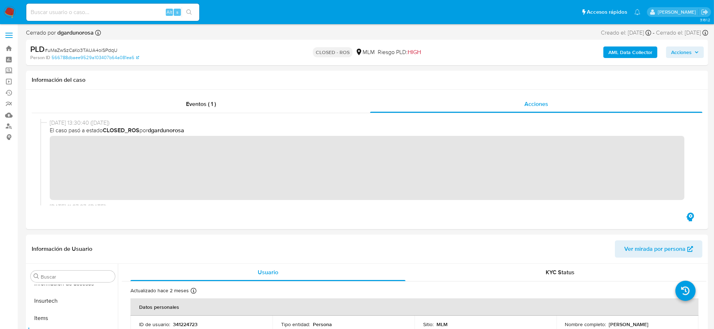
click at [105, 49] on span "# uMaZwSzCaKo3TAUA4oiSPdqU" at bounding box center [81, 49] width 73 height 7
click at [106, 50] on span "# uMaZwSzCaKo3TAUA4oiSPdqU" at bounding box center [81, 49] width 73 height 7
copy span "uMaZwSzCaKo3TAUA4oiSPdqU"
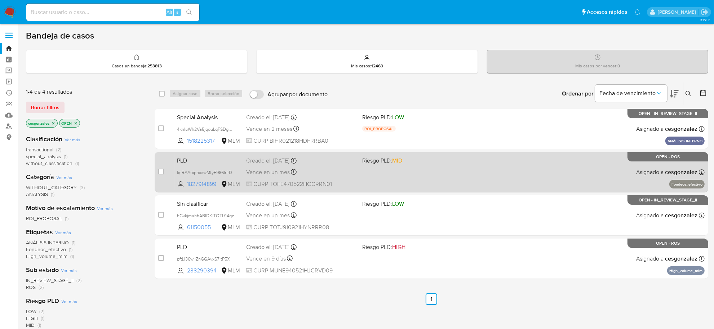
click at [309, 177] on div "Vence en un mes Vence el [DATE] 02:06:24" at bounding box center [301, 172] width 110 height 10
click at [350, 172] on div "Vence en un mes Vence el [DATE] 02:06:24" at bounding box center [301, 172] width 110 height 10
click at [315, 164] on div "PLD knRAAoipnxxwMtyF986frfrD 1827914899 MLM Riesgo PLD: MID Creado el: [DATE] C…" at bounding box center [439, 172] width 531 height 36
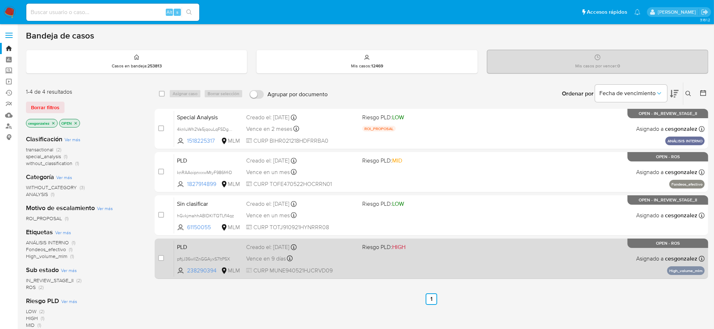
click at [286, 254] on div "Vence en 9 días Vence el [DATE] 02:06:38" at bounding box center [301, 259] width 110 height 10
click at [400, 271] on div "PLD pftjJ36wllZnGGAyxS71tP5X 238290394 MLM Riesgo PLD: HIGH Creado el: [DATE] C…" at bounding box center [439, 258] width 531 height 36
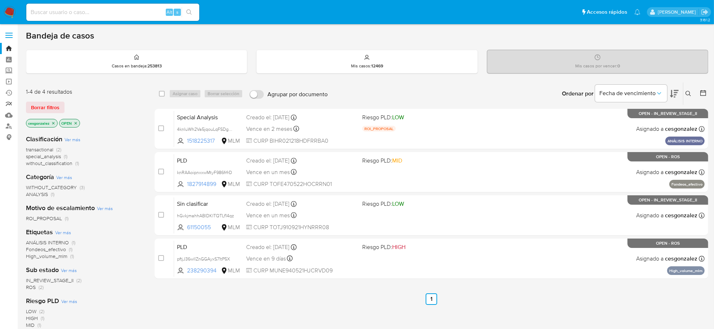
click at [8, 103] on link "Reportes" at bounding box center [43, 103] width 86 height 11
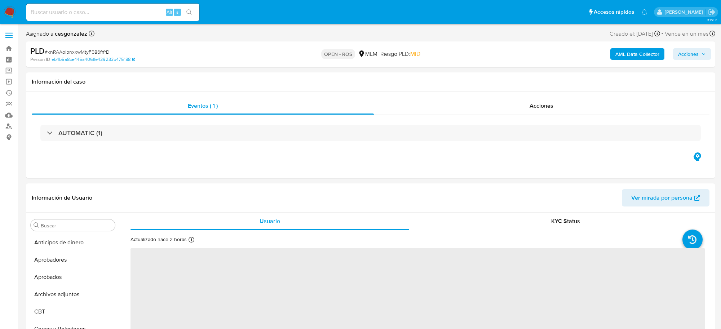
select select "10"
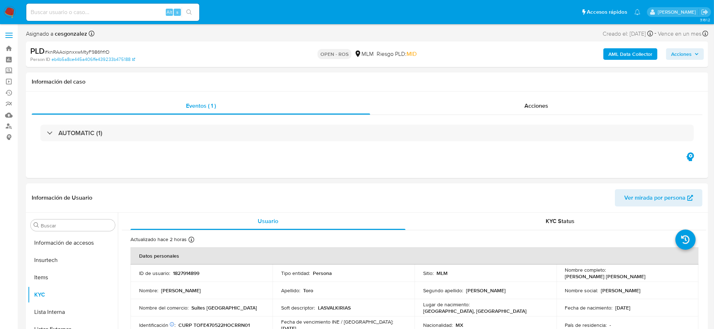
scroll to position [339, 0]
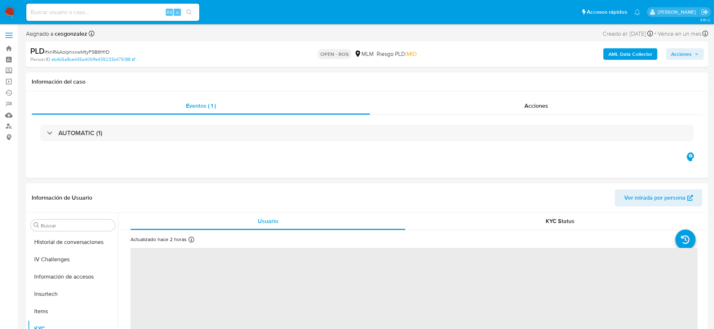
scroll to position [339, 0]
select select "10"
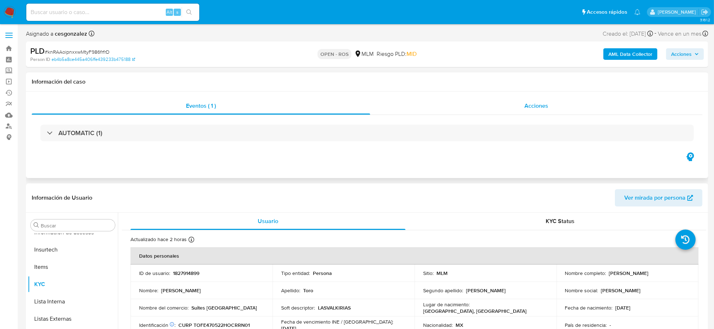
click at [540, 105] on span "Acciones" at bounding box center [536, 106] width 24 height 8
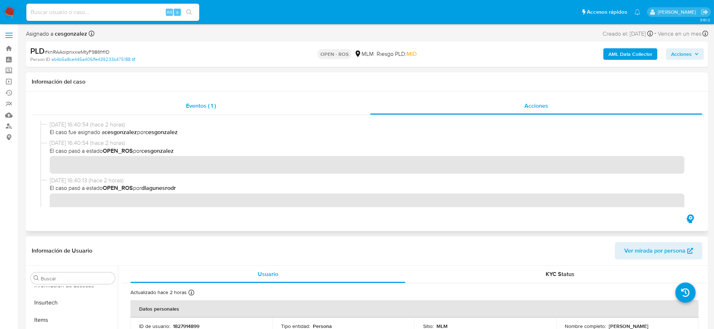
click at [191, 103] on span "Eventos ( 1 )" at bounding box center [201, 106] width 30 height 8
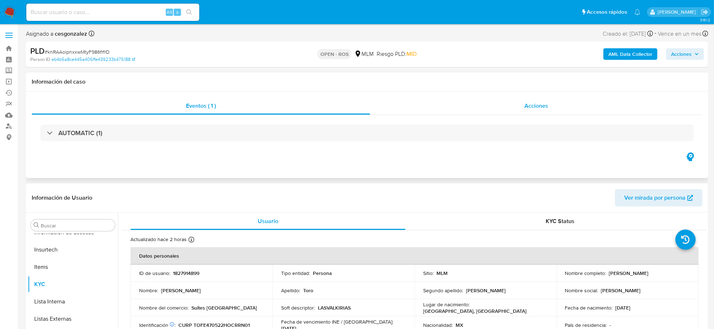
click at [532, 103] on span "Acciones" at bounding box center [536, 106] width 24 height 8
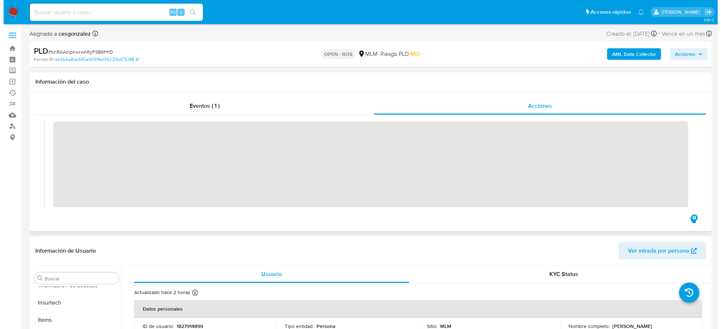
scroll to position [315, 0]
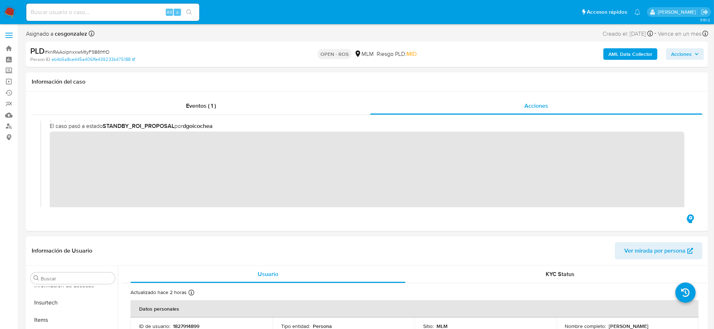
click at [689, 54] on span "Acciones" at bounding box center [681, 54] width 21 height 12
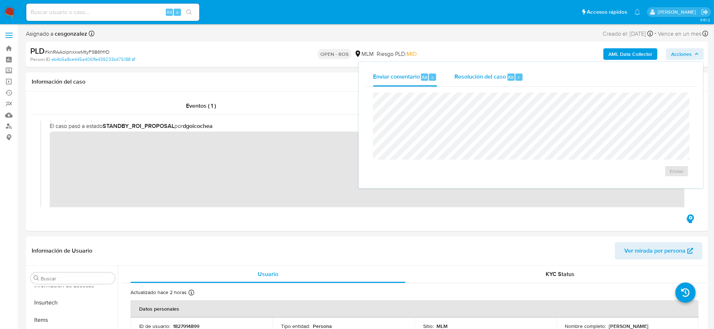
click at [478, 77] on span "Resolución del caso" at bounding box center [480, 77] width 52 height 8
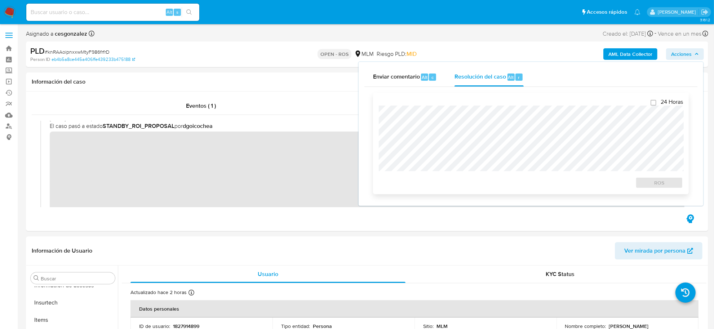
checkbox input "true"
click at [667, 186] on span "ROS" at bounding box center [658, 183] width 37 height 10
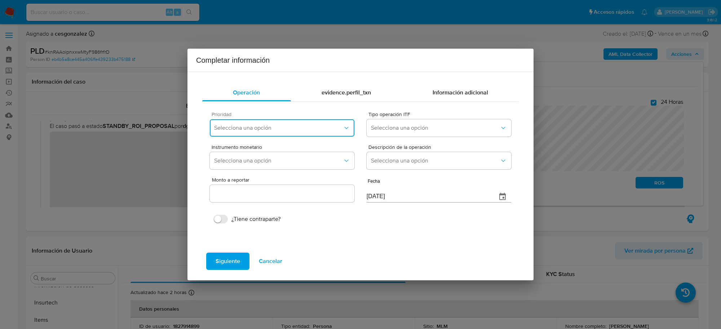
click at [323, 125] on span "Selecciona una opción" at bounding box center [278, 127] width 129 height 7
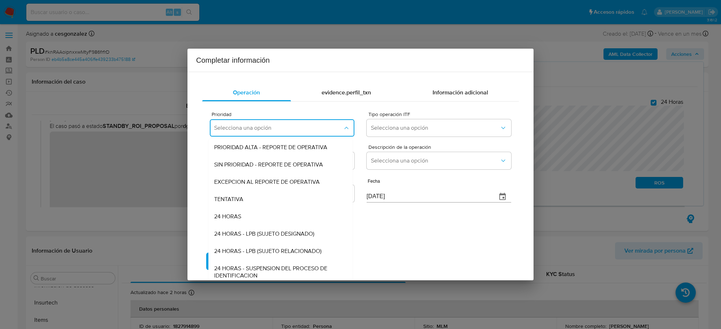
drag, startPoint x: 242, startPoint y: 213, endPoint x: 256, endPoint y: 209, distance: 15.0
click at [242, 213] on div "24 HORAS" at bounding box center [280, 216] width 133 height 17
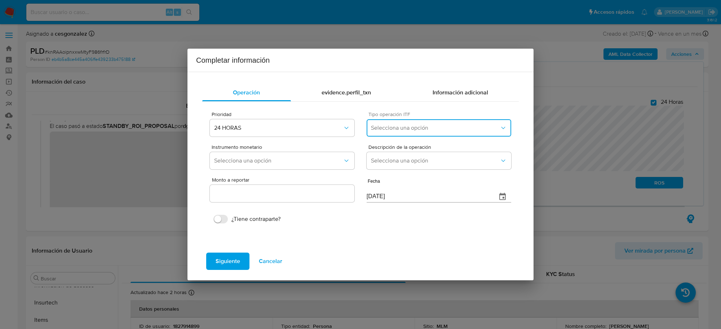
click at [437, 132] on span "Selecciona una opción" at bounding box center [435, 127] width 129 height 7
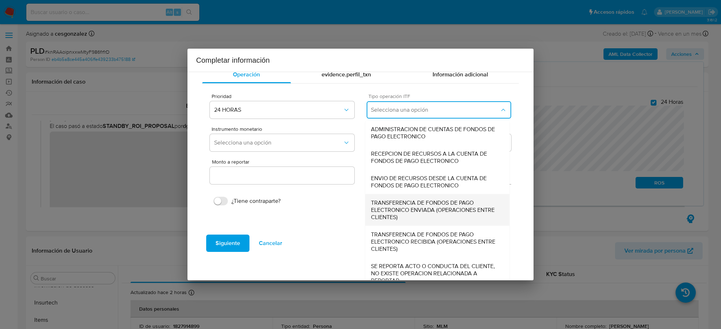
scroll to position [27, 0]
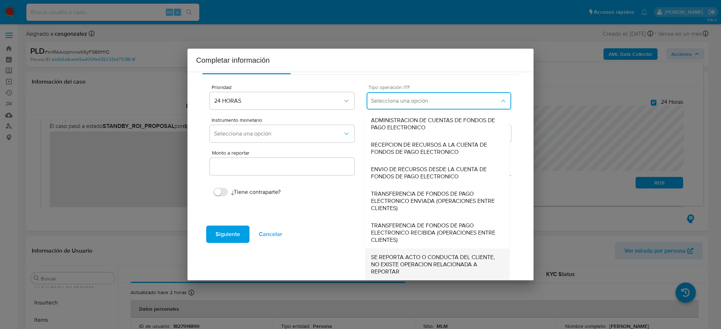
click at [410, 258] on span "SE REPORTA ACTO O CONDUCTA DEL CLIENTE, NO EXISTE OPERACION RELACIONADA A REPOR…" at bounding box center [437, 265] width 133 height 22
type input "0.00"
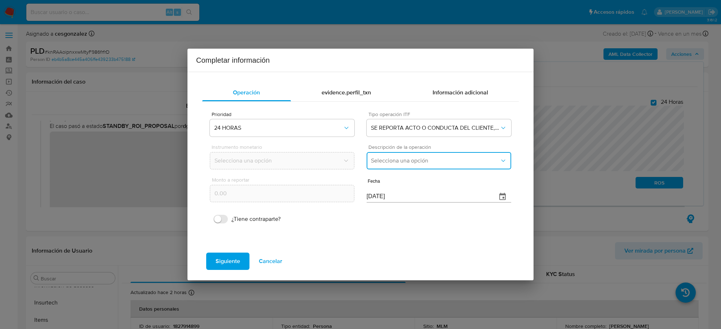
click at [410, 164] on span "Selecciona una opción" at bounding box center [435, 160] width 129 height 7
click at [407, 182] on span "REPORTE DE 24 HORAS" at bounding box center [402, 180] width 62 height 7
click at [370, 195] on input "[DATE]" at bounding box center [429, 197] width 124 height 12
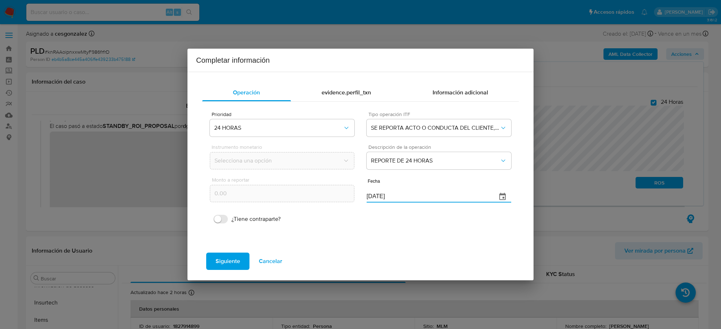
click at [370, 195] on input "[DATE]" at bounding box center [429, 197] width 124 height 12
type input "31/08/2025"
click at [237, 264] on span "Siguiente" at bounding box center [228, 261] width 25 height 16
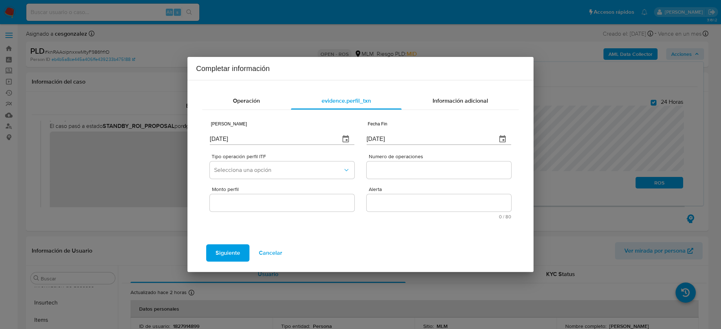
click at [243, 141] on input "[DATE]" at bounding box center [272, 139] width 124 height 12
type input "01/01/2025"
type input "[DATE]"
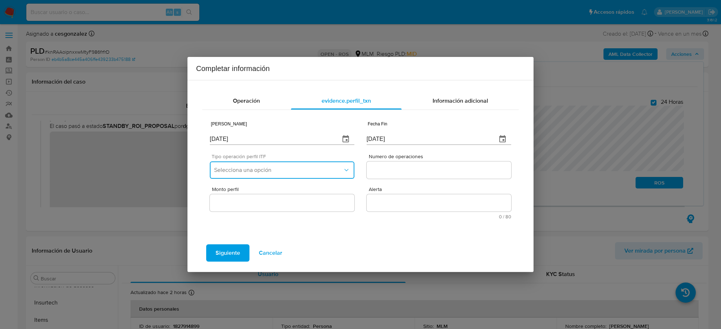
click at [289, 167] on span "Selecciona una opción" at bounding box center [278, 170] width 129 height 7
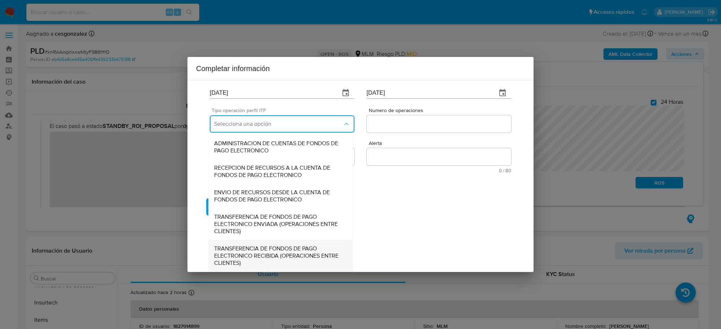
scroll to position [77, 0]
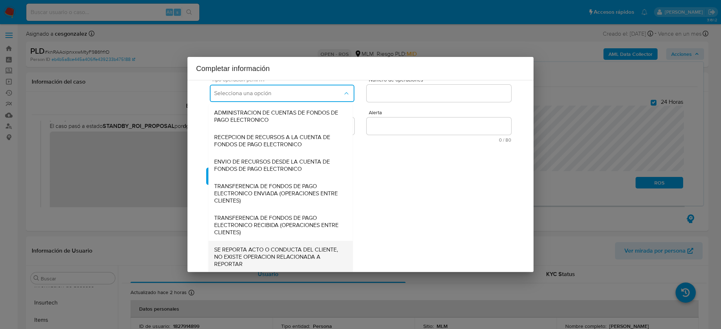
click at [254, 253] on span "SE REPORTA ACTO O CONDUCTA DEL CLIENTE, NO EXISTE OPERACION RELACIONADA A REPOR…" at bounding box center [280, 257] width 133 height 22
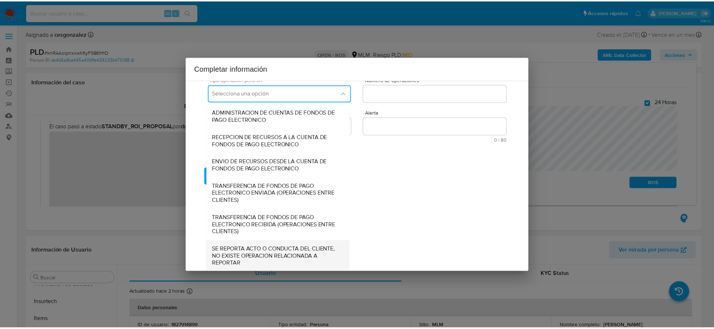
scroll to position [0, 0]
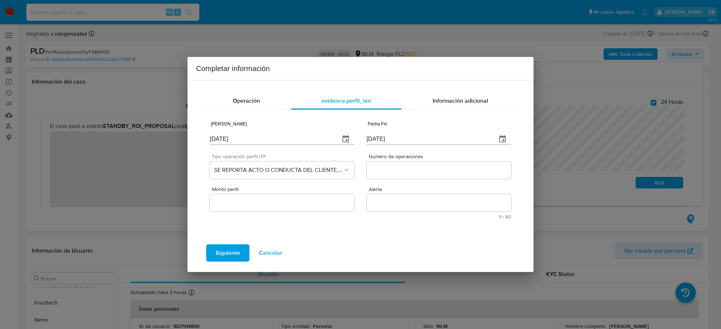
click at [381, 171] on input "Numero de operaciones" at bounding box center [439, 169] width 145 height 9
type input "0"
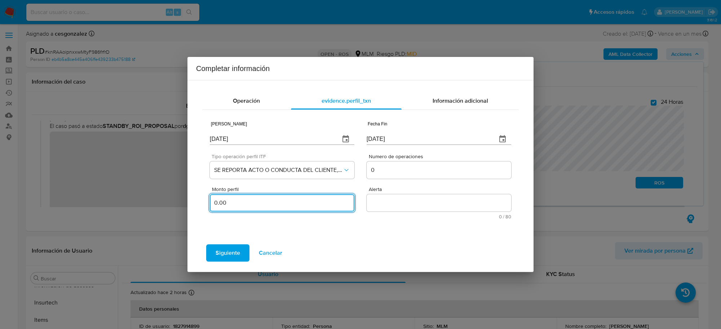
type input "0.00"
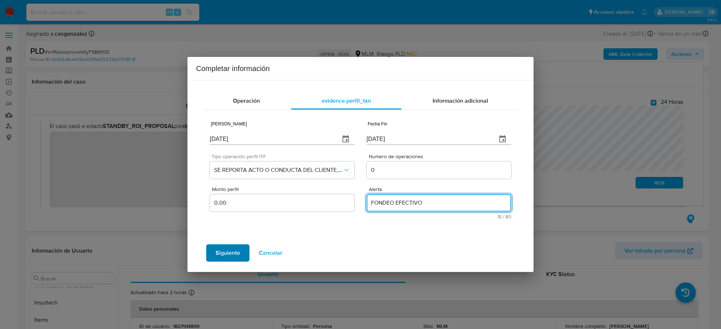
type textarea "FONDEO EFECTIVO"
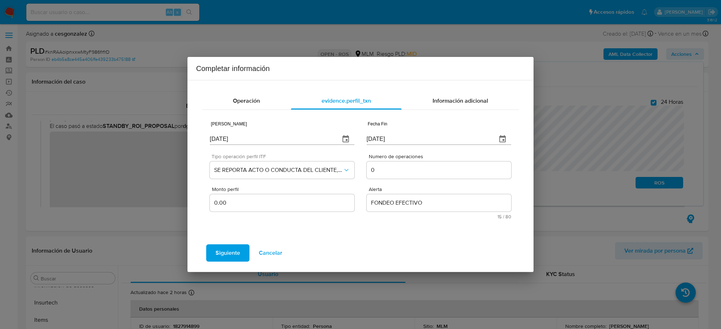
click at [221, 255] on span "Siguiente" at bounding box center [228, 253] width 25 height 16
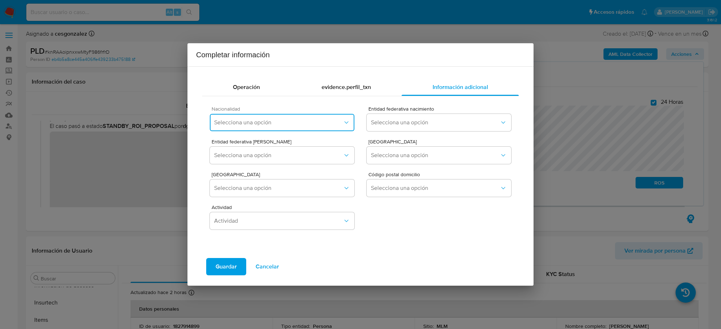
click at [337, 123] on span "Selecciona una opción" at bounding box center [278, 122] width 129 height 7
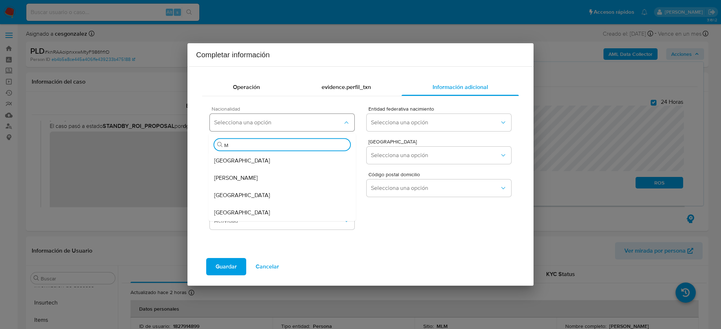
type input "ME"
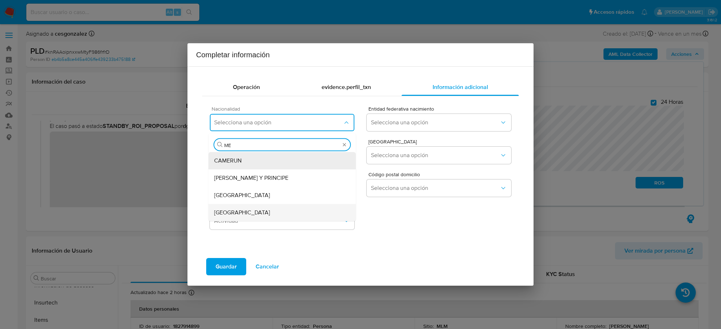
click at [236, 211] on div "[GEOGRAPHIC_DATA]" at bounding box center [282, 212] width 136 height 17
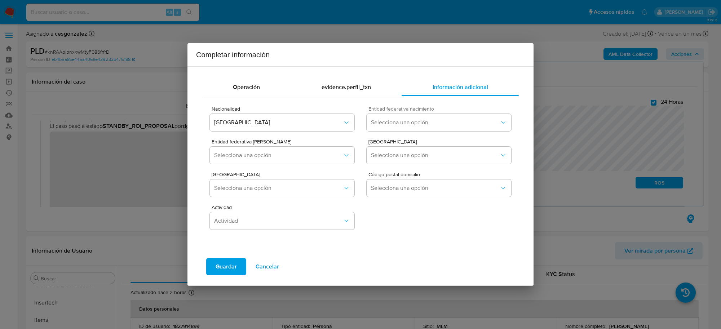
click at [428, 112] on div "Entidad federativa nacimiento Selecciona una opción" at bounding box center [439, 120] width 145 height 28
click at [430, 120] on span "Selecciona una opción" at bounding box center [435, 122] width 129 height 7
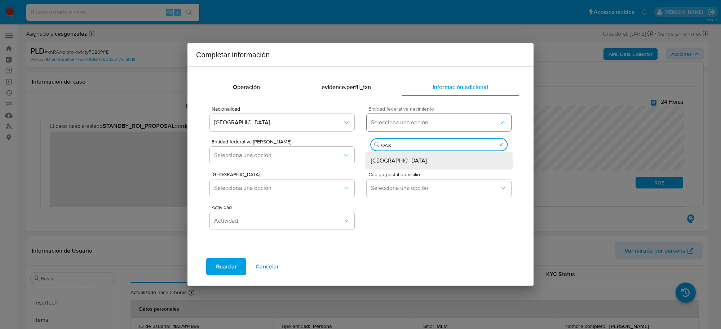
type input "OAXA"
click at [413, 163] on div "[GEOGRAPHIC_DATA]" at bounding box center [439, 160] width 136 height 17
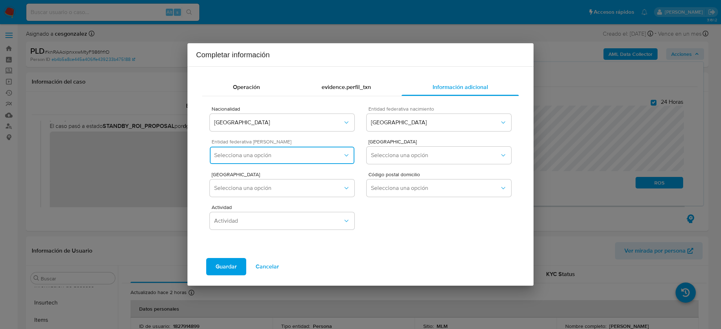
click at [337, 151] on button "Selecciona una opción" at bounding box center [282, 155] width 145 height 17
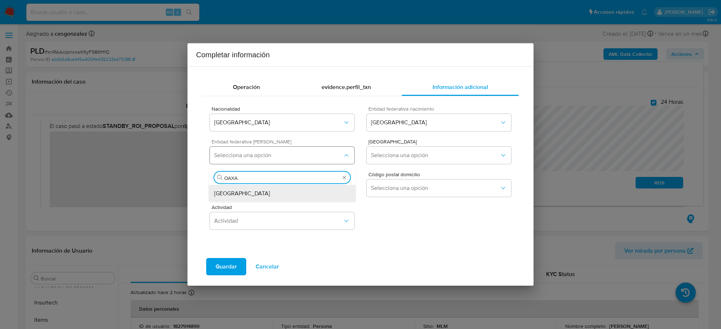
type input "OAXAC"
click at [297, 196] on div "Oaxaca" at bounding box center [282, 193] width 136 height 17
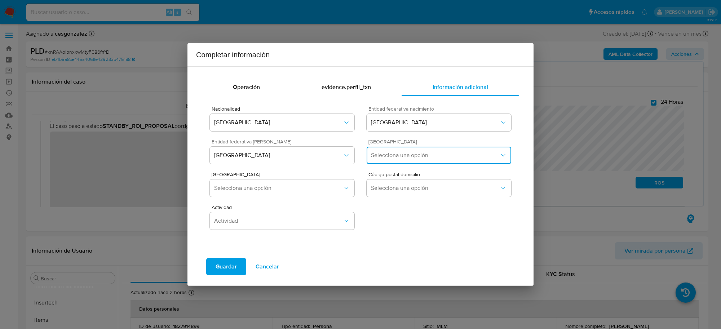
click at [414, 155] on span "Selecciona una opción" at bounding box center [435, 155] width 129 height 7
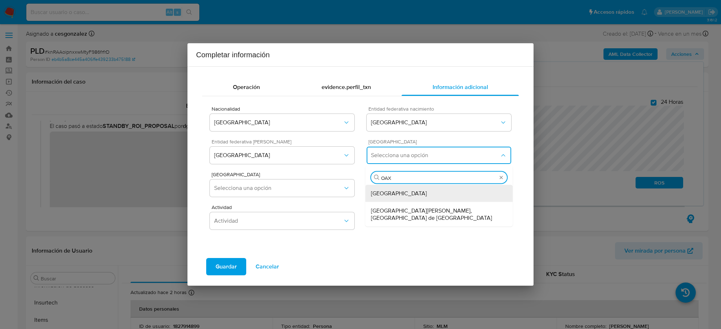
type input "OAXA"
click at [426, 192] on div "Oaxaca de Juárez" at bounding box center [439, 193] width 136 height 17
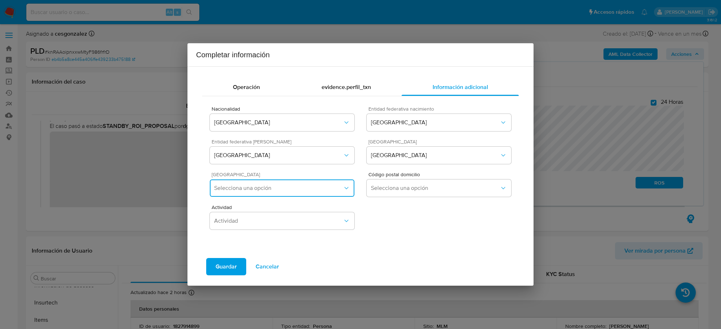
click at [302, 193] on button "Selecciona una opción" at bounding box center [282, 187] width 145 height 17
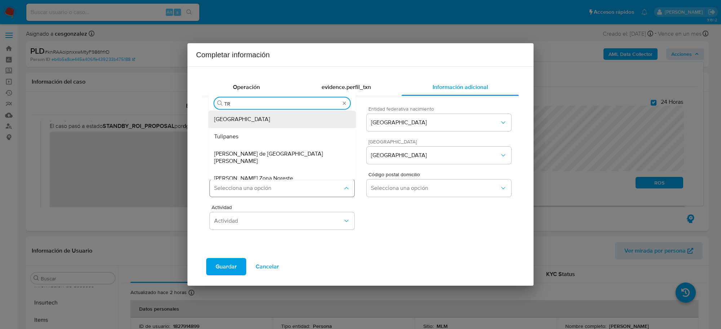
type input "TRI"
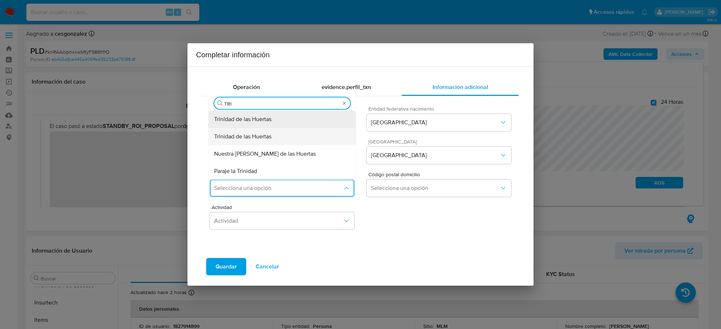
click at [258, 135] on span "Trinidad de las Huertas" at bounding box center [242, 136] width 57 height 7
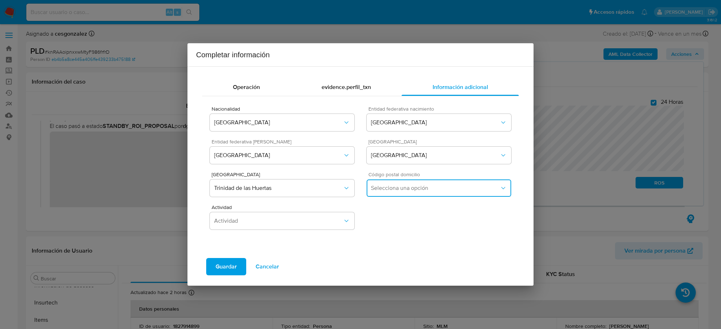
click at [384, 189] on span "Selecciona una opción" at bounding box center [435, 188] width 129 height 7
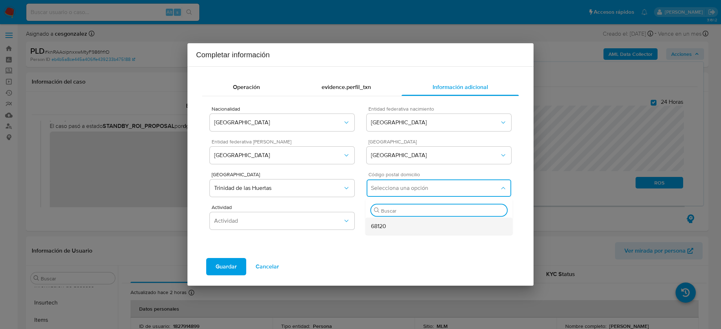
click at [375, 226] on span "68120" at bounding box center [378, 226] width 15 height 7
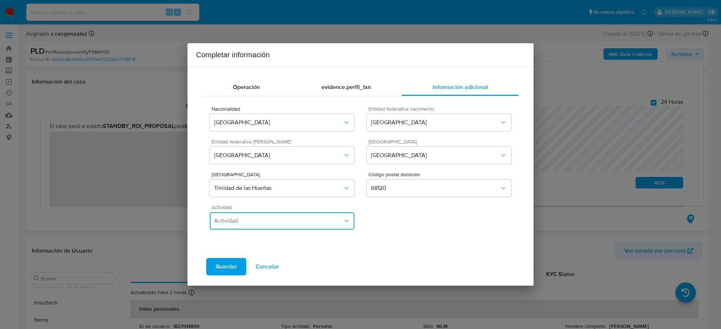
click at [304, 223] on span "Actividad" at bounding box center [278, 220] width 129 height 7
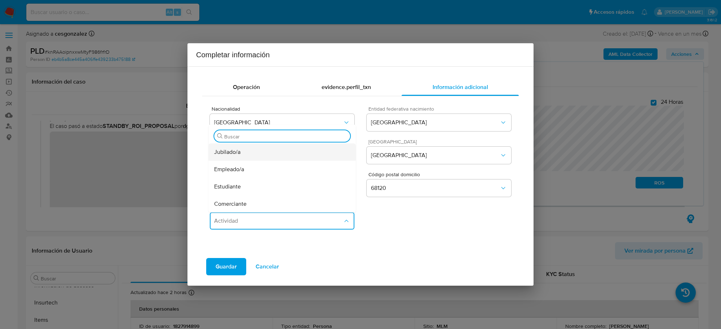
click at [239, 151] on span "Jubilado/a" at bounding box center [227, 151] width 26 height 7
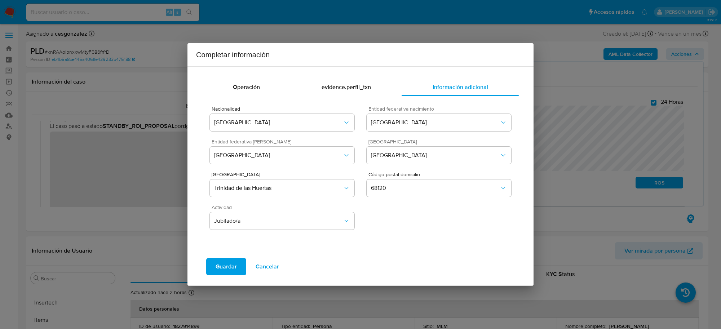
click at [233, 267] on span "Guardar" at bounding box center [226, 267] width 21 height 16
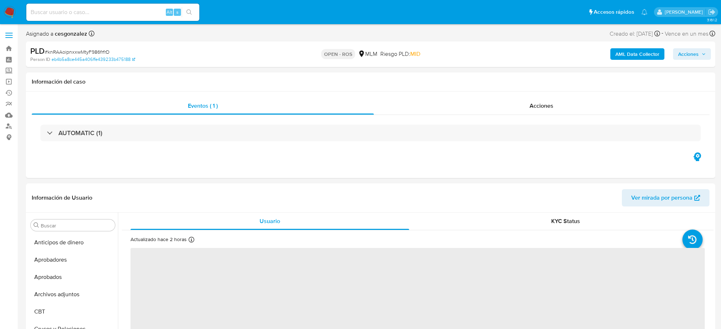
select select "10"
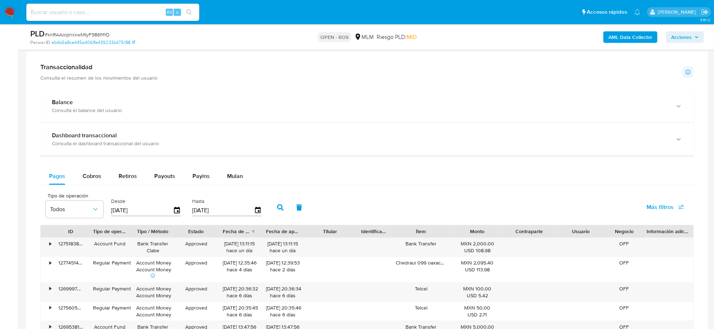
scroll to position [496, 0]
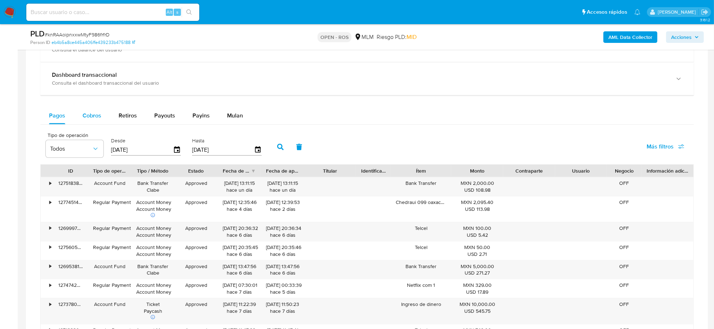
click at [93, 115] on span "Cobros" at bounding box center [92, 115] width 19 height 8
select select "10"
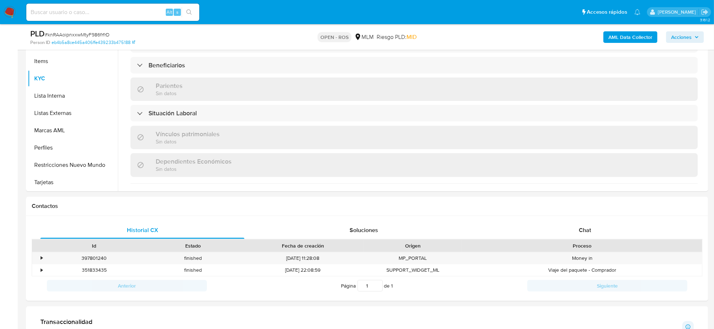
scroll to position [0, 0]
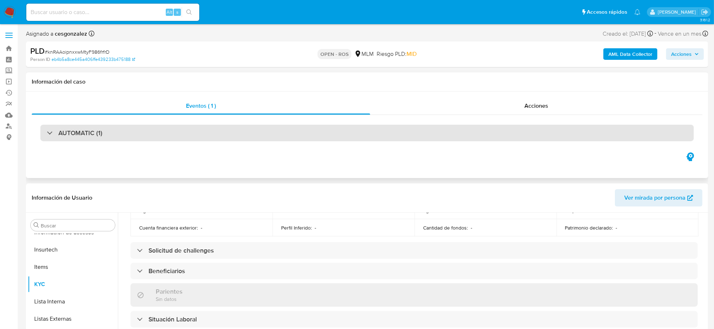
click at [85, 136] on h3 "AUTOMATIC (1)" at bounding box center [80, 133] width 44 height 8
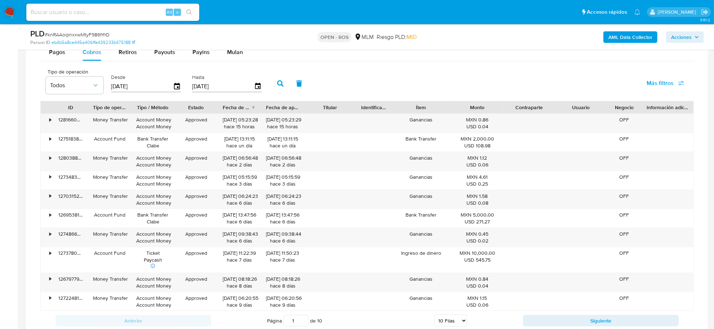
scroll to position [811, 0]
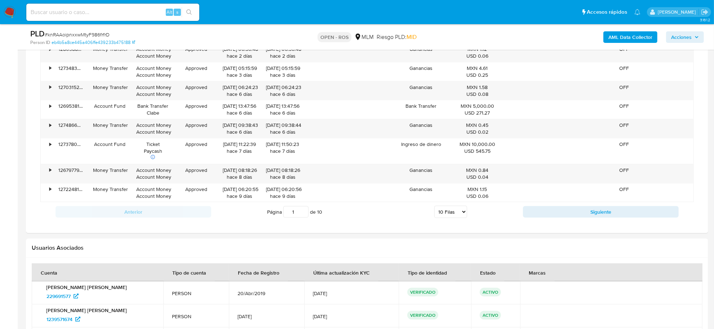
click at [554, 220] on div "Anterior Página 1 de 10 5 Filas 10 Filas 20 Filas 25 Filas 50 Filas 100 Filas S…" at bounding box center [366, 211] width 653 height 19
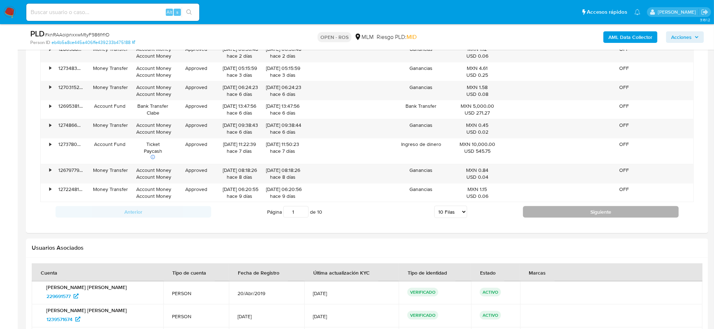
click at [554, 218] on button "Siguiente" at bounding box center [601, 212] width 156 height 12
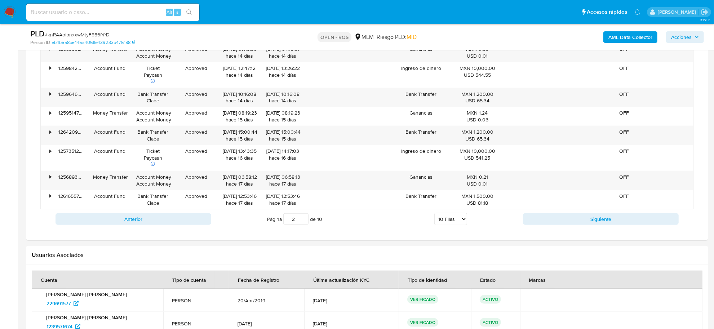
click at [554, 218] on button "Siguiente" at bounding box center [601, 219] width 156 height 12
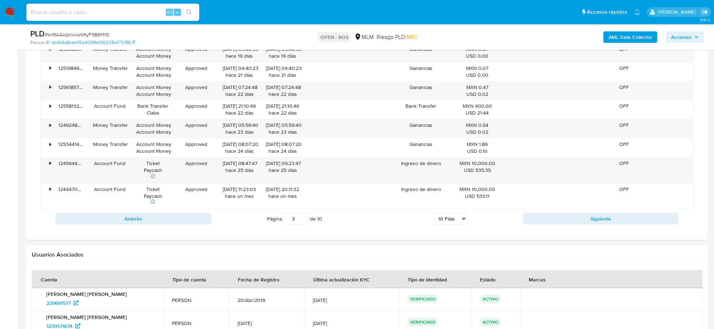
click at [554, 218] on button "Siguiente" at bounding box center [601, 219] width 156 height 12
type input "4"
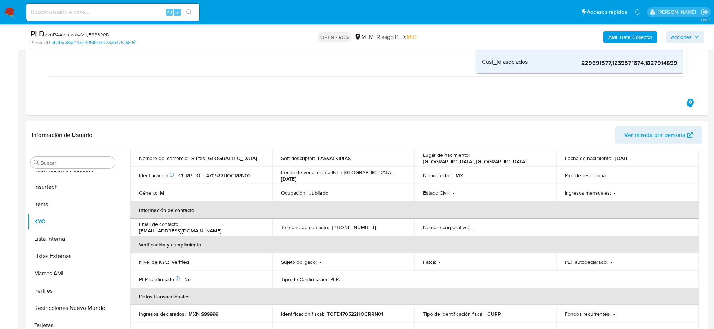
scroll to position [71, 0]
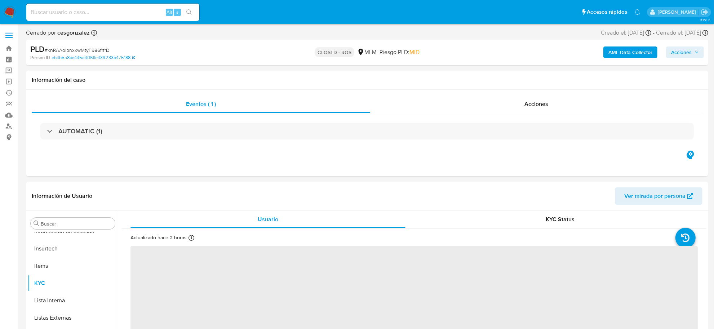
select select "10"
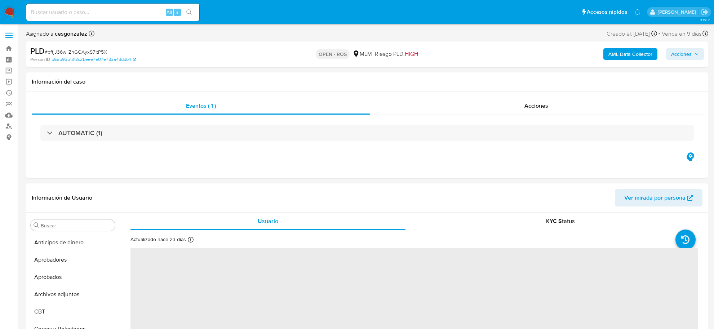
select select "10"
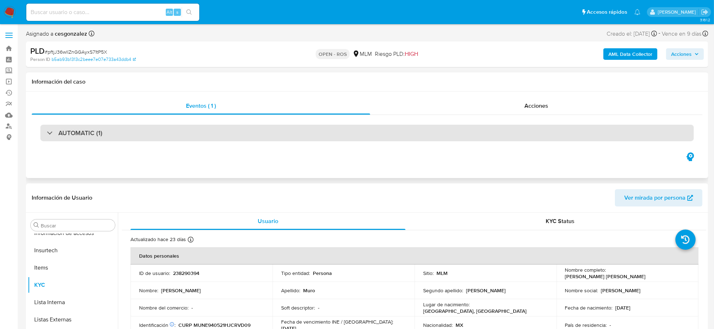
scroll to position [339, 0]
click at [133, 135] on div "AUTOMATIC (1)" at bounding box center [366, 133] width 653 height 17
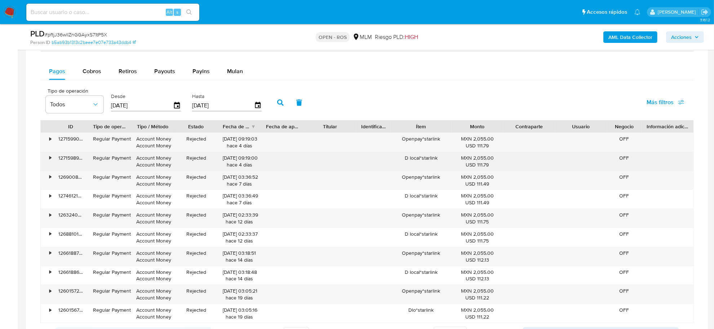
scroll to position [676, 0]
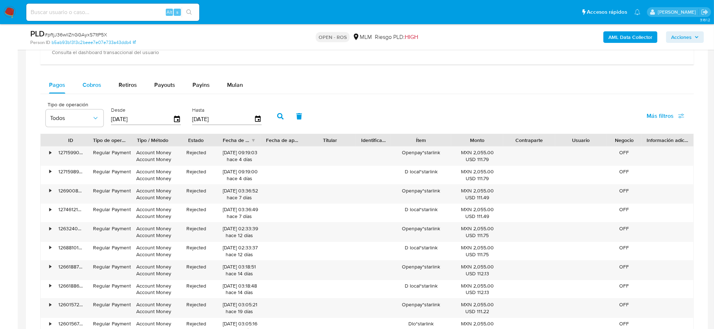
click at [87, 89] on span "Cobros" at bounding box center [92, 85] width 19 height 8
select select "10"
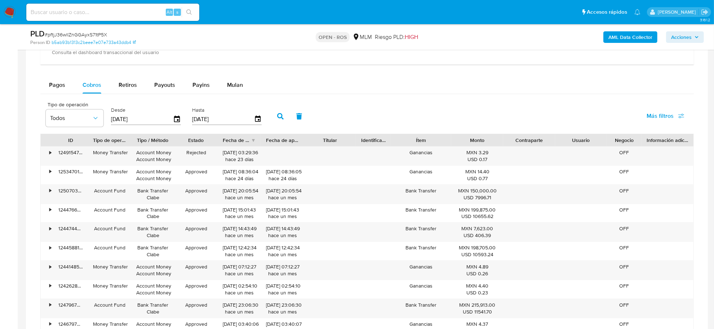
click at [170, 116] on input "[DATE]" at bounding box center [142, 119] width 62 height 12
click at [174, 120] on icon "button" at bounding box center [177, 119] width 13 height 13
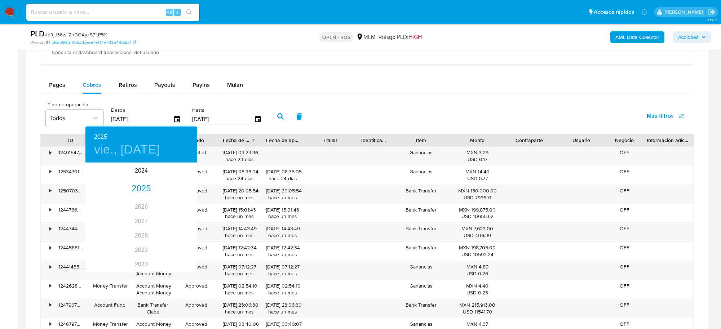
click at [237, 166] on div at bounding box center [360, 164] width 721 height 329
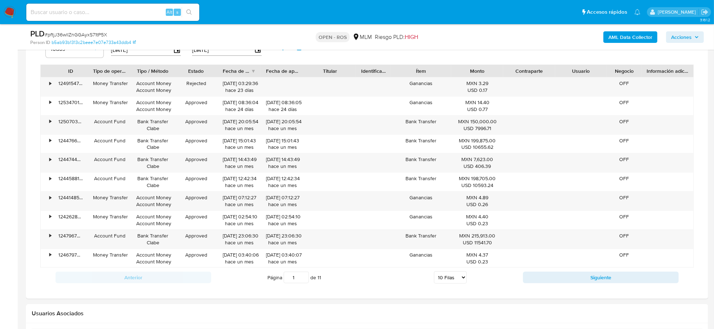
scroll to position [811, 0]
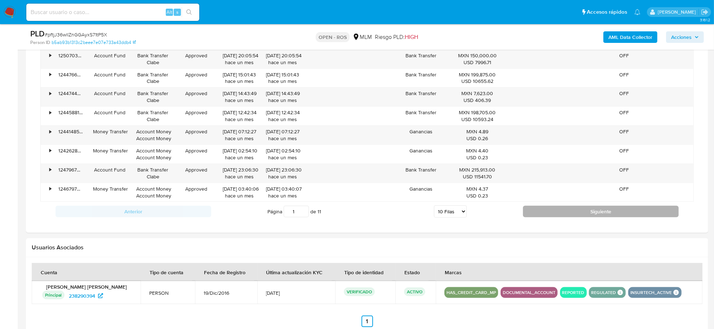
click at [574, 216] on button "Siguiente" at bounding box center [601, 212] width 156 height 12
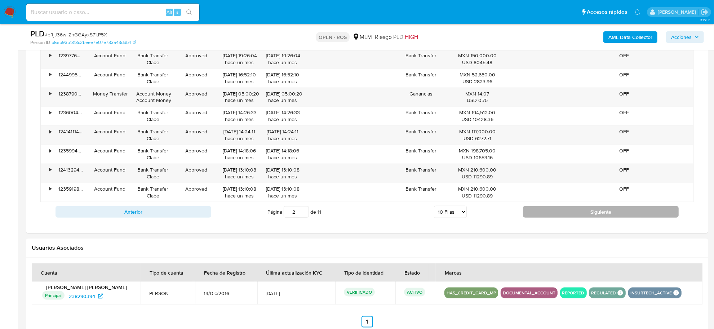
click at [575, 214] on button "Siguiente" at bounding box center [601, 212] width 156 height 12
click at [575, 213] on button "Siguiente" at bounding box center [601, 212] width 156 height 12
click at [574, 215] on button "Siguiente" at bounding box center [601, 212] width 156 height 12
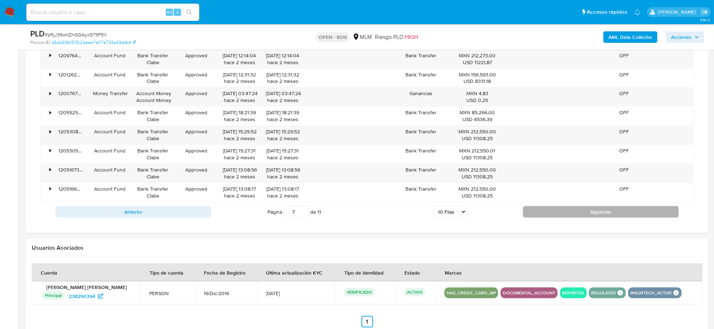
click at [574, 215] on button "Siguiente" at bounding box center [601, 212] width 156 height 12
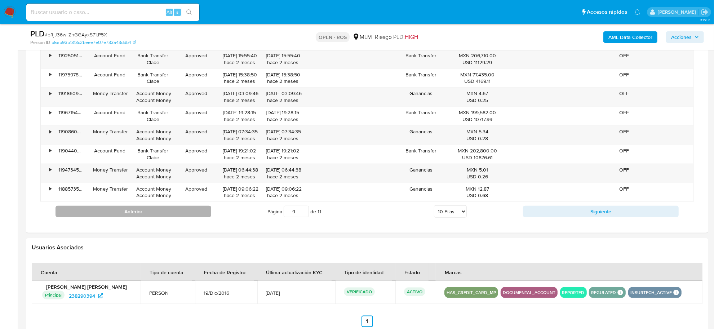
click at [175, 211] on button "Anterior" at bounding box center [134, 212] width 156 height 12
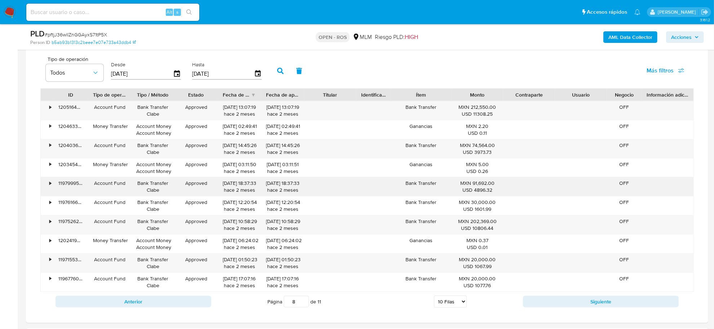
scroll to position [721, 0]
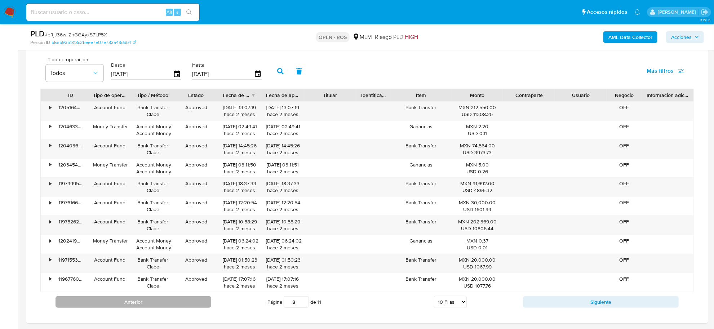
click at [177, 300] on button "Anterior" at bounding box center [134, 302] width 156 height 12
type input "7"
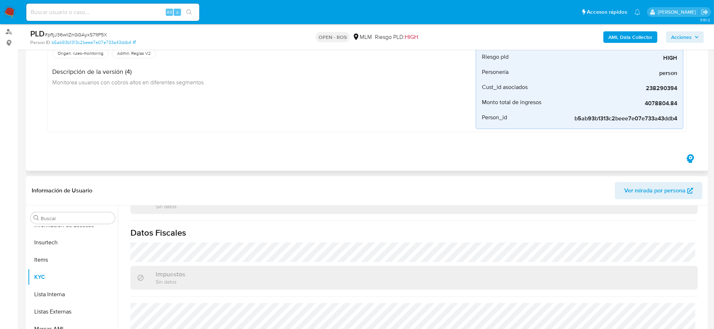
scroll to position [0, 0]
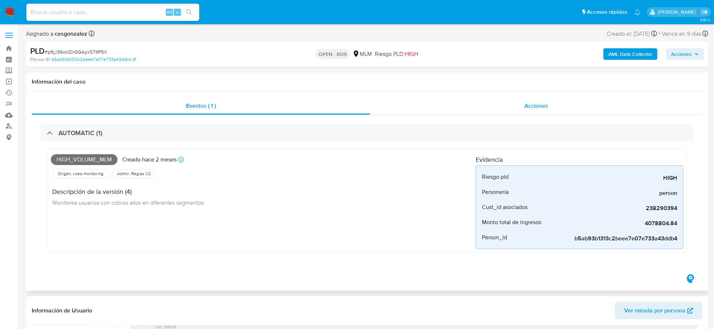
click at [534, 101] on div "Acciones" at bounding box center [536, 105] width 332 height 17
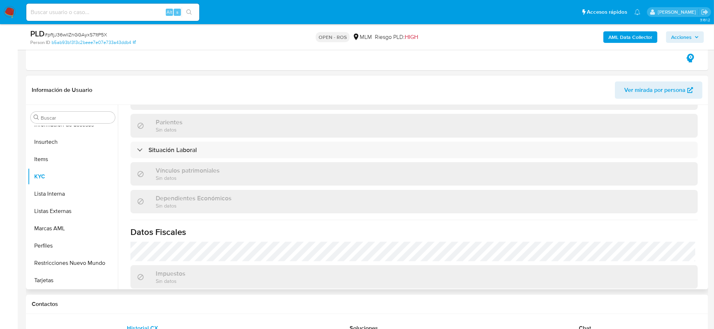
scroll to position [439, 0]
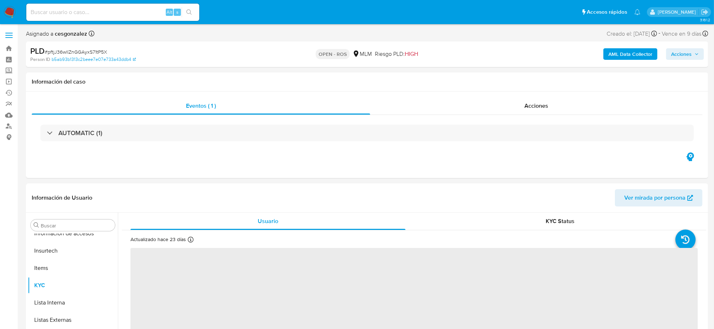
scroll to position [339, 0]
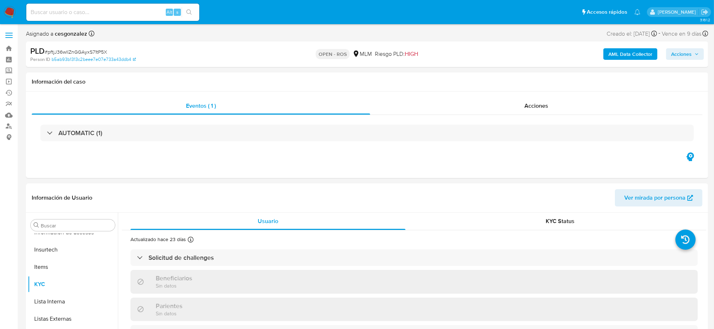
select select "10"
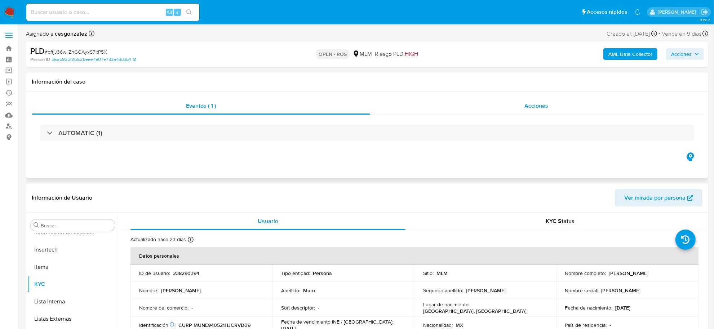
click at [539, 102] on span "Acciones" at bounding box center [536, 106] width 24 height 8
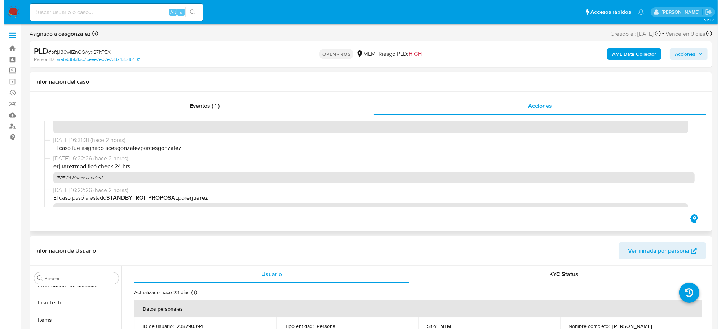
scroll to position [0, 0]
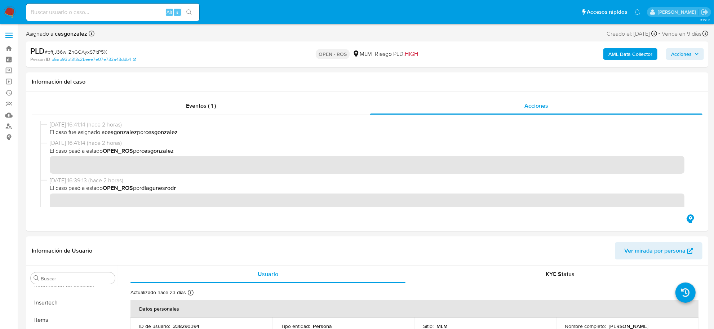
click at [696, 57] on span "Acciones" at bounding box center [685, 54] width 28 height 10
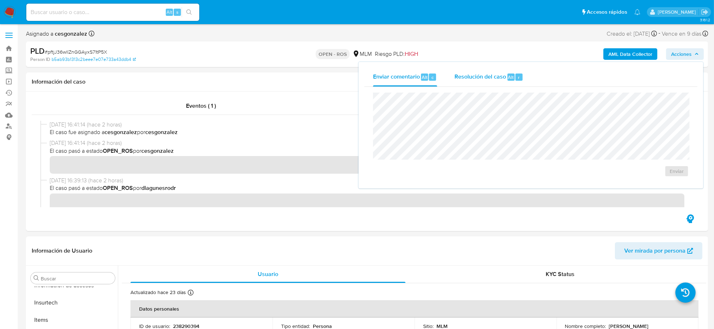
click at [470, 79] on span "Resolución del caso" at bounding box center [480, 77] width 52 height 8
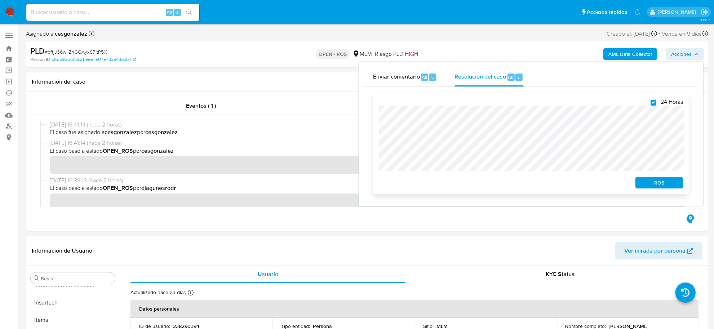
click at [664, 181] on span "ROS" at bounding box center [658, 183] width 37 height 10
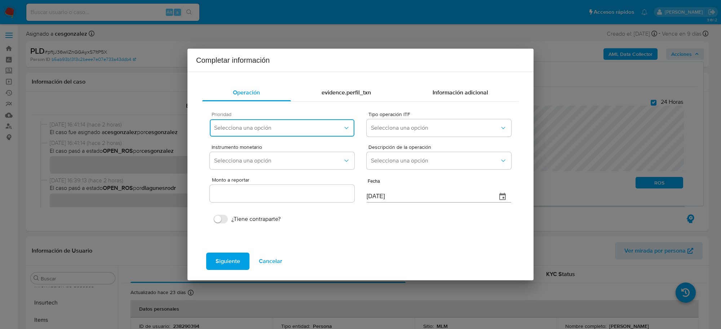
click at [324, 132] on span "Selecciona una opción" at bounding box center [278, 127] width 129 height 7
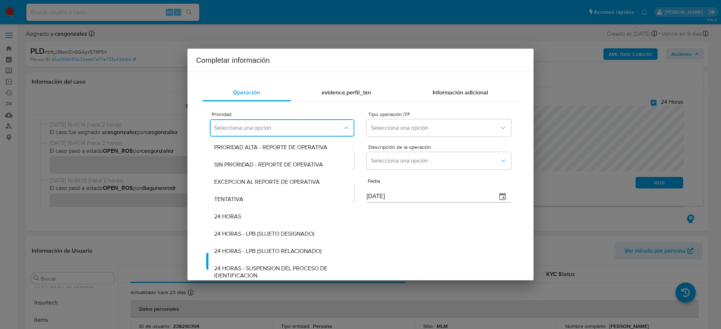
click at [238, 220] on span "24 HORAS" at bounding box center [227, 216] width 27 height 7
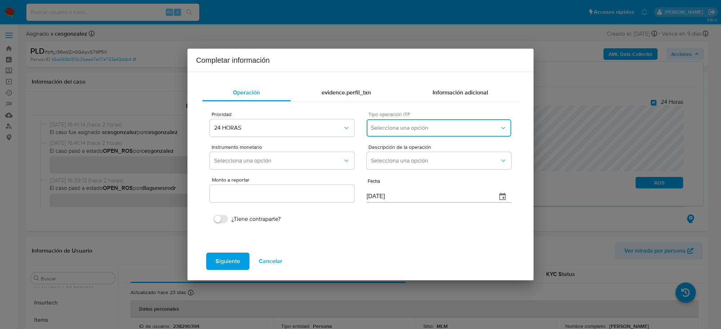
click at [440, 128] on span "Selecciona una opción" at bounding box center [435, 127] width 129 height 7
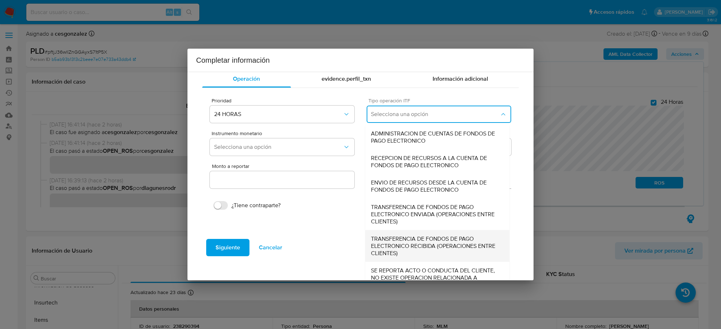
scroll to position [27, 0]
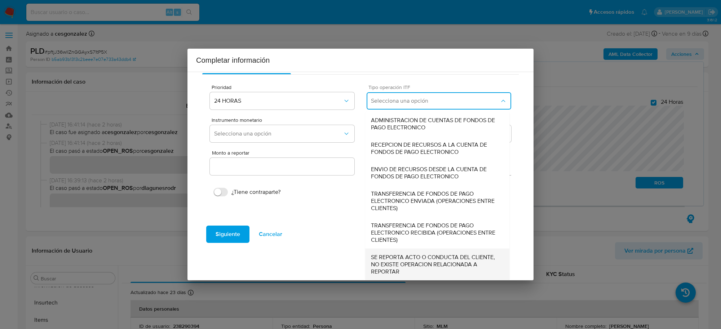
click at [403, 260] on span "SE REPORTA ACTO O CONDUCTA DEL CLIENTE, NO EXISTE OPERACION RELACIONADA A REPOR…" at bounding box center [437, 265] width 133 height 22
type input "0.00"
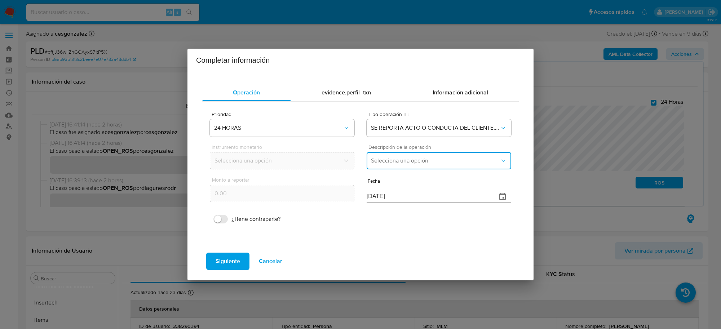
click at [385, 163] on span "Selecciona una opción" at bounding box center [435, 160] width 129 height 7
click at [389, 182] on span "REPORTE DE 24 HORAS" at bounding box center [402, 180] width 62 height 7
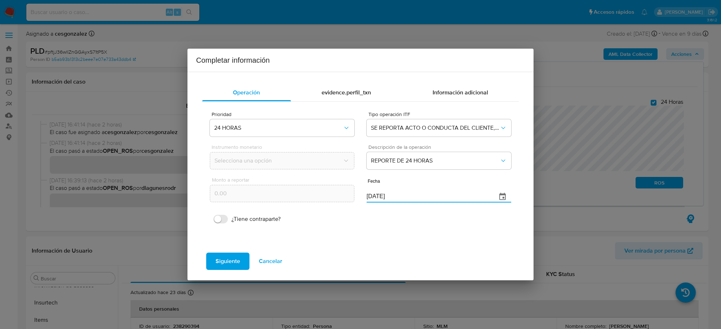
click at [368, 197] on input "[DATE]" at bounding box center [429, 197] width 124 height 12
type input "[DATE]"
click at [226, 255] on span "Siguiente" at bounding box center [228, 261] width 25 height 16
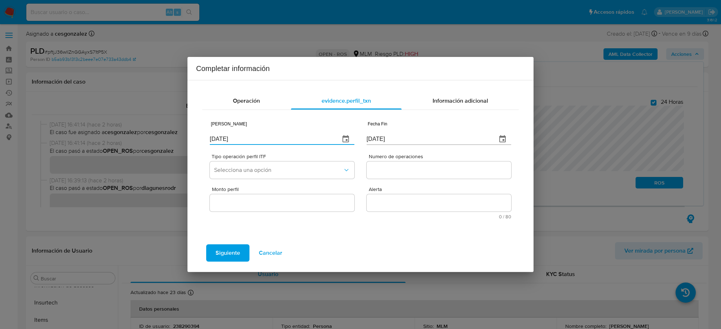
click at [233, 139] on input "[DATE]" at bounding box center [272, 139] width 124 height 12
type input "[DATE]"
click at [386, 141] on input "[DATE]" at bounding box center [429, 139] width 124 height 12
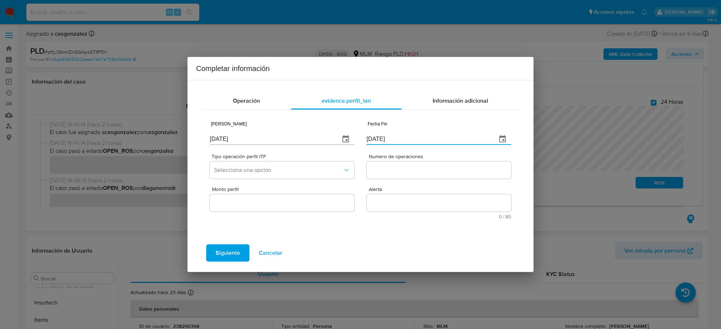
click at [386, 141] on input "[DATE]" at bounding box center [429, 139] width 124 height 12
type input "01/07/2025"
click at [334, 177] on button "Selecciona una opción" at bounding box center [282, 169] width 145 height 17
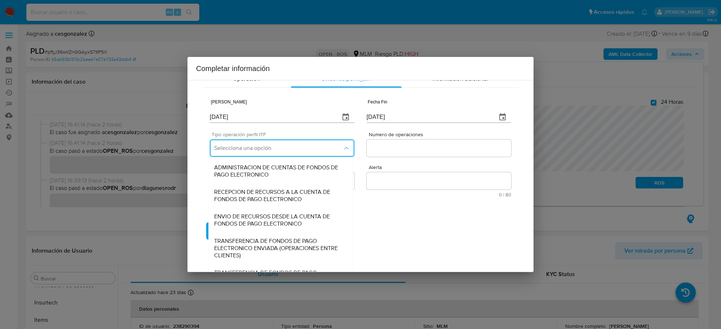
scroll to position [77, 0]
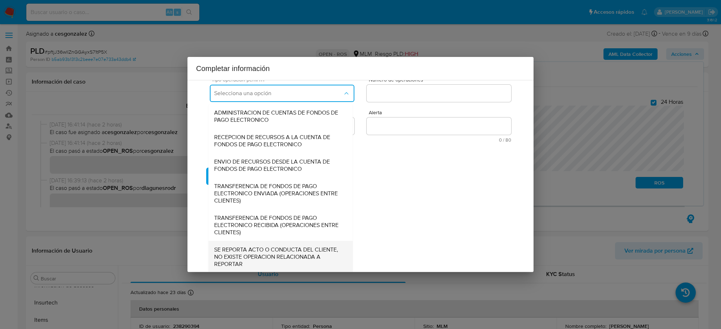
click at [273, 256] on span "SE REPORTA ACTO O CONDUCTA DEL CLIENTE, NO EXISTE OPERACION RELACIONADA A REPOR…" at bounding box center [280, 257] width 133 height 22
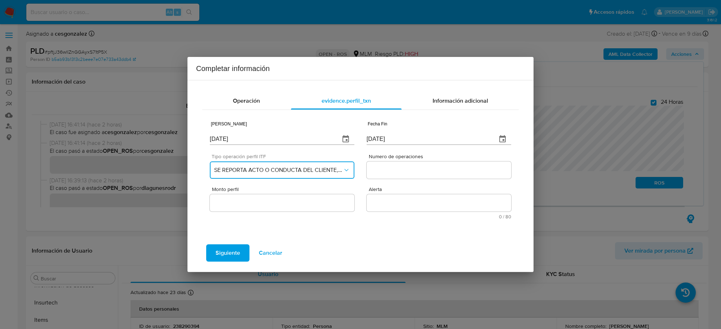
scroll to position [0, 0]
click at [409, 171] on input "Numero de operaciones" at bounding box center [439, 169] width 145 height 9
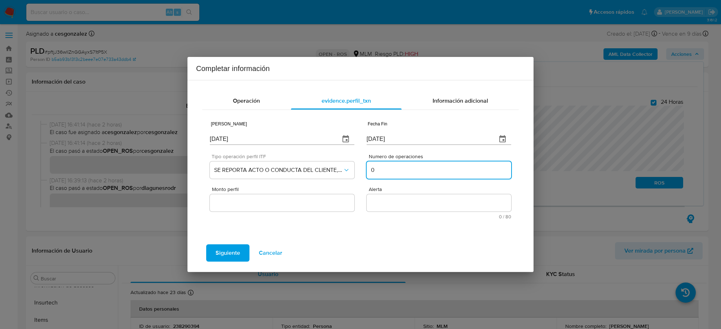
type input "0"
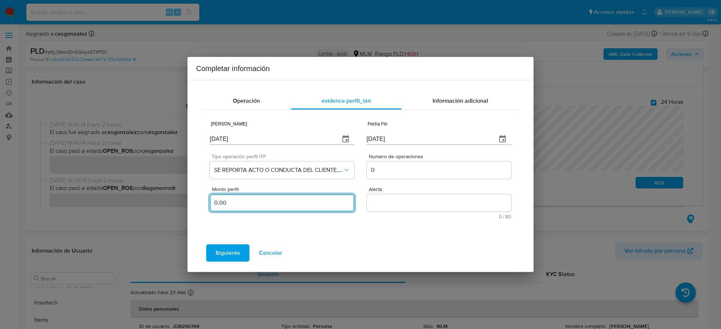
type input "0.00"
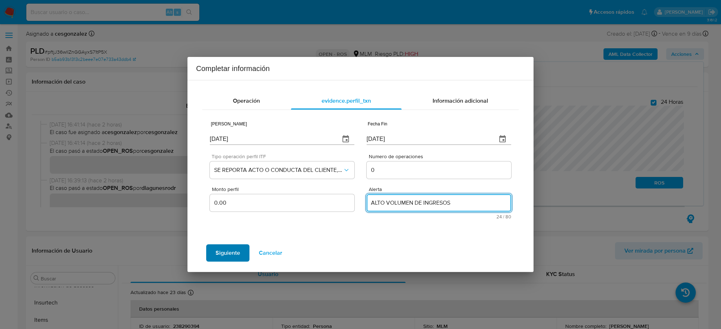
type textarea "ALTO VOLUMEN DE INGRESOS"
click at [220, 249] on span "Siguiente" at bounding box center [228, 253] width 25 height 16
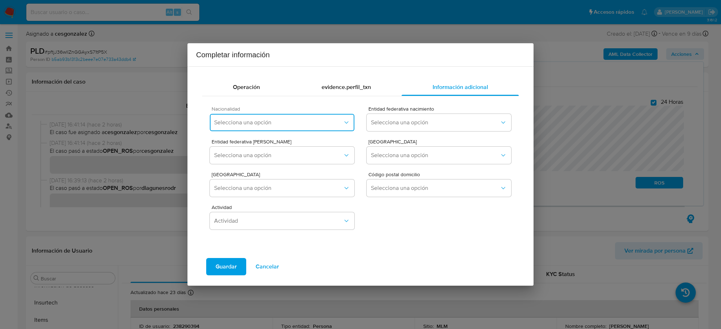
click at [285, 114] on button "Selecciona una opción" at bounding box center [282, 122] width 145 height 17
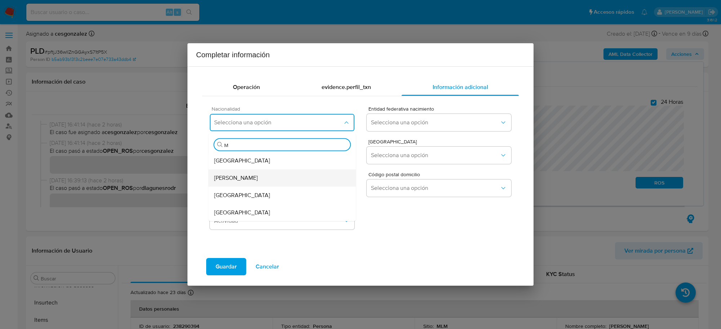
type input "ME"
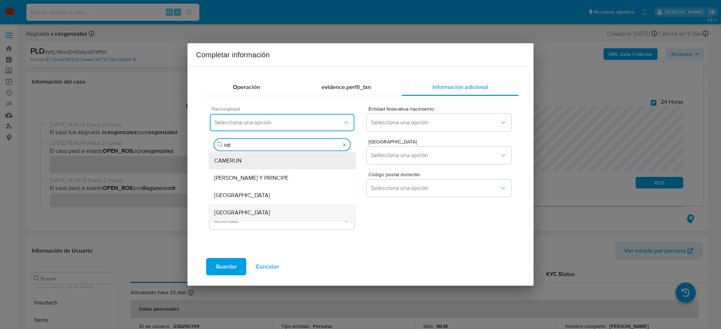
click at [253, 212] on div "MEXICO" at bounding box center [282, 212] width 136 height 17
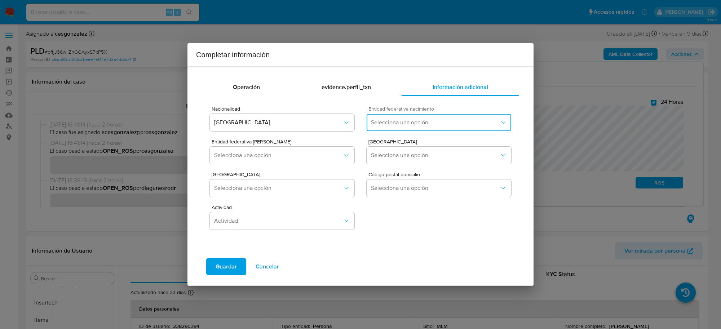
click at [406, 124] on span "Selecciona una opción" at bounding box center [435, 122] width 129 height 7
type input "M"
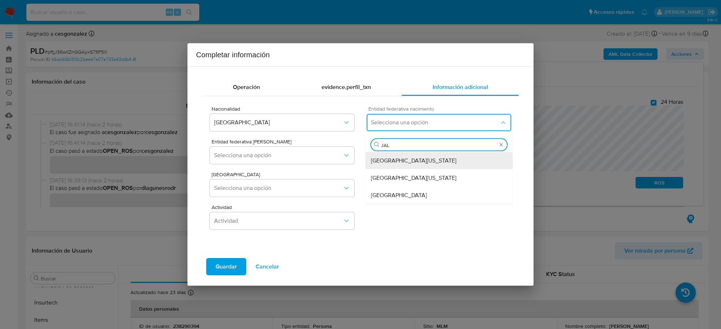
type input "JALI"
click at [399, 157] on div "Jalisco" at bounding box center [439, 160] width 136 height 17
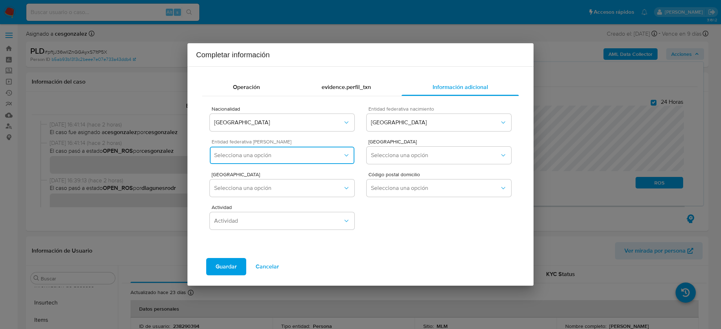
click at [336, 150] on button "Selecciona una opción" at bounding box center [282, 155] width 145 height 17
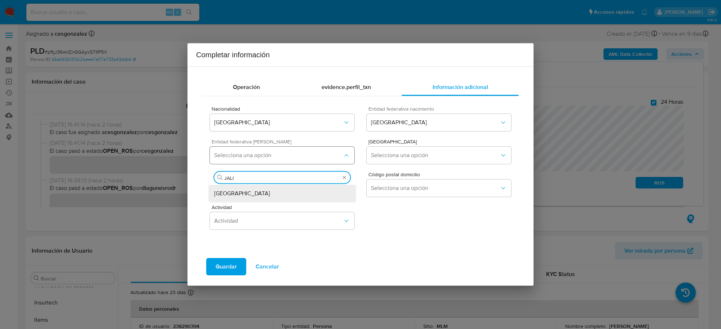
type input "JALIS"
click at [324, 195] on div "Jalisco" at bounding box center [282, 193] width 136 height 17
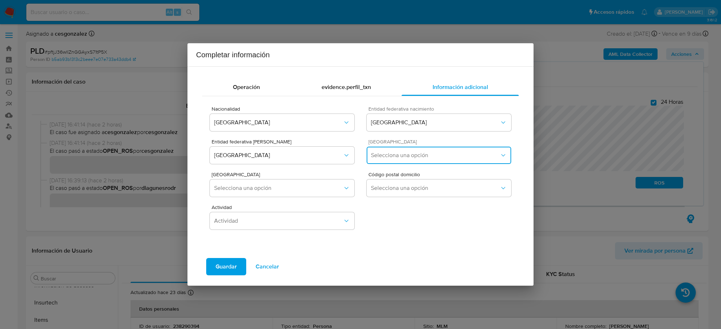
click at [430, 158] on span "Selecciona una opción" at bounding box center [435, 155] width 129 height 7
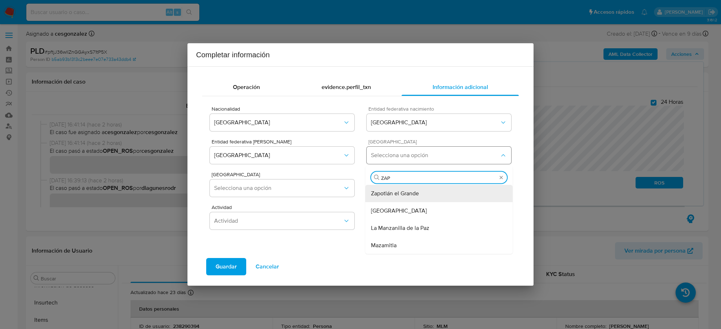
type input "ZAPO"
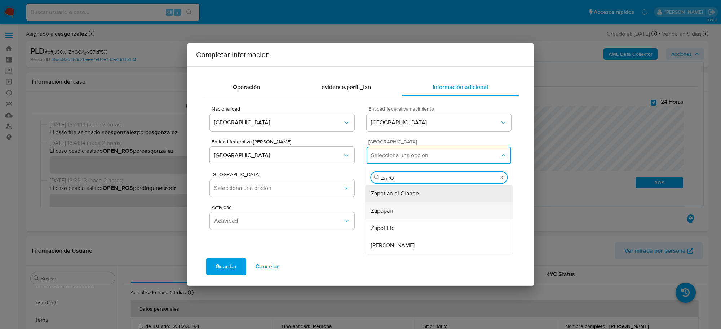
click at [402, 214] on div "Zapopan" at bounding box center [439, 210] width 136 height 17
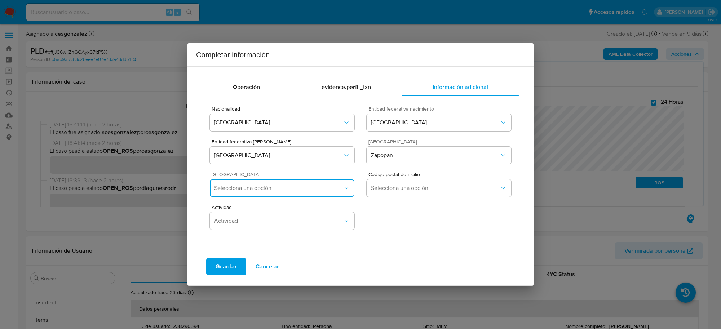
click at [333, 192] on button "Selecciona una opción" at bounding box center [282, 187] width 145 height 17
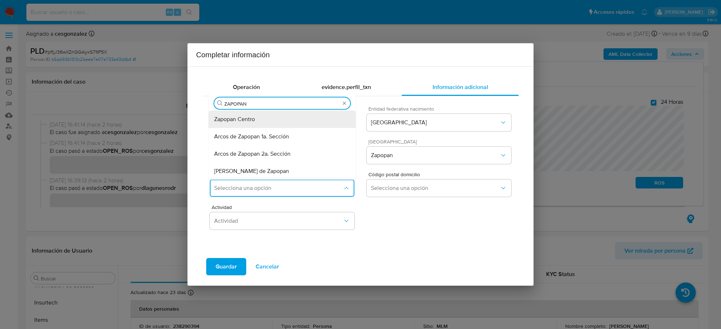
type input "ZAPOPAN"
click at [270, 120] on div "Zapopan Centro" at bounding box center [282, 119] width 136 height 17
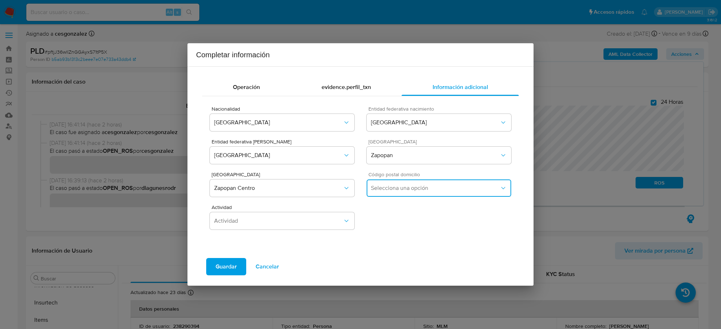
click at [443, 187] on span "Selecciona una opción" at bounding box center [435, 188] width 129 height 7
click at [324, 187] on span "Zapopan Centro" at bounding box center [278, 188] width 129 height 7
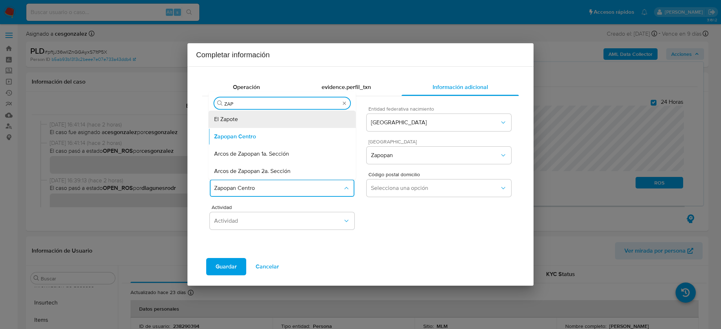
type input "ZAPO"
click at [283, 136] on div "Zapopan Centro" at bounding box center [282, 136] width 136 height 17
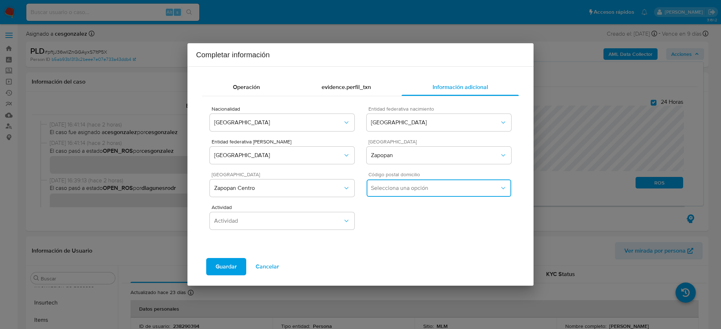
click at [411, 192] on button "Selecciona una opción" at bounding box center [439, 187] width 145 height 17
click at [323, 182] on button "Zapopan Centro" at bounding box center [282, 187] width 145 height 17
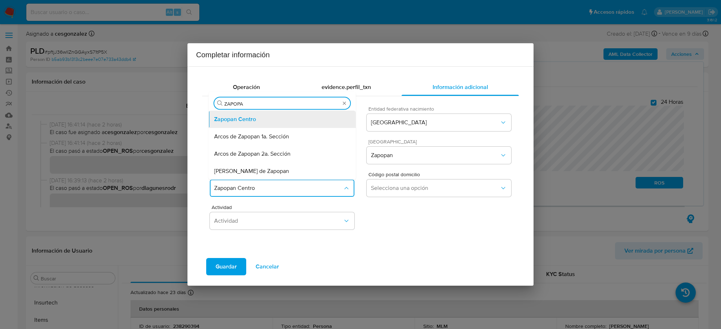
type input "ZAPOPAN"
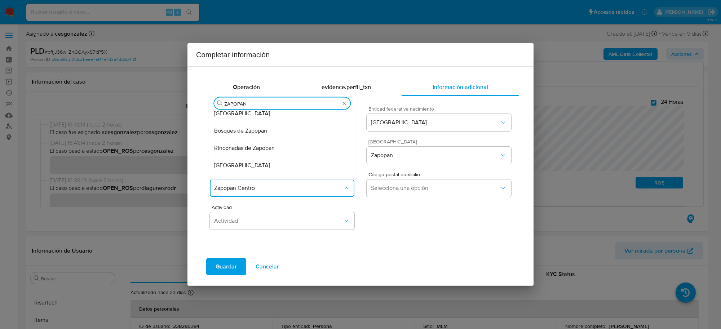
scroll to position [90, 0]
click at [301, 168] on div "Conjunto Zapopan" at bounding box center [282, 167] width 136 height 17
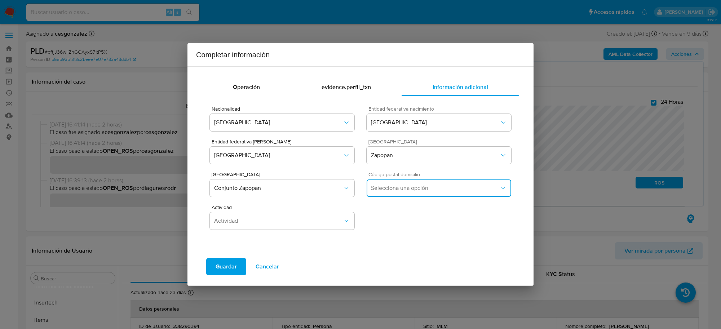
click at [402, 186] on span "Selecciona una opción" at bounding box center [435, 188] width 129 height 7
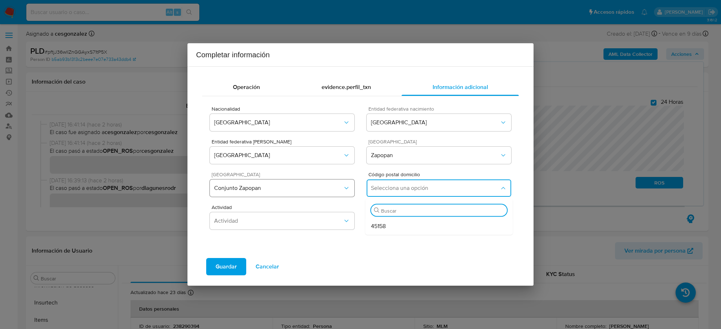
click at [314, 193] on button "Conjunto Zapopan" at bounding box center [282, 187] width 145 height 17
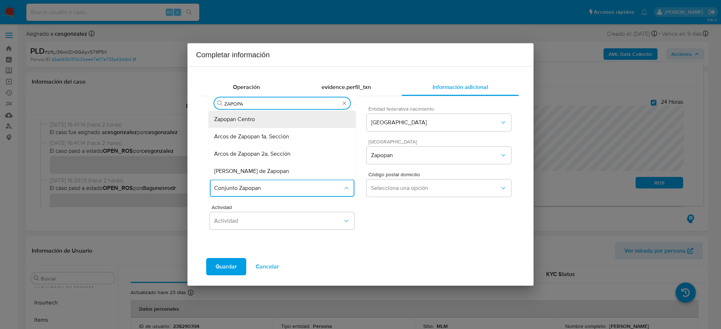
type input "ZAPOPAN"
click at [272, 168] on div "Lomas de Zapopan" at bounding box center [282, 171] width 136 height 17
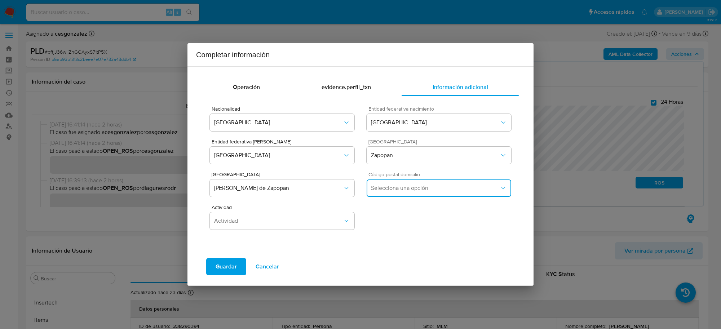
click at [388, 185] on span "Selecciona una opción" at bounding box center [435, 188] width 129 height 7
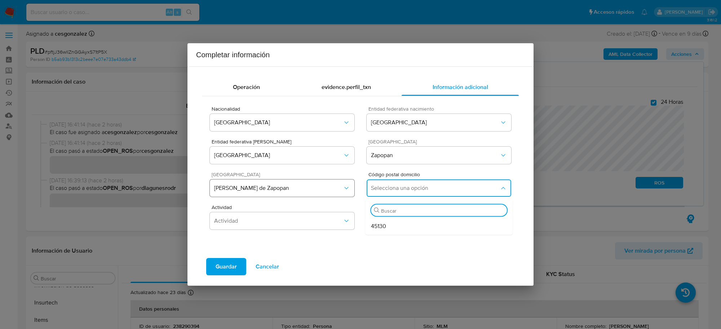
click at [314, 186] on span "Lomas de Zapopan" at bounding box center [278, 188] width 129 height 7
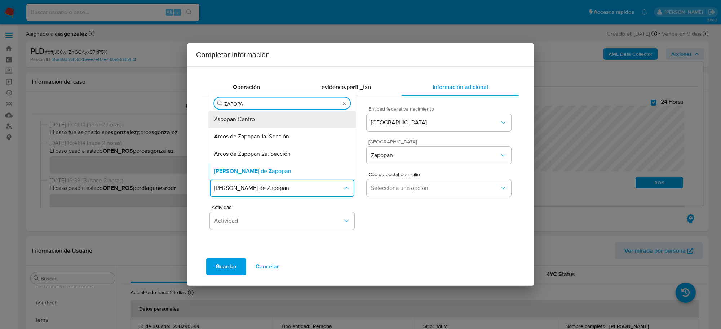
type input "ZAPOPAN"
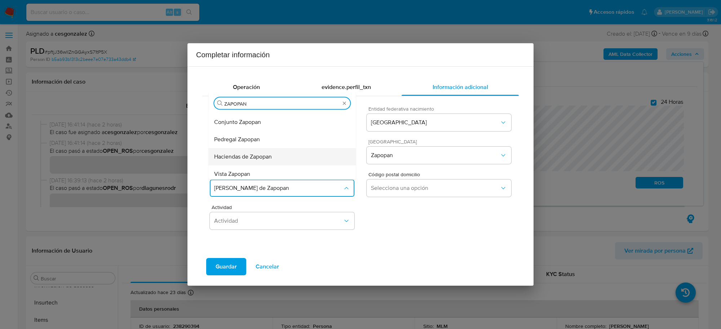
scroll to position [138, 0]
click at [277, 170] on div "Vista Zapopan" at bounding box center [282, 171] width 136 height 17
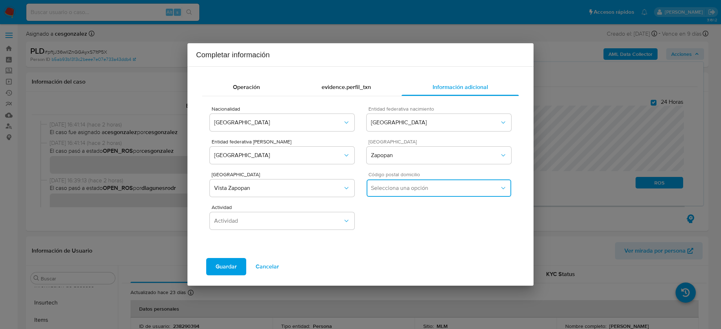
click at [387, 189] on span "Selecciona una opción" at bounding box center [435, 188] width 129 height 7
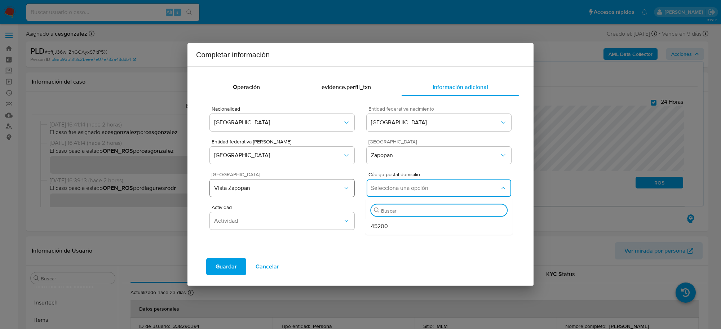
click at [318, 194] on button "Vista Zapopan" at bounding box center [282, 187] width 145 height 17
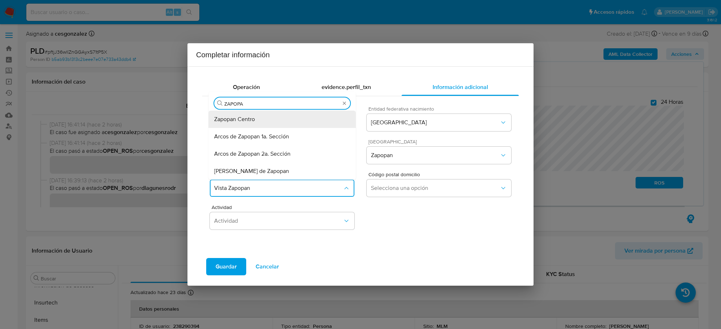
type input "ZAPOPAN"
click at [254, 123] on span "Zapopan Centro" at bounding box center [234, 119] width 41 height 7
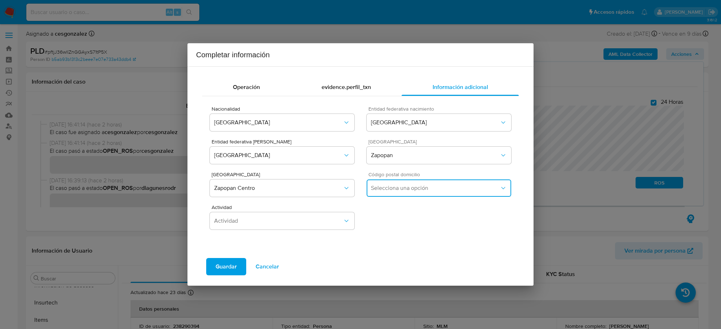
click at [403, 186] on span "Selecciona una opción" at bounding box center [435, 188] width 129 height 7
click at [384, 227] on span "45100" at bounding box center [378, 226] width 15 height 7
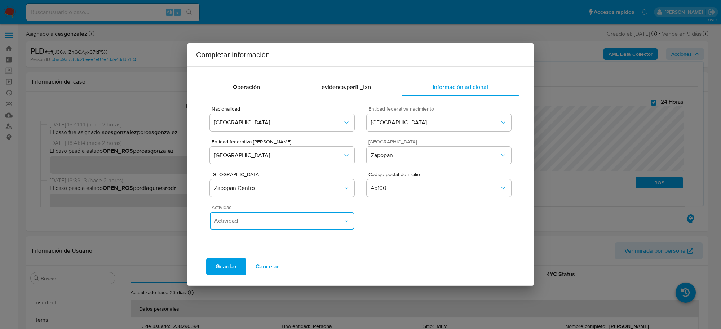
click at [292, 218] on span "Actividad" at bounding box center [278, 220] width 129 height 7
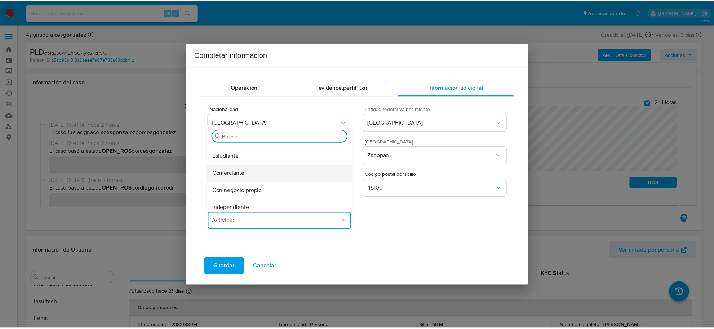
scroll to position [45, 0]
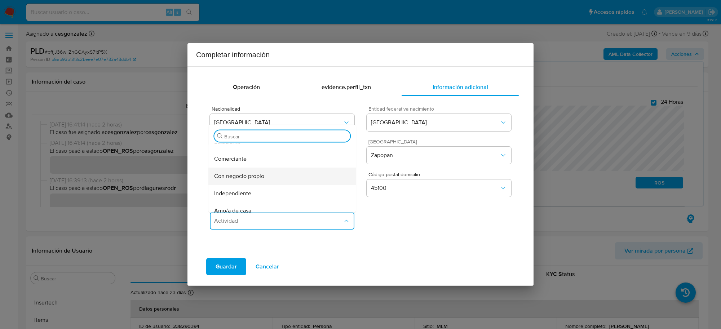
click at [249, 177] on span "Con negocio propio" at bounding box center [239, 176] width 50 height 7
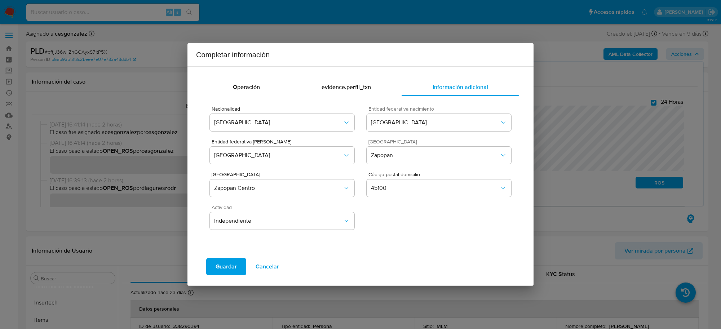
click at [229, 265] on span "Guardar" at bounding box center [226, 267] width 21 height 16
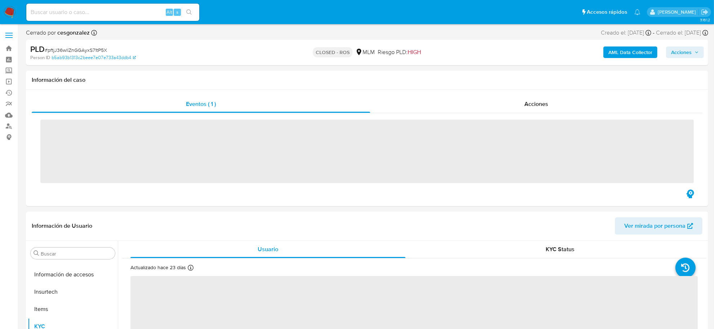
scroll to position [339, 0]
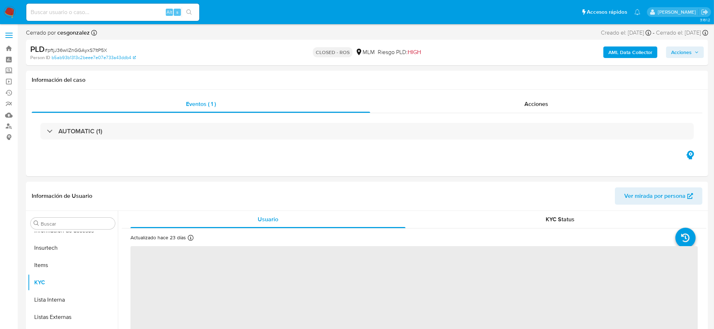
select select "10"
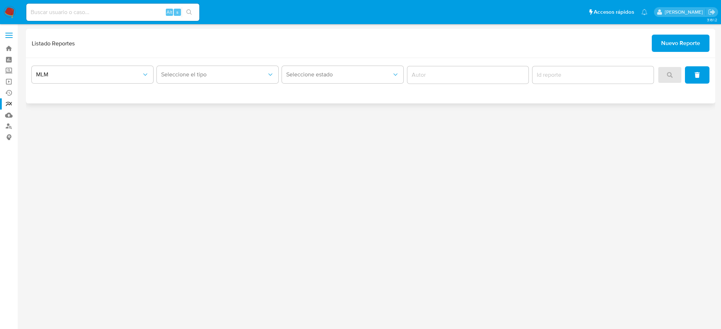
click at [658, 46] on button "Nuevo Reporte" at bounding box center [681, 43] width 58 height 17
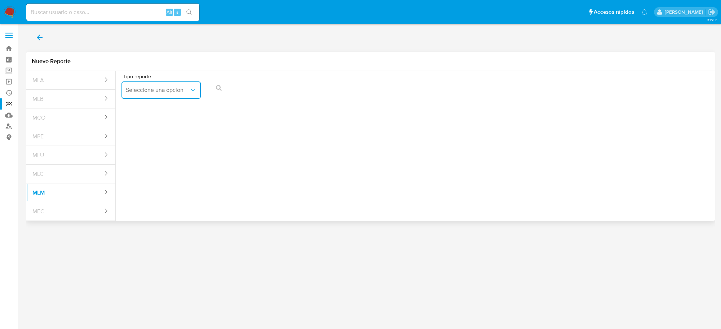
click at [147, 92] on span "Seleccione una opcion" at bounding box center [157, 89] width 63 height 7
click at [145, 107] on span "IFPE 24 HORAS" at bounding box center [146, 109] width 40 height 7
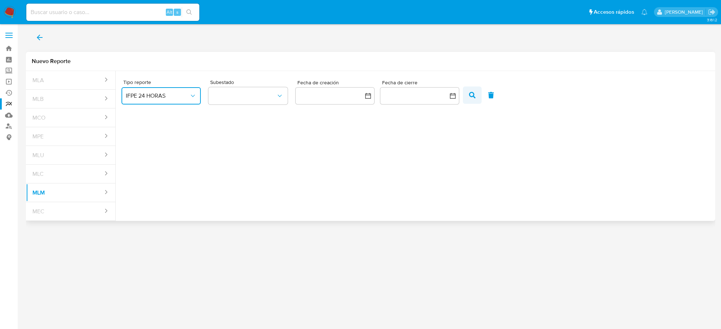
click at [473, 93] on icon "button" at bounding box center [472, 95] width 6 height 6
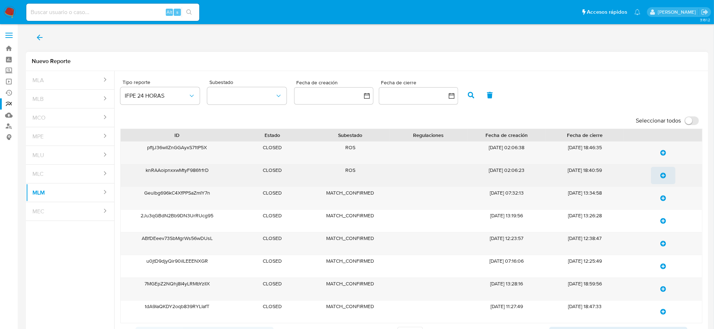
click at [662, 175] on icon "update-list" at bounding box center [663, 176] width 6 height 6
click at [664, 154] on icon "update-list" at bounding box center [663, 153] width 6 height 6
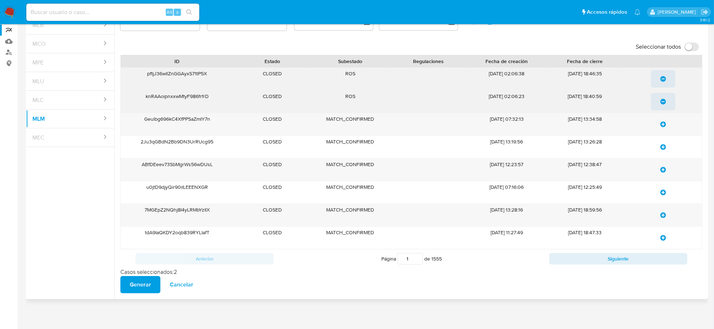
scroll to position [75, 0]
click at [151, 281] on button "Generar" at bounding box center [140, 284] width 40 height 17
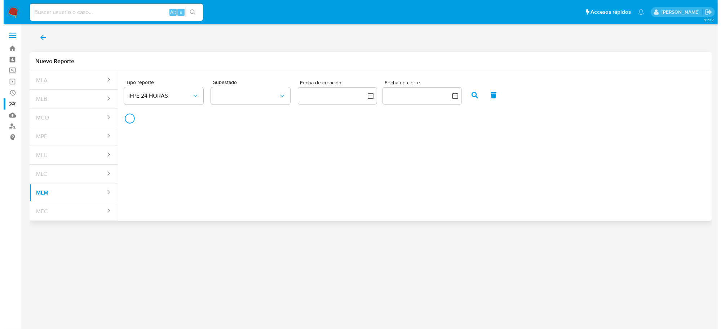
scroll to position [0, 0]
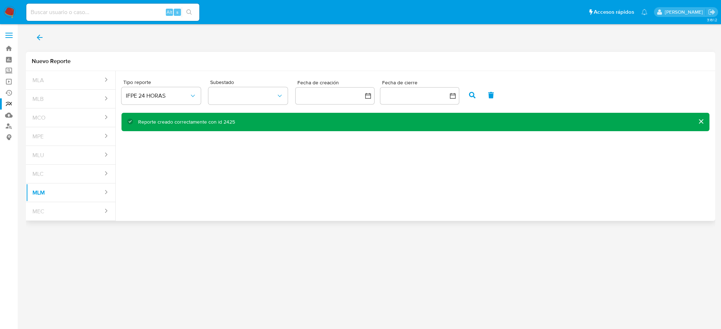
click at [43, 39] on icon "back" at bounding box center [39, 37] width 9 height 9
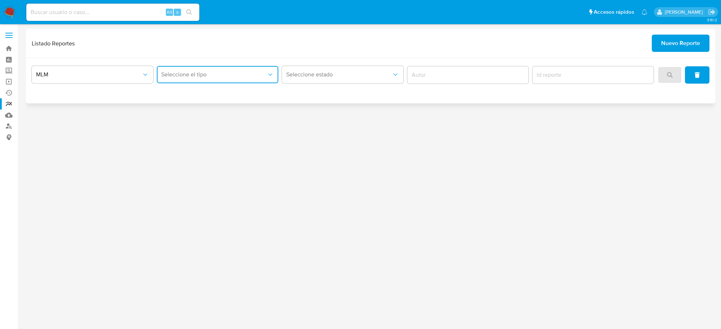
click at [258, 78] on button "Seleccione el tipo" at bounding box center [217, 74] width 121 height 17
click at [223, 90] on div "IFPE 24 HORAS" at bounding box center [215, 93] width 108 height 17
click at [673, 75] on icon "search" at bounding box center [670, 75] width 6 height 6
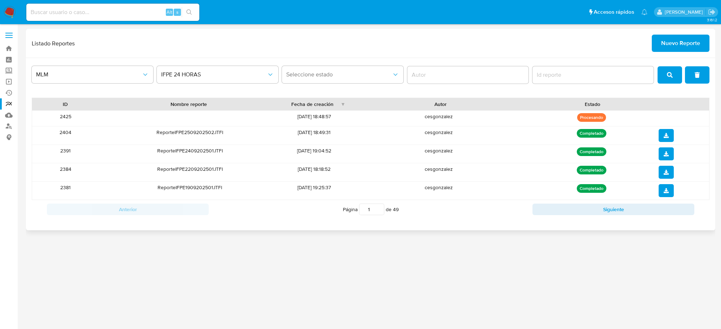
click at [666, 73] on button "search" at bounding box center [669, 74] width 25 height 17
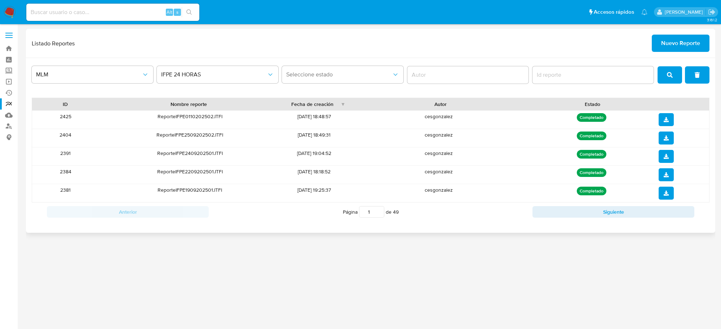
click at [667, 121] on span "download" at bounding box center [666, 120] width 5 height 12
click at [6, 10] on img at bounding box center [10, 12] width 12 height 12
